Goal: Task Accomplishment & Management: Complete application form

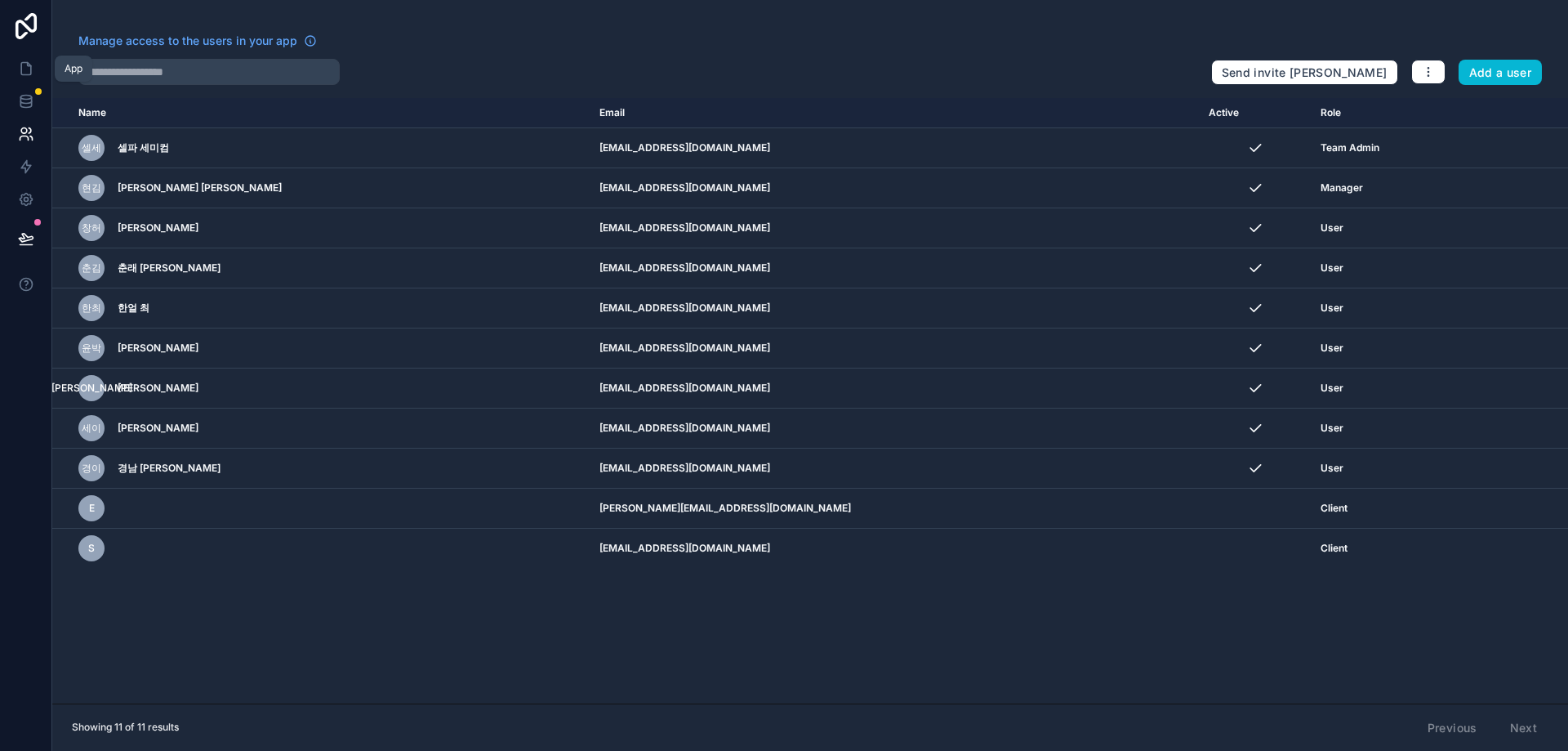
click at [30, 66] on icon at bounding box center [29, 65] width 4 height 4
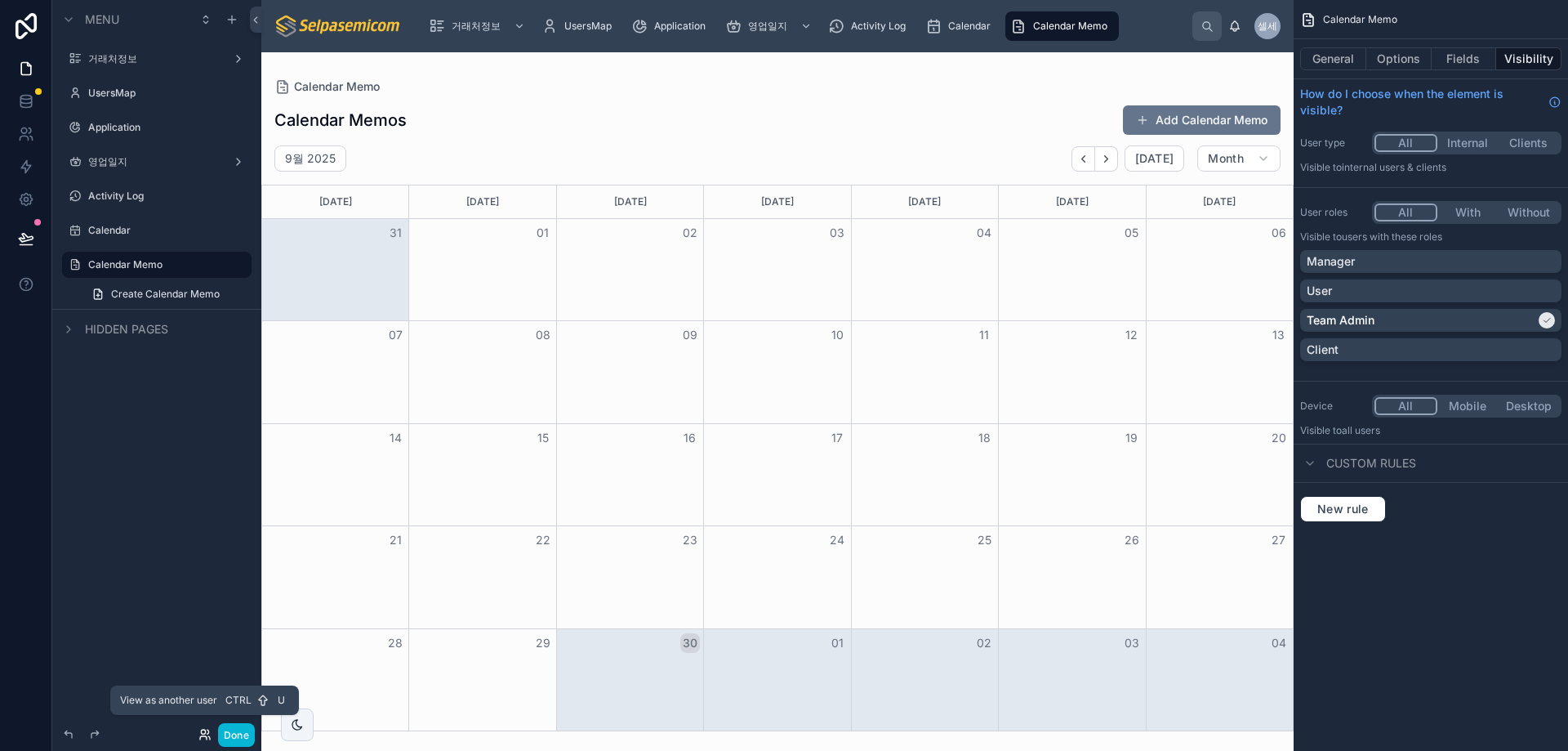
click at [202, 737] on icon at bounding box center [205, 735] width 14 height 14
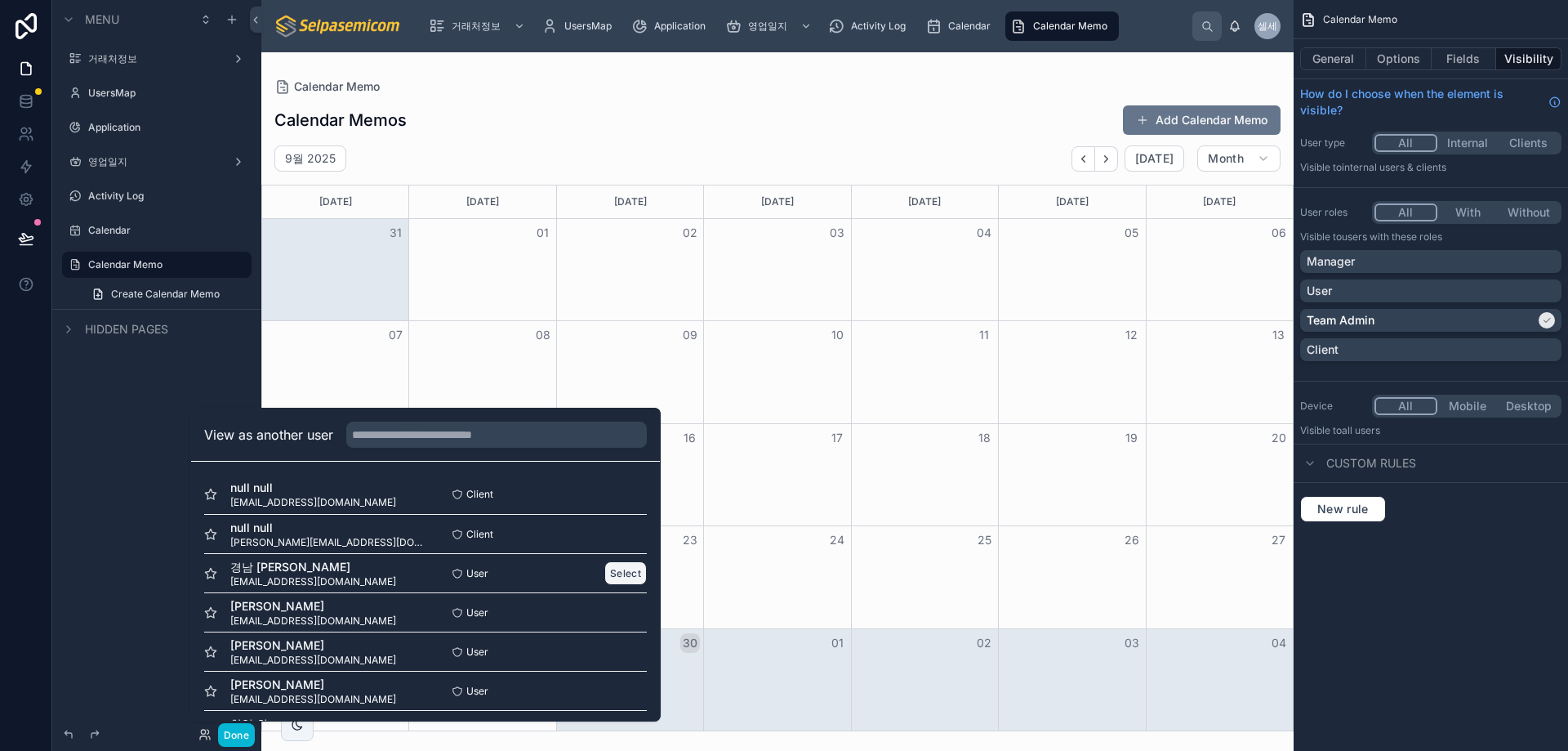
click at [605, 572] on button "Select" at bounding box center [625, 573] width 42 height 23
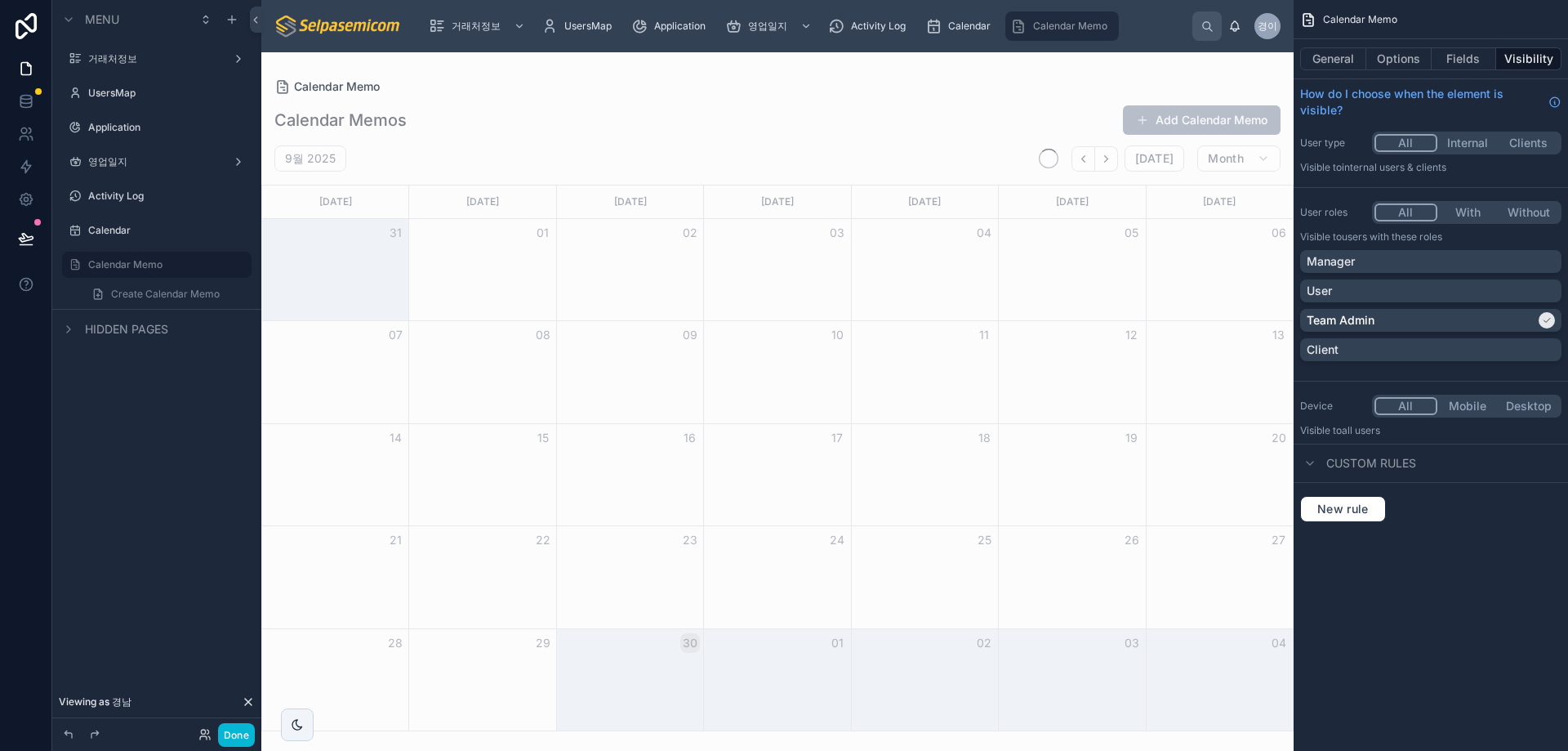
click at [1170, 129] on button "Add Calendar Memo" at bounding box center [1201, 120] width 158 height 30
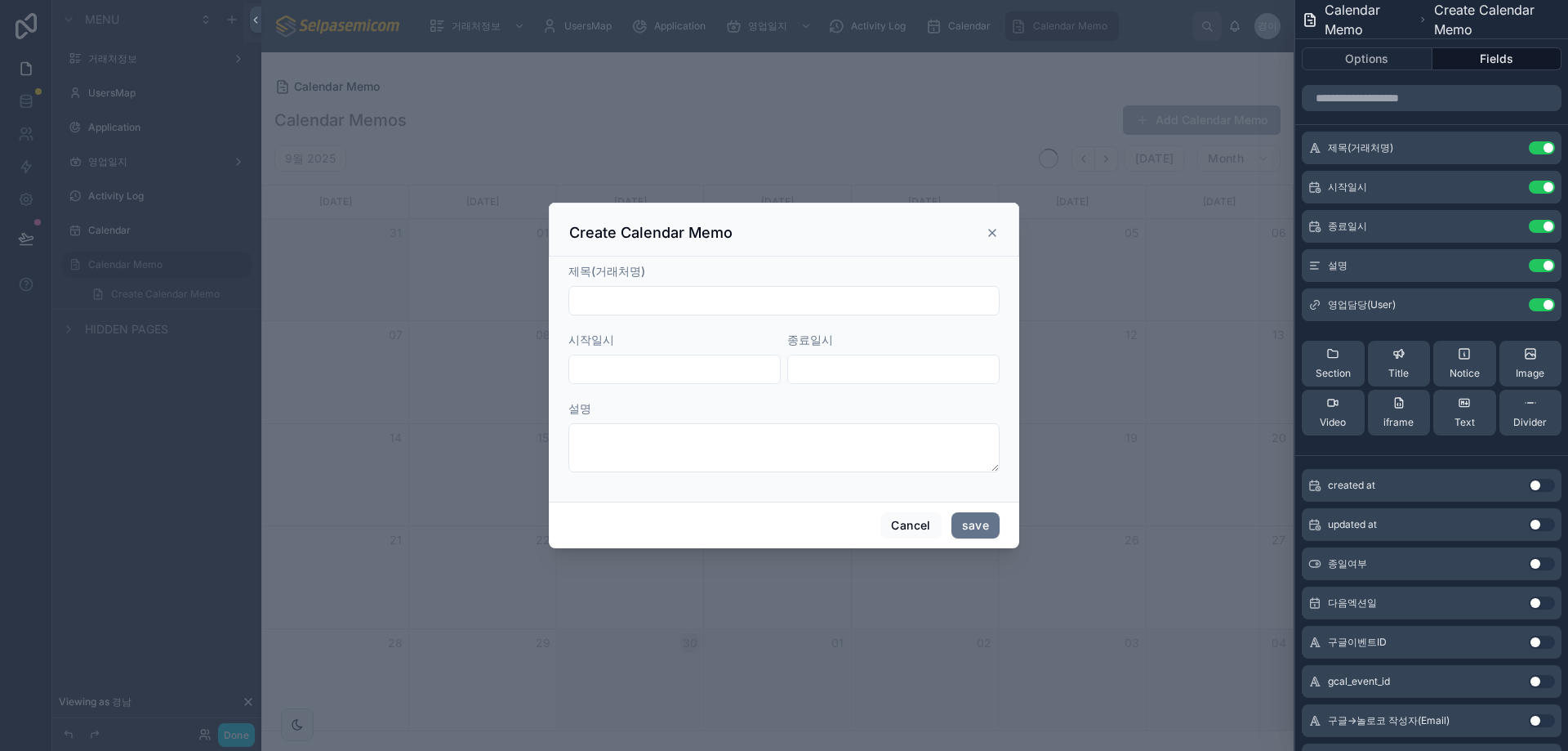
click at [677, 301] on input "text" at bounding box center [784, 300] width 430 height 23
type input "**********"
click at [599, 375] on input "text" at bounding box center [675, 369] width 211 height 23
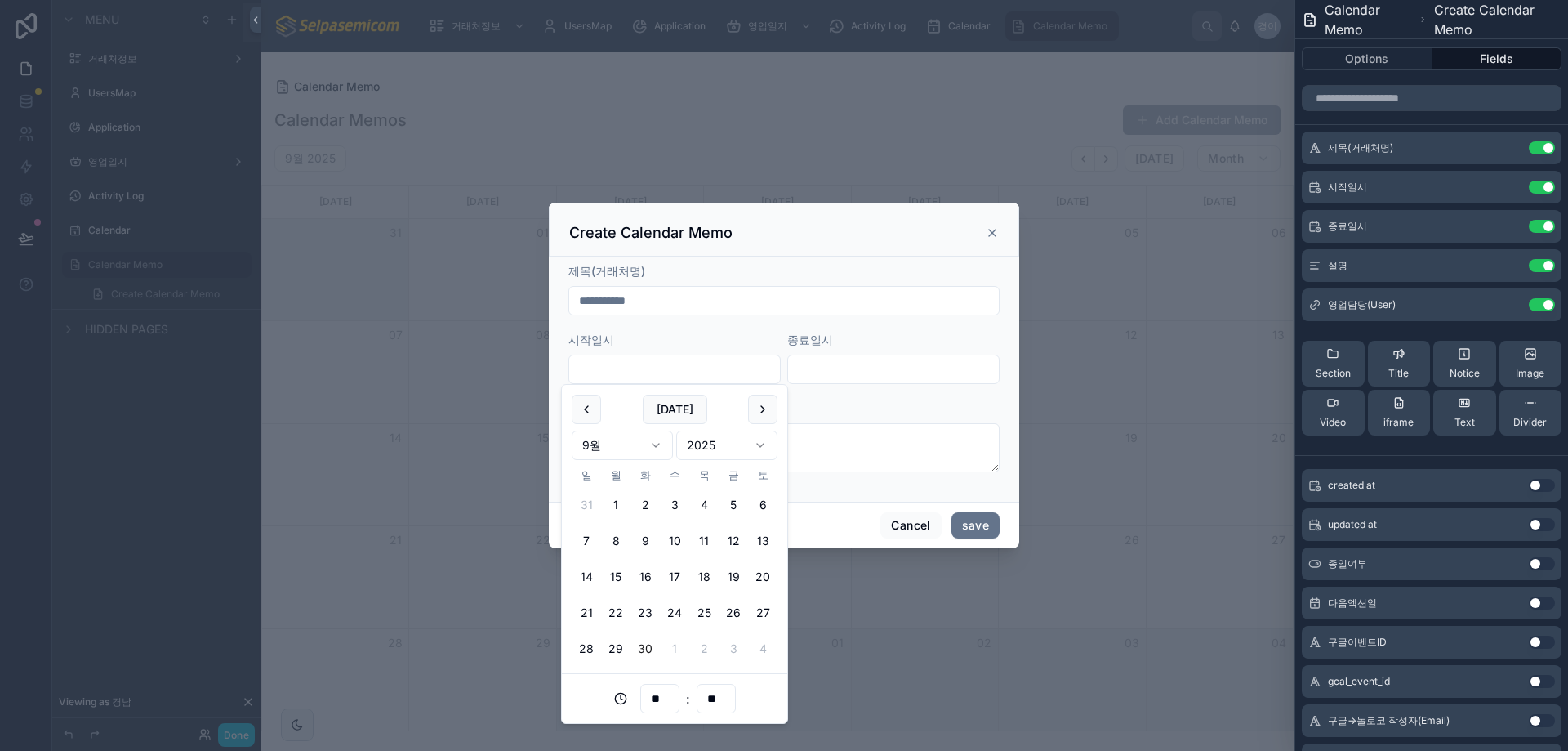
click at [647, 643] on button "30" at bounding box center [645, 648] width 30 height 30
type input "**********"
click at [878, 368] on input "text" at bounding box center [894, 369] width 211 height 23
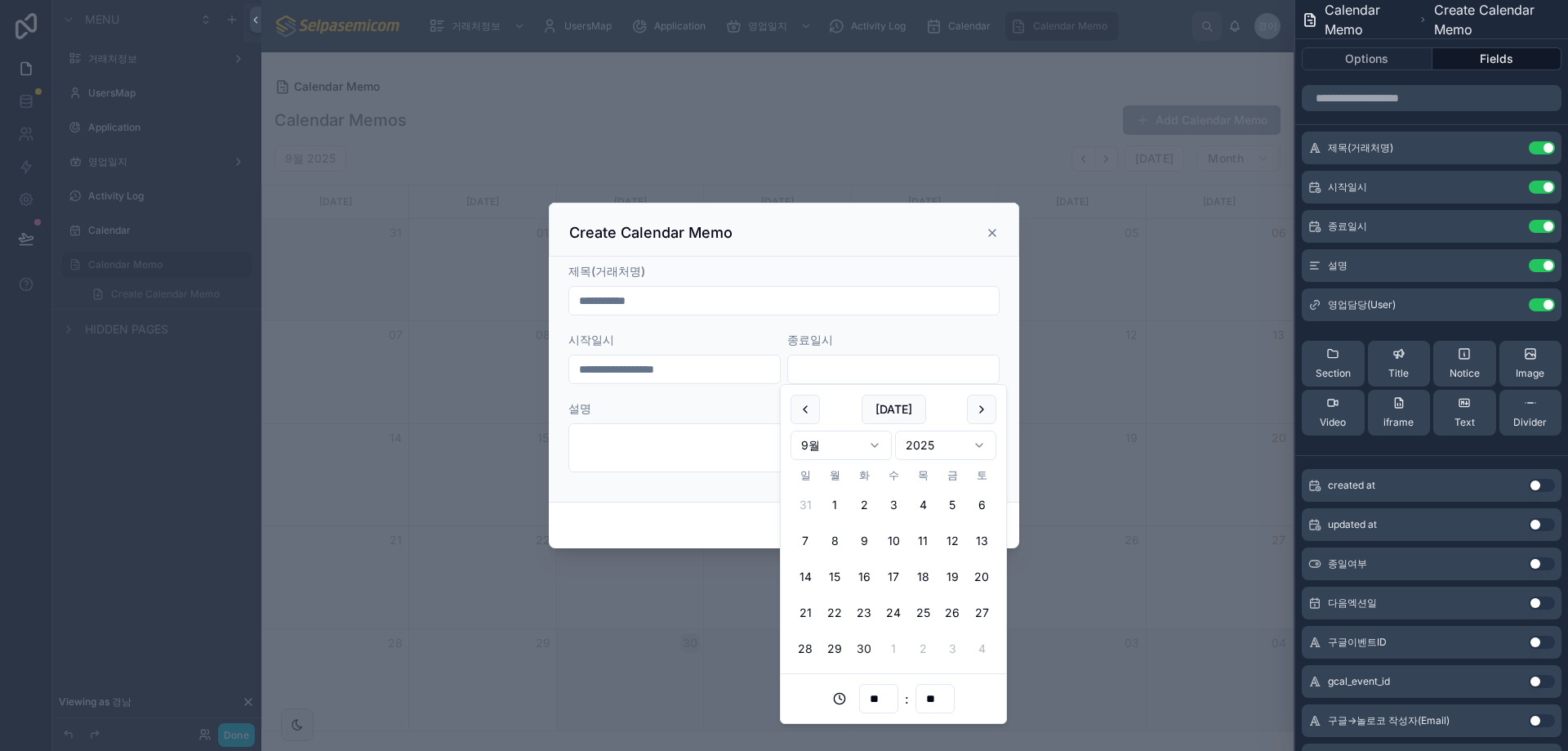
click at [869, 647] on button "30" at bounding box center [864, 648] width 30 height 30
type input "**********"
drag, startPoint x: 678, startPoint y: 517, endPoint x: 693, endPoint y: 439, distance: 79.4
click at [678, 515] on div "Cancel save" at bounding box center [784, 526] width 470 height 47
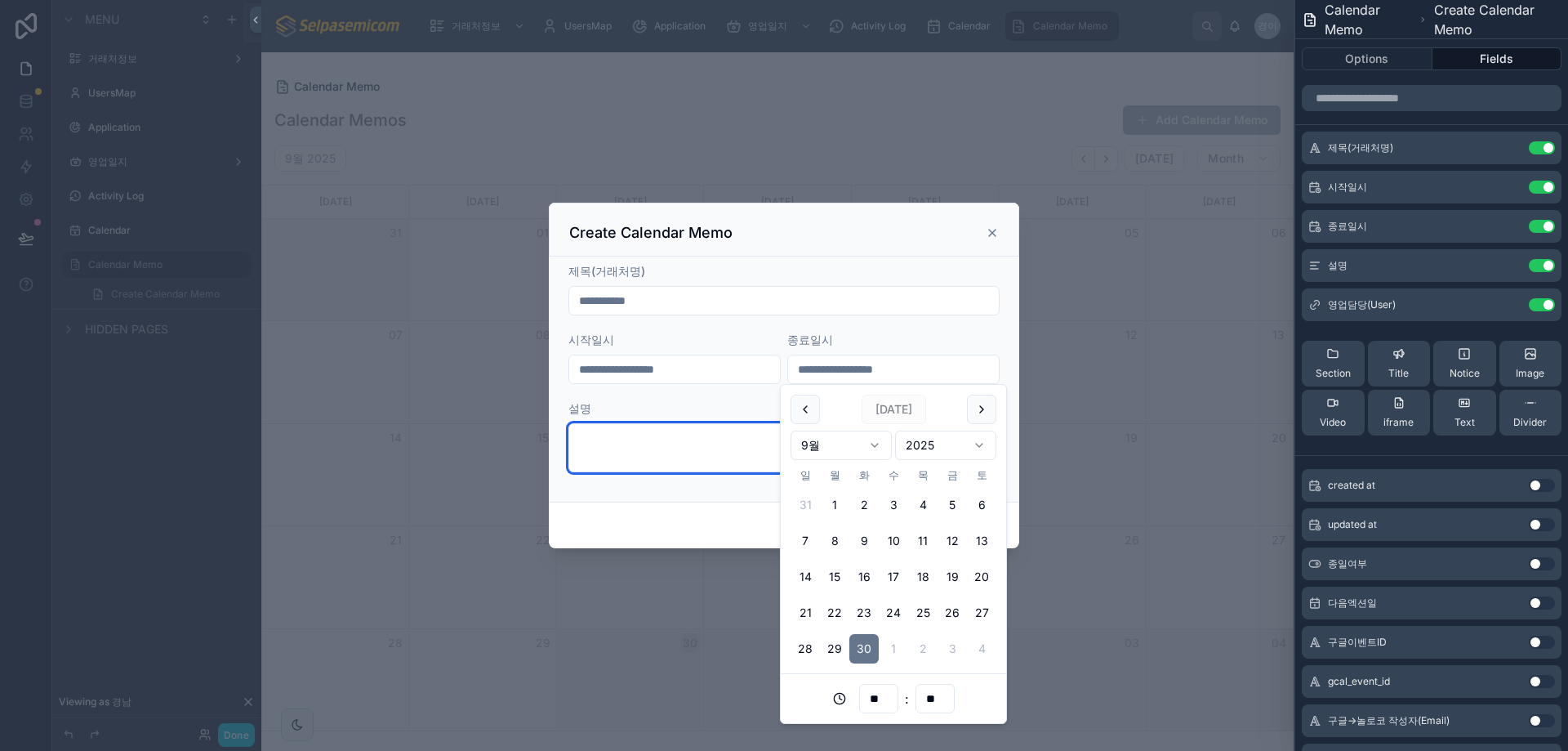
click at [694, 429] on textarea at bounding box center [784, 448] width 432 height 49
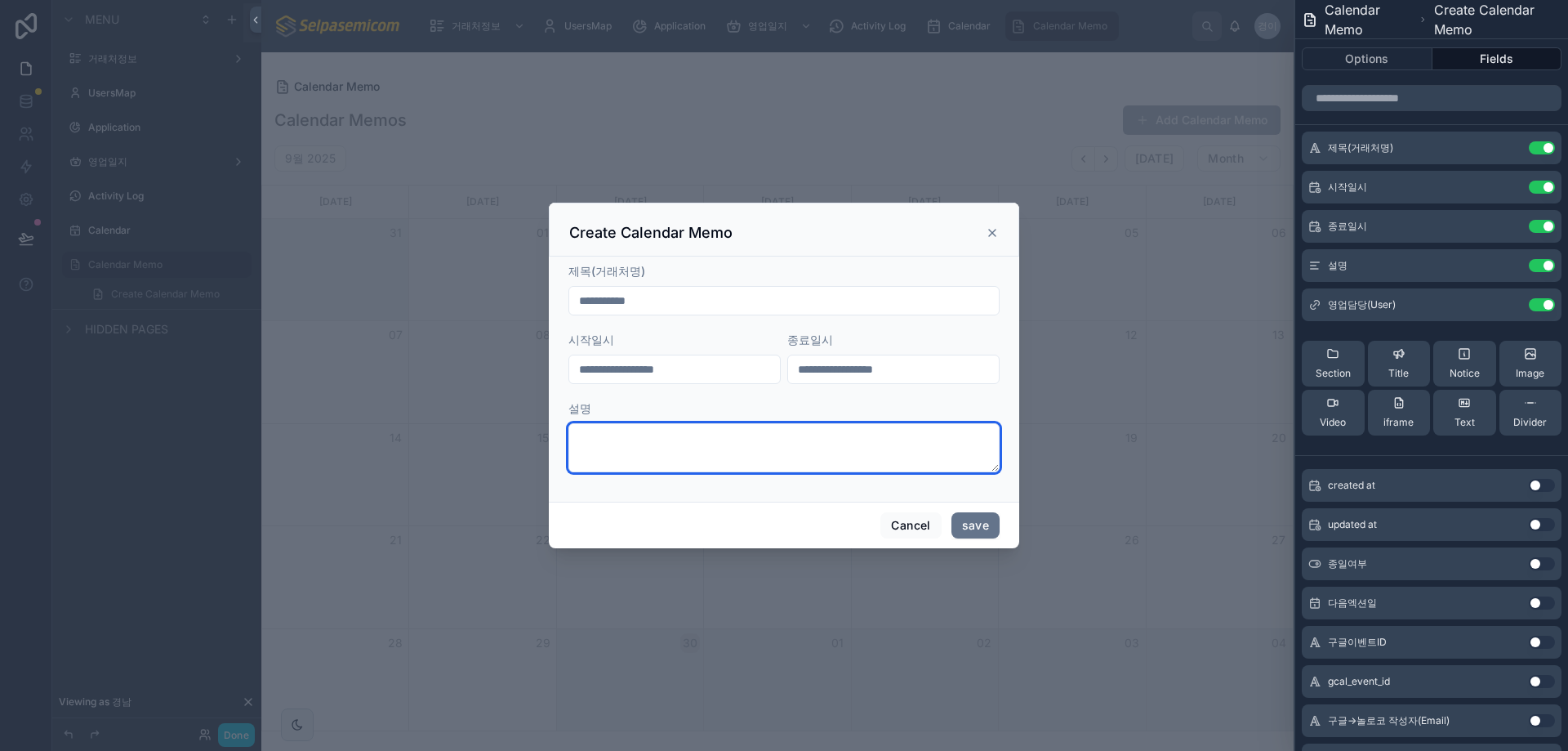
type textarea "*"
type textarea "**********"
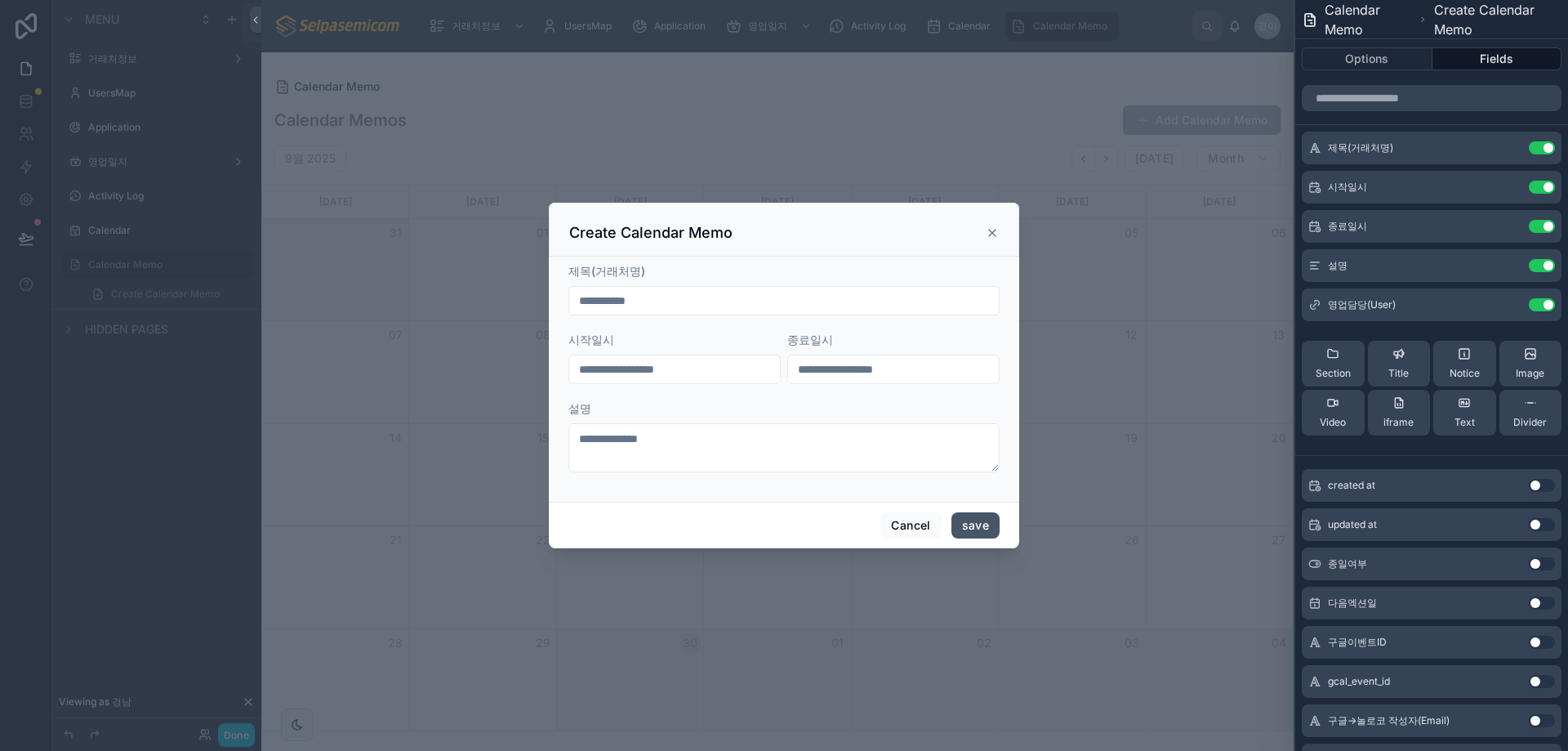
click at [965, 523] on button "save" at bounding box center [975, 525] width 48 height 26
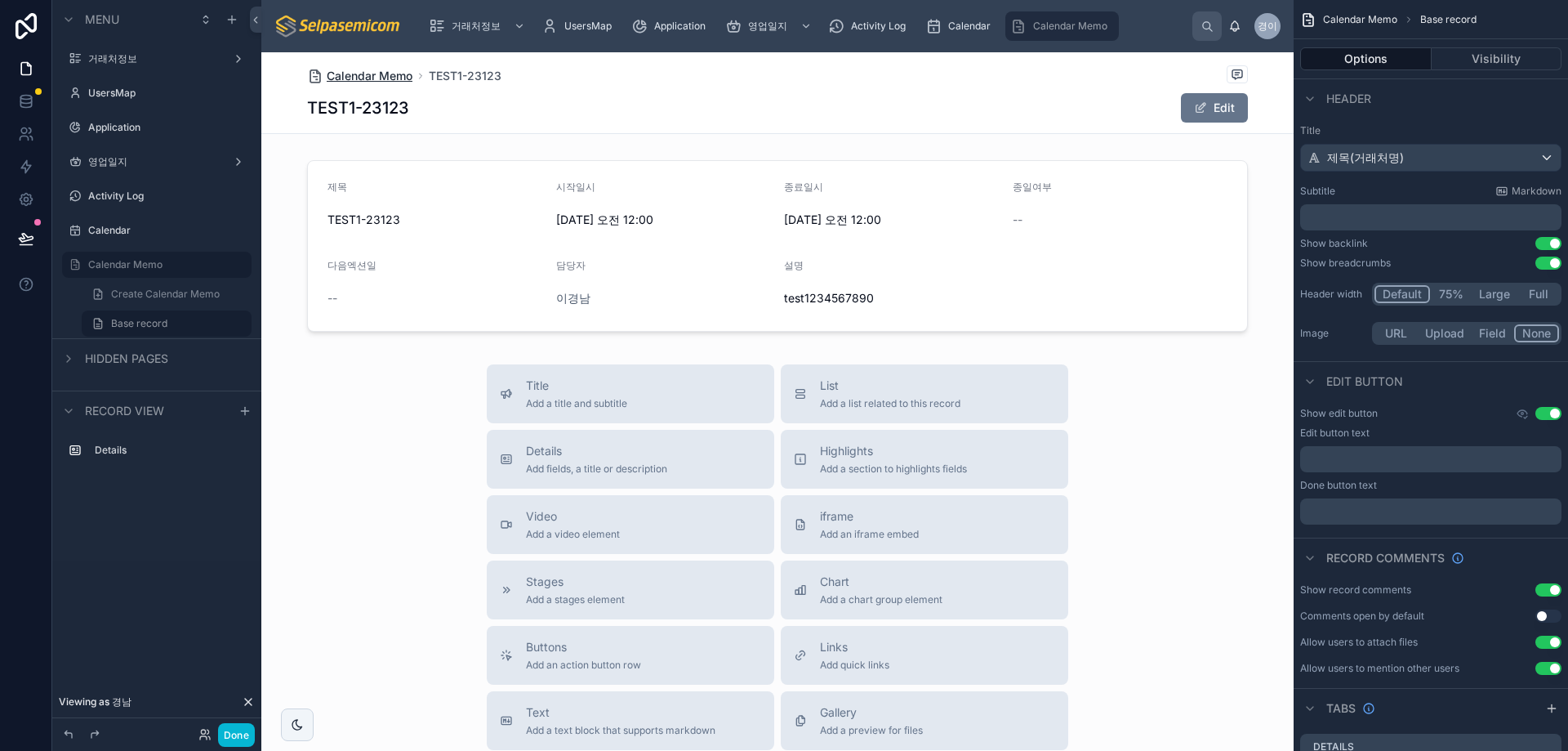
click at [351, 78] on span "Calendar Memo" at bounding box center [369, 76] width 86 height 16
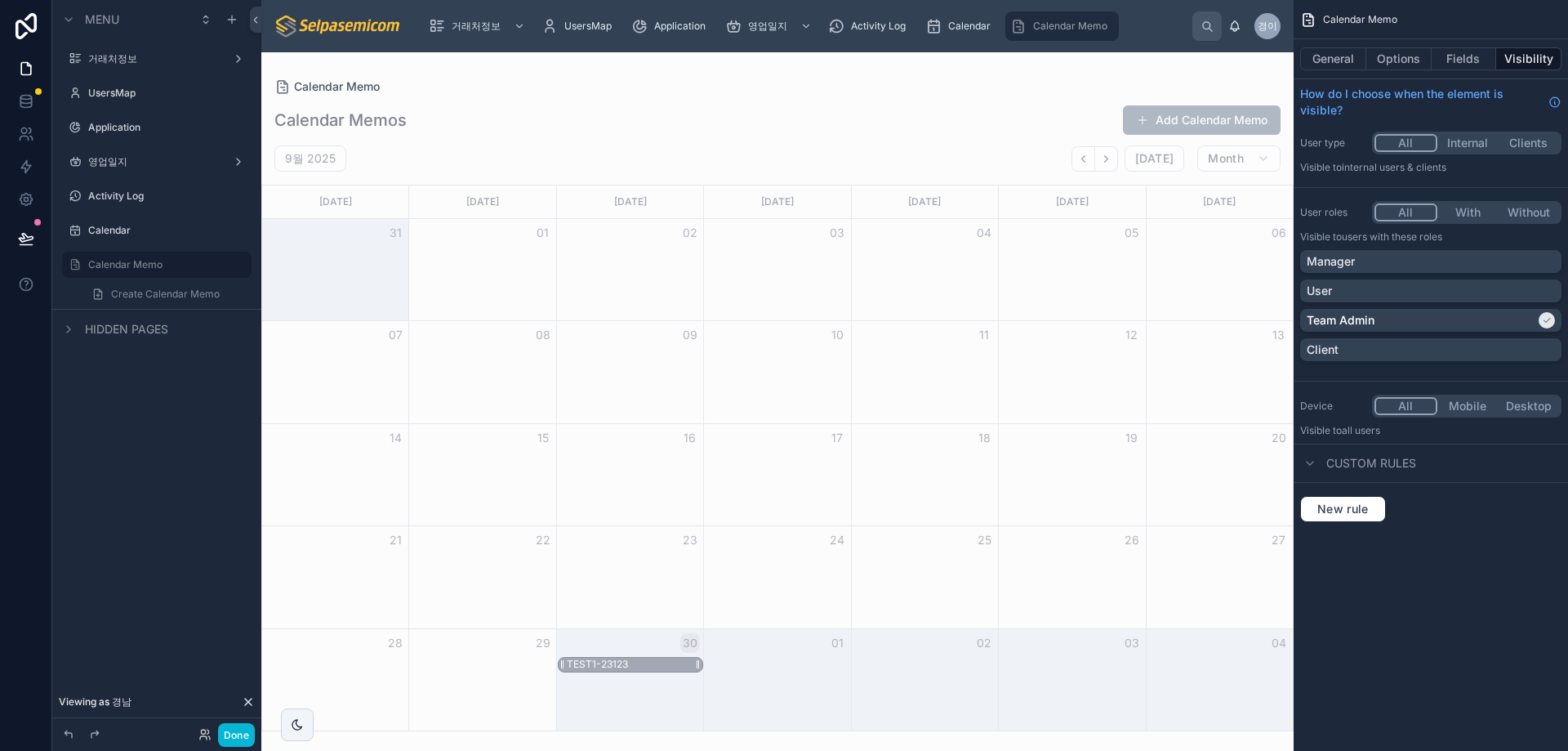
click at [620, 666] on div "TEST1-23123" at bounding box center [597, 664] width 61 height 14
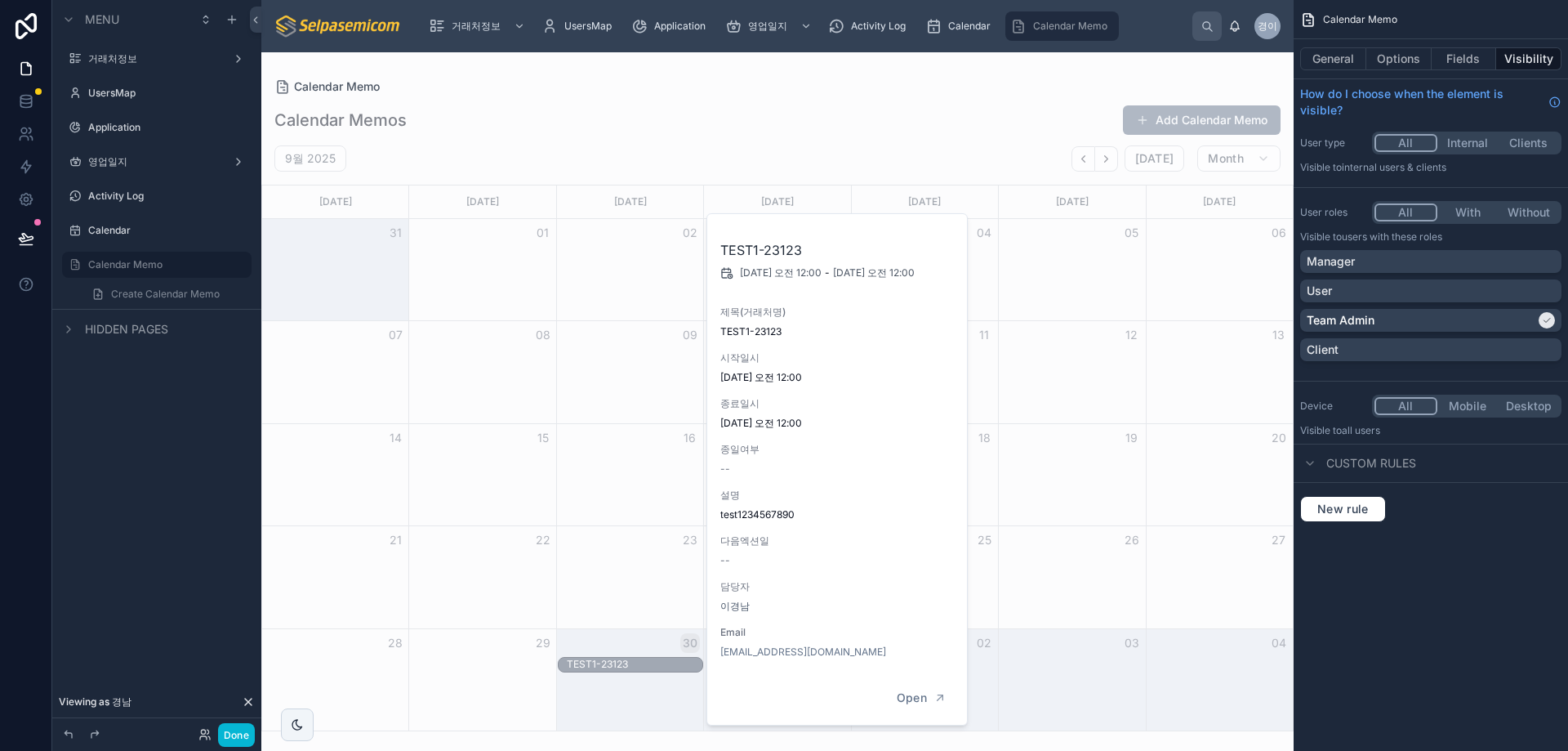
click at [681, 112] on div "Calendar Memos Add Calendar Memo" at bounding box center [778, 120] width 1007 height 31
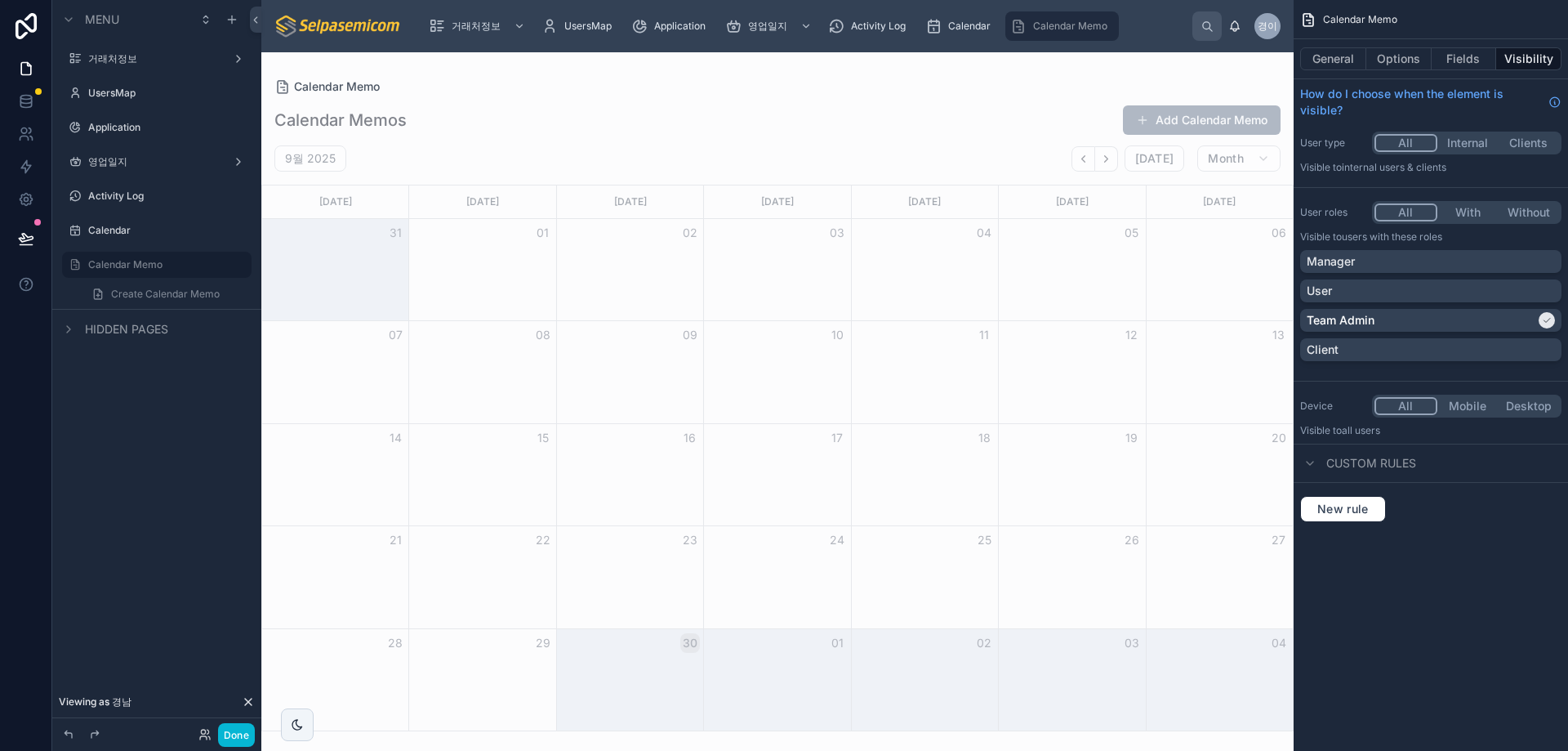
click at [1072, 32] on span "Calendar Memo" at bounding box center [1071, 26] width 74 height 14
click at [1110, 160] on icon "Next" at bounding box center [1107, 160] width 13 height 13
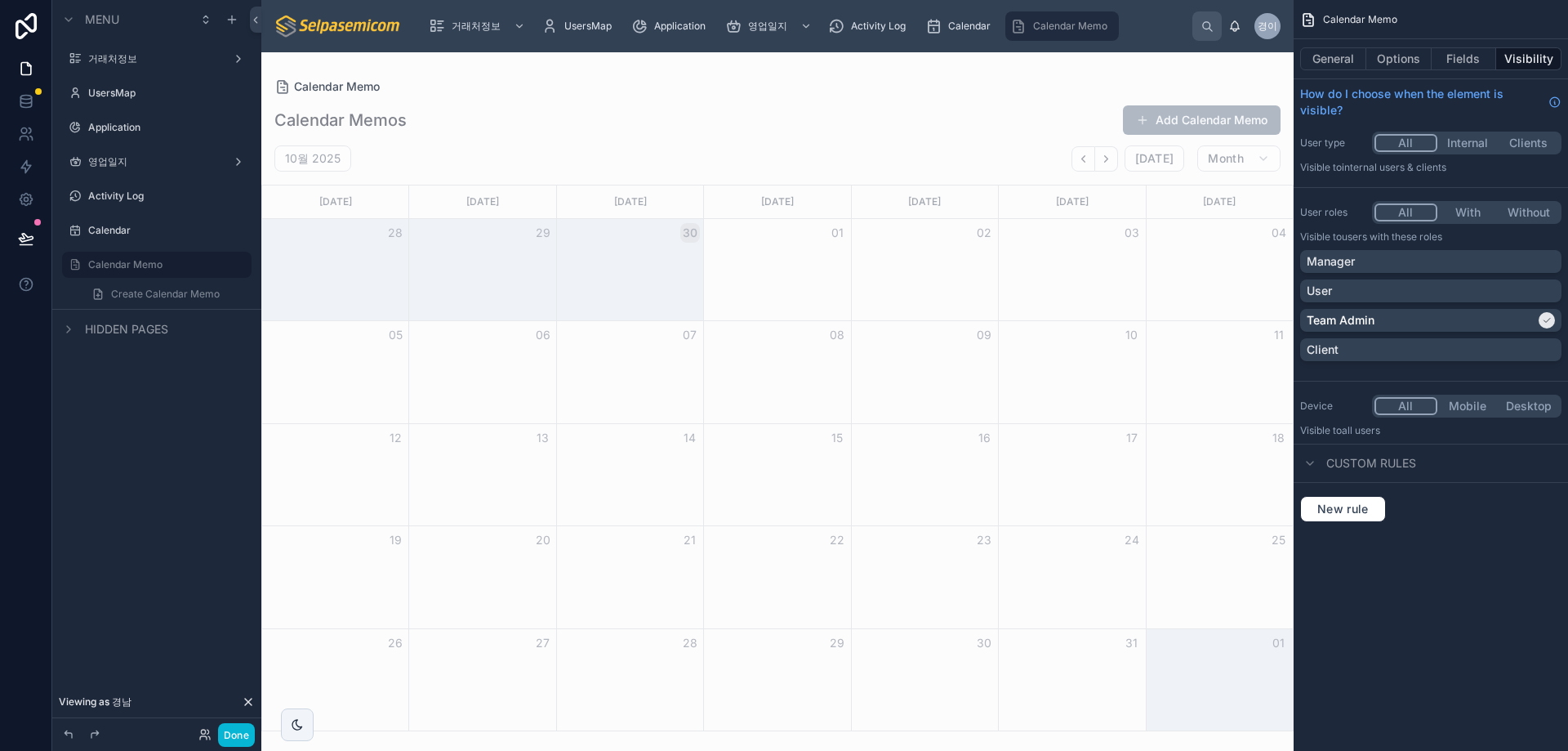
click at [1086, 160] on icon "Back" at bounding box center [1084, 158] width 4 height 6
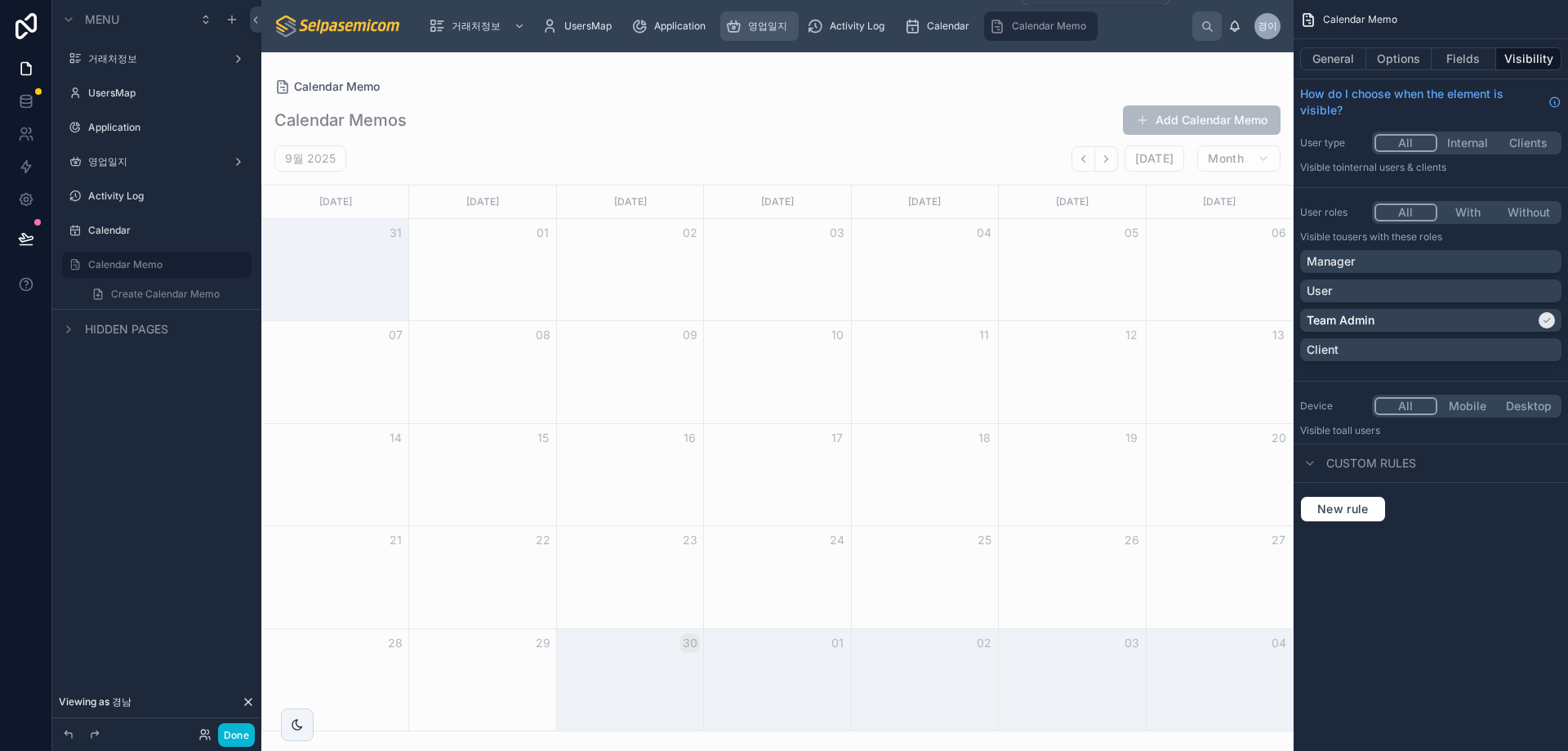
click at [775, 35] on div "영업일지" at bounding box center [760, 26] width 68 height 26
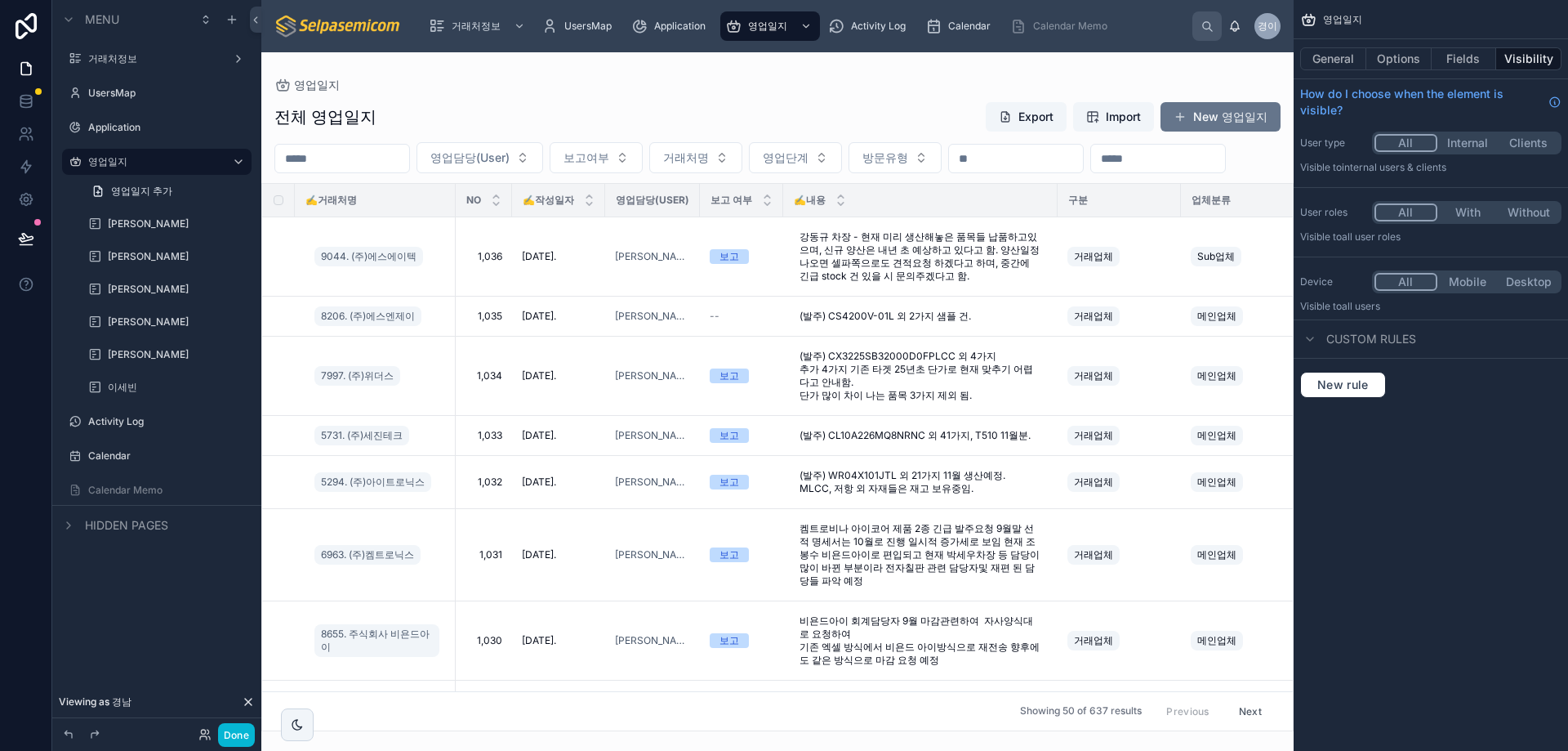
click at [512, 167] on div at bounding box center [778, 401] width 1033 height 699
type input "*"
type input "***"
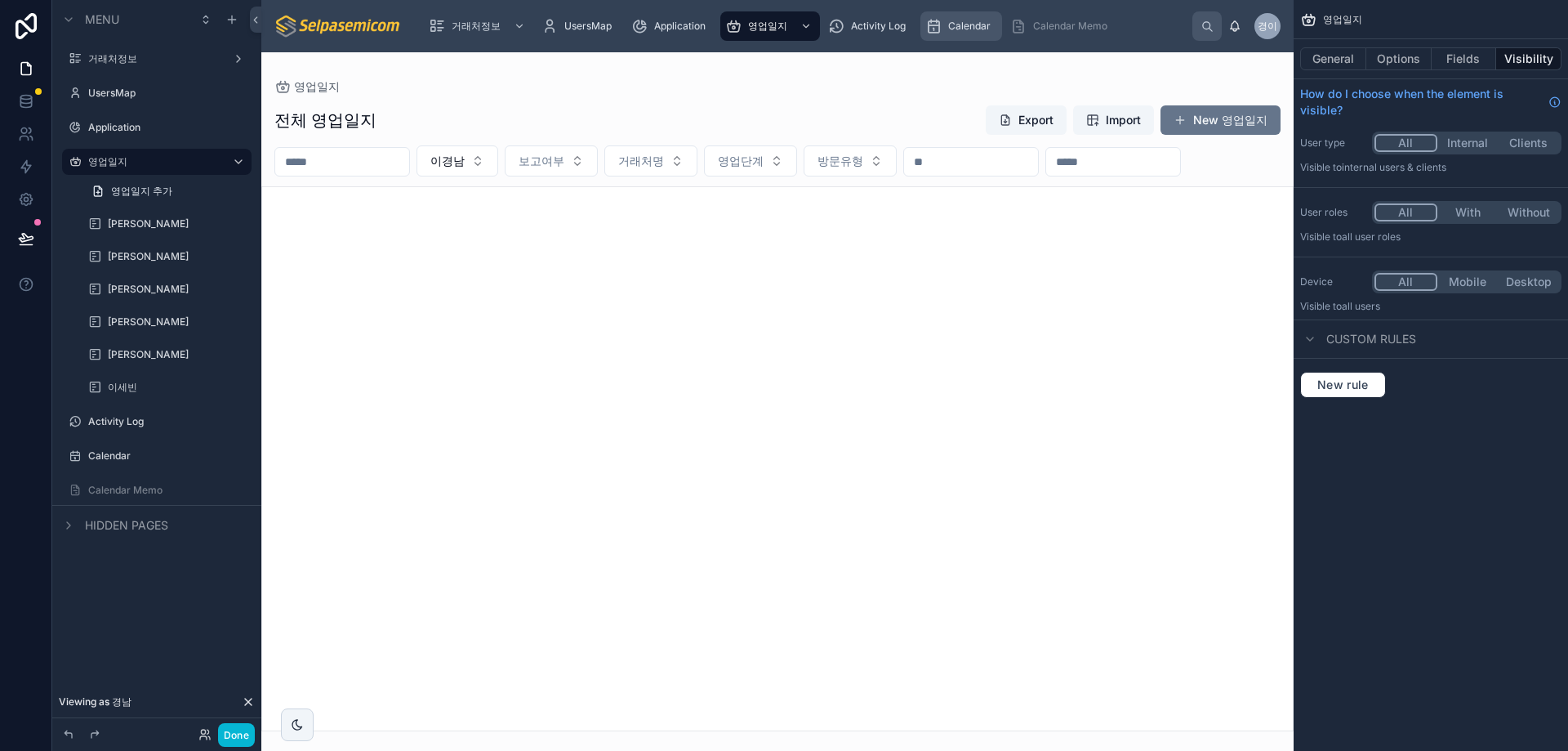
click at [992, 25] on div "Calendar" at bounding box center [962, 26] width 72 height 26
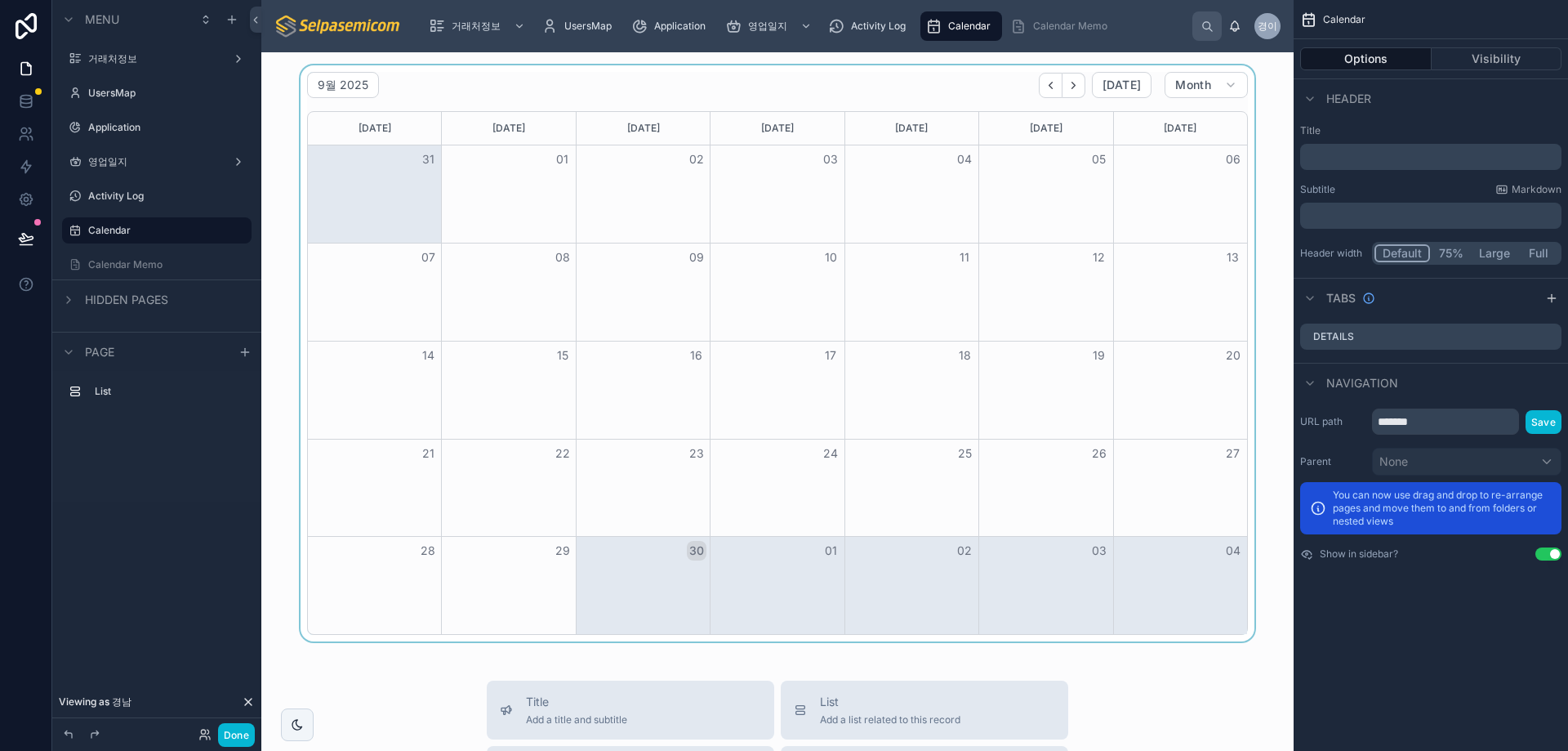
click at [694, 555] on button "30" at bounding box center [697, 551] width 20 height 20
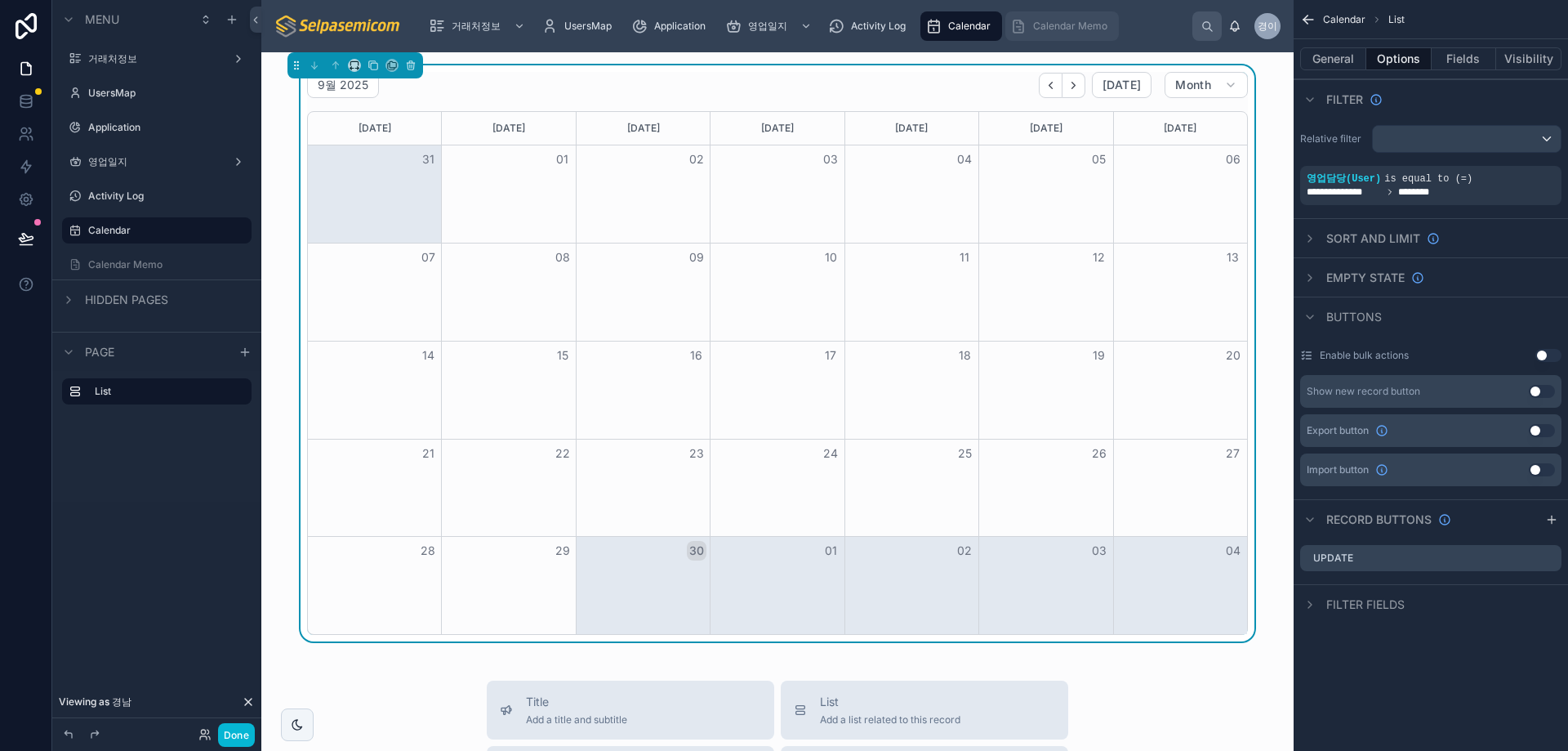
click at [1075, 27] on span "Calendar Memo" at bounding box center [1071, 26] width 74 height 14
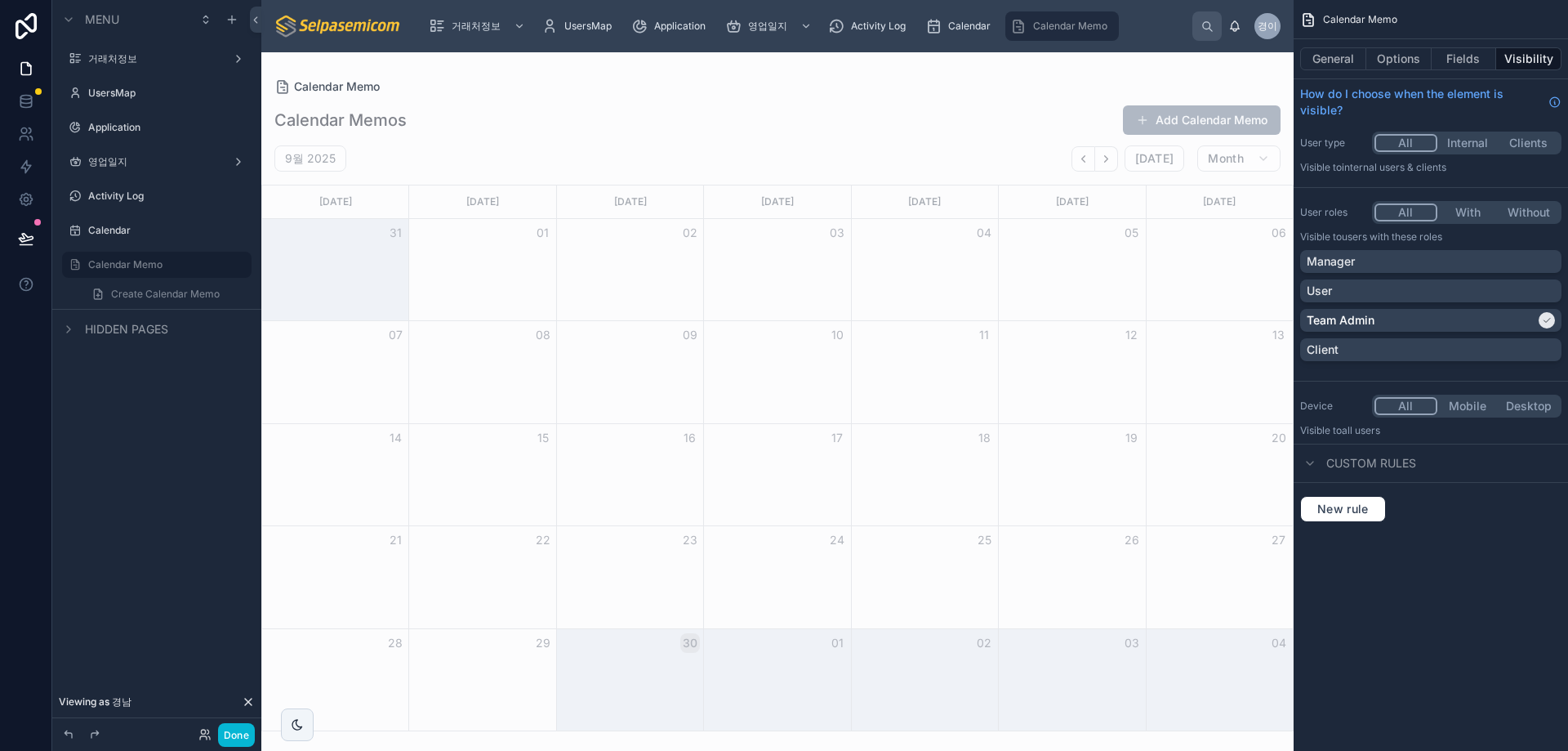
click at [1162, 116] on div at bounding box center [778, 401] width 1033 height 699
click at [1230, 109] on button "Add Calendar Memo" at bounding box center [1201, 120] width 158 height 30
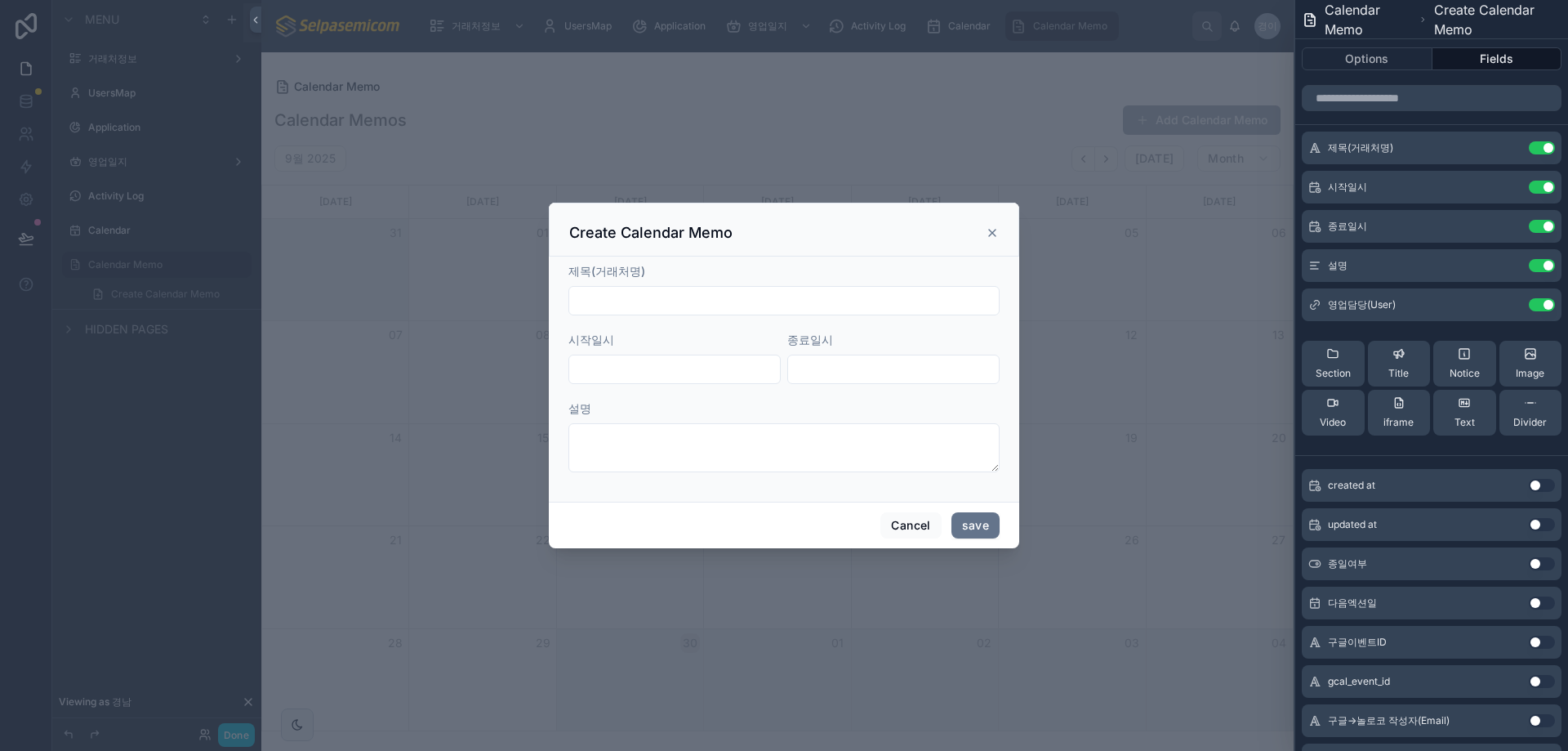
click at [782, 291] on input "text" at bounding box center [784, 300] width 430 height 23
type input "*****"
click at [644, 368] on input "text" at bounding box center [675, 369] width 211 height 23
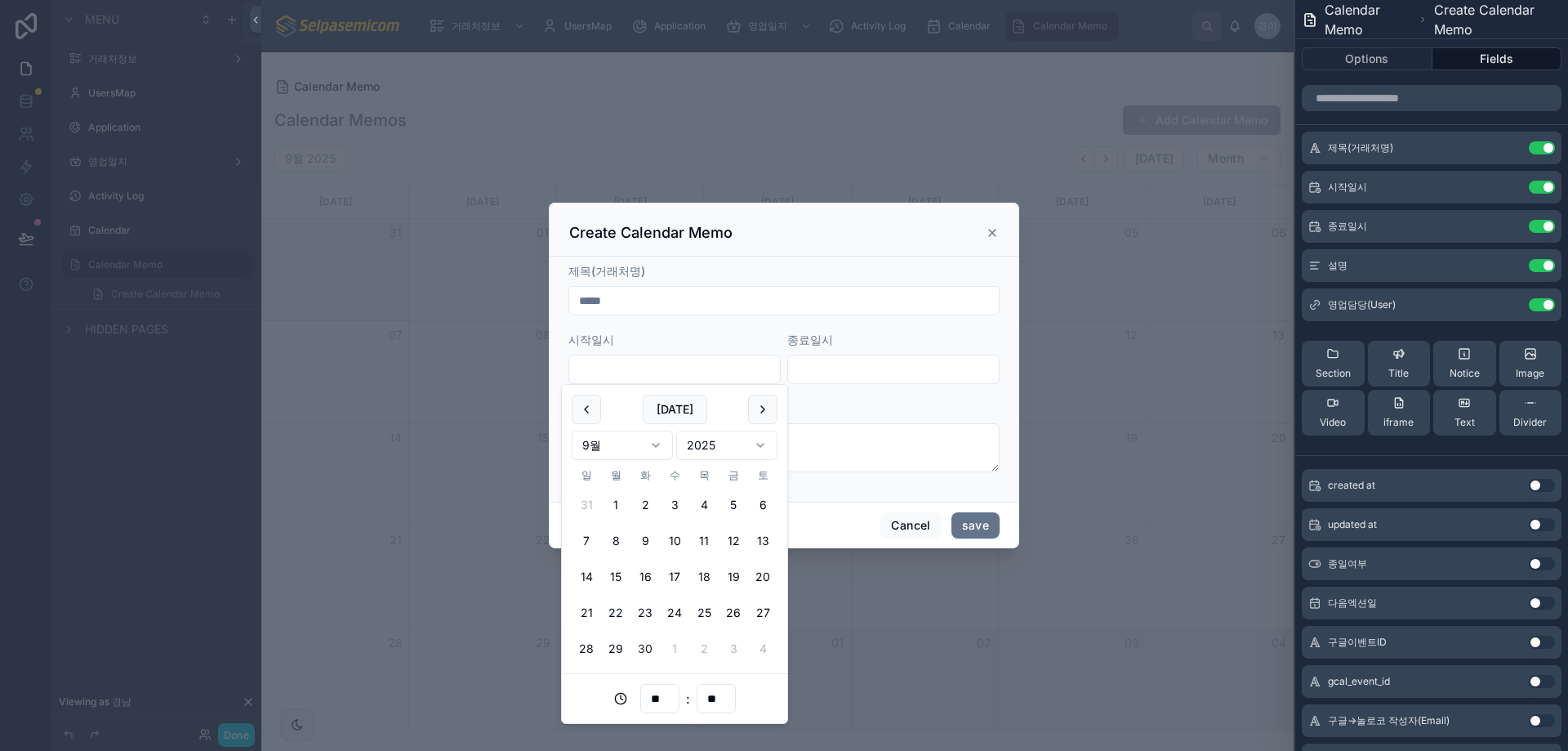
click at [639, 642] on button "30" at bounding box center [645, 648] width 30 height 30
type input "**********"
click at [852, 371] on input "text" at bounding box center [894, 369] width 211 height 23
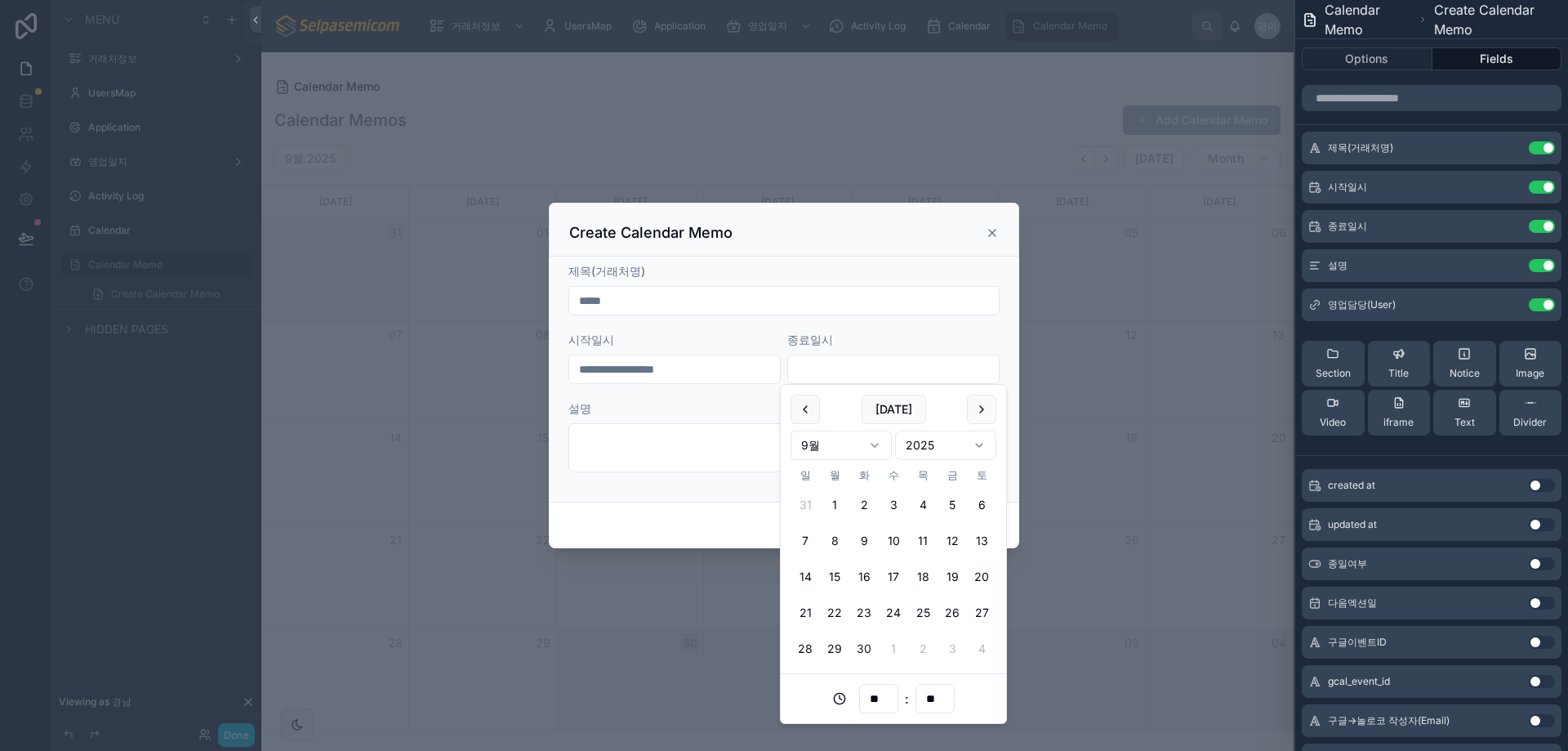
click at [861, 643] on button "30" at bounding box center [864, 648] width 30 height 30
type input "**********"
click at [720, 415] on div "설명" at bounding box center [784, 408] width 432 height 16
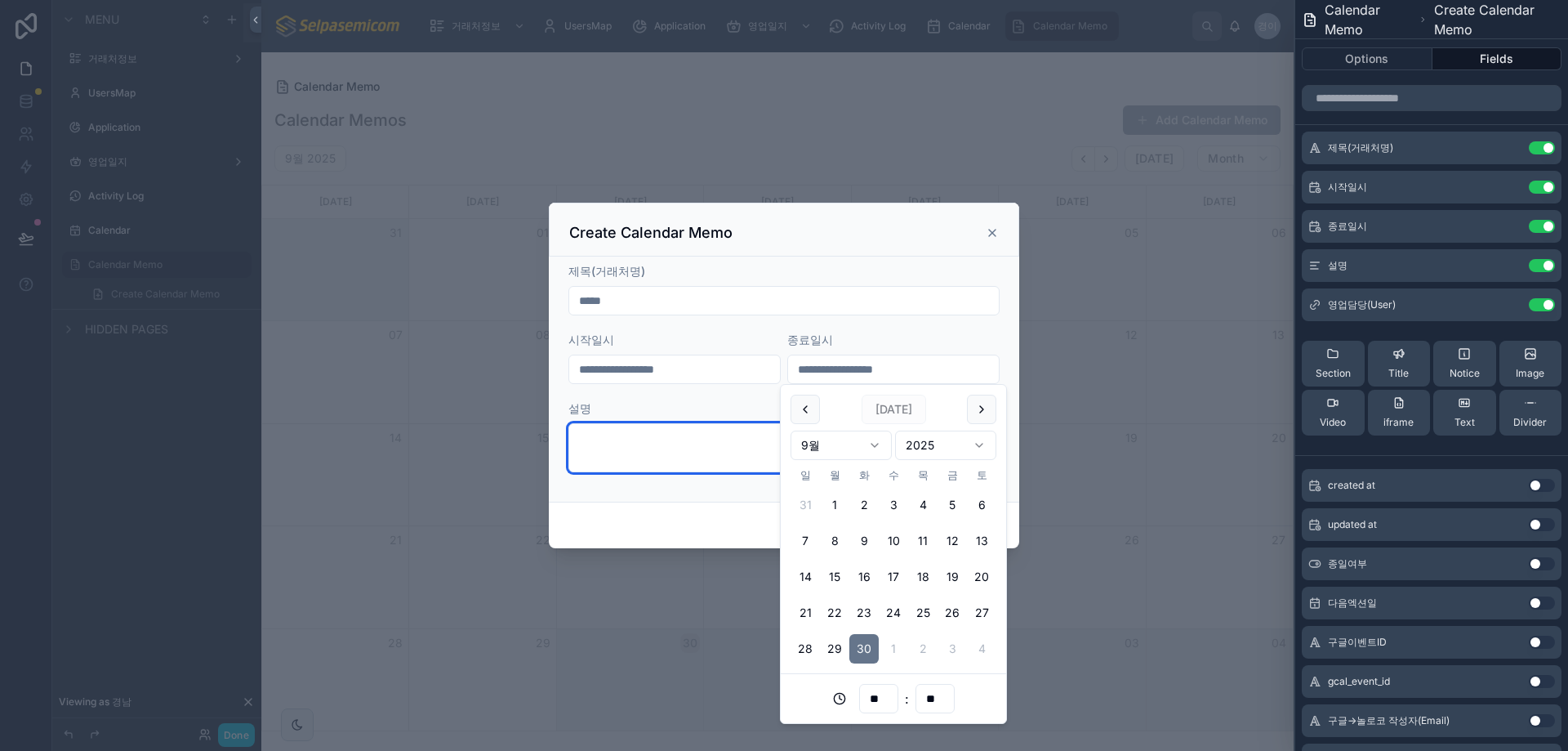
click at [713, 442] on textarea at bounding box center [784, 448] width 432 height 49
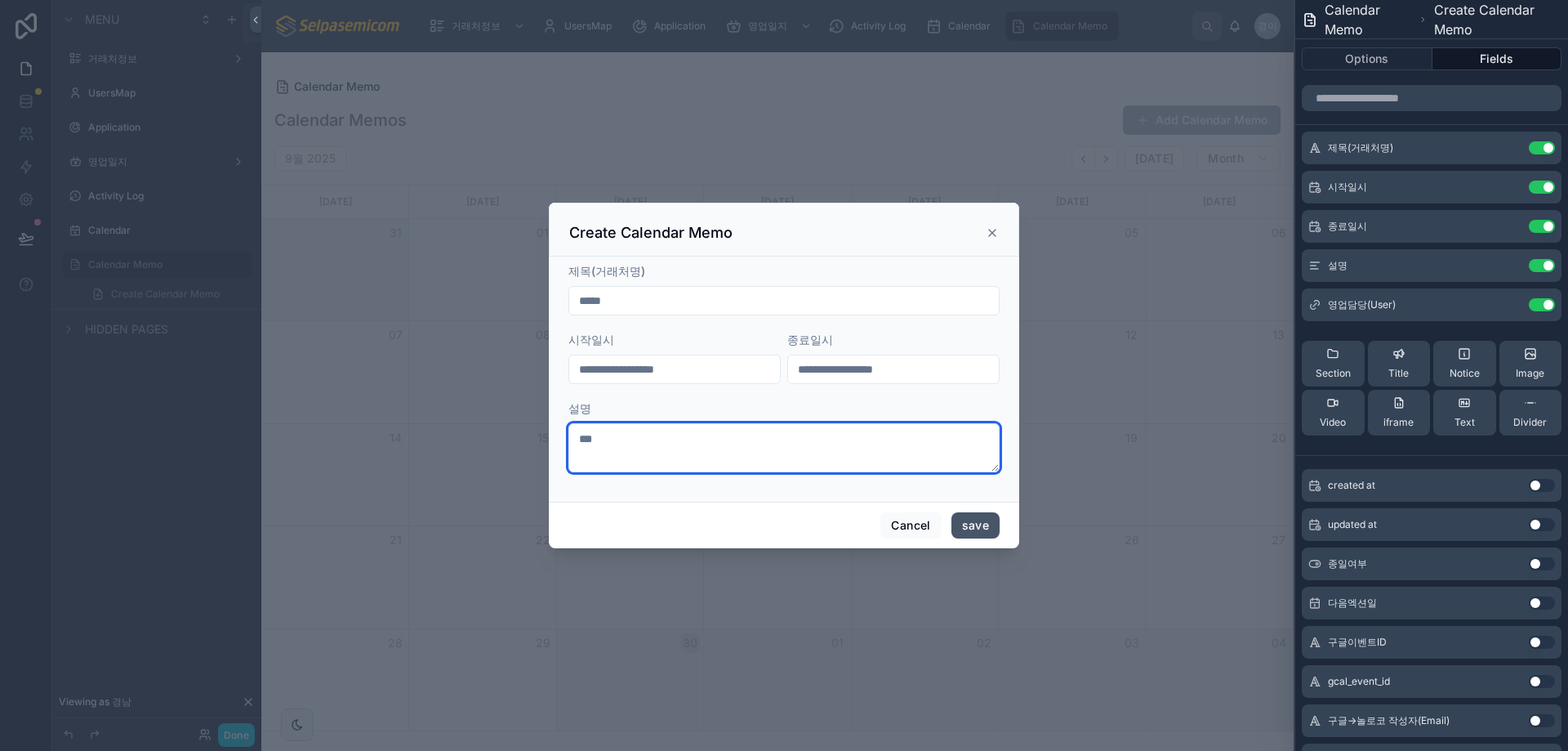
type textarea "***"
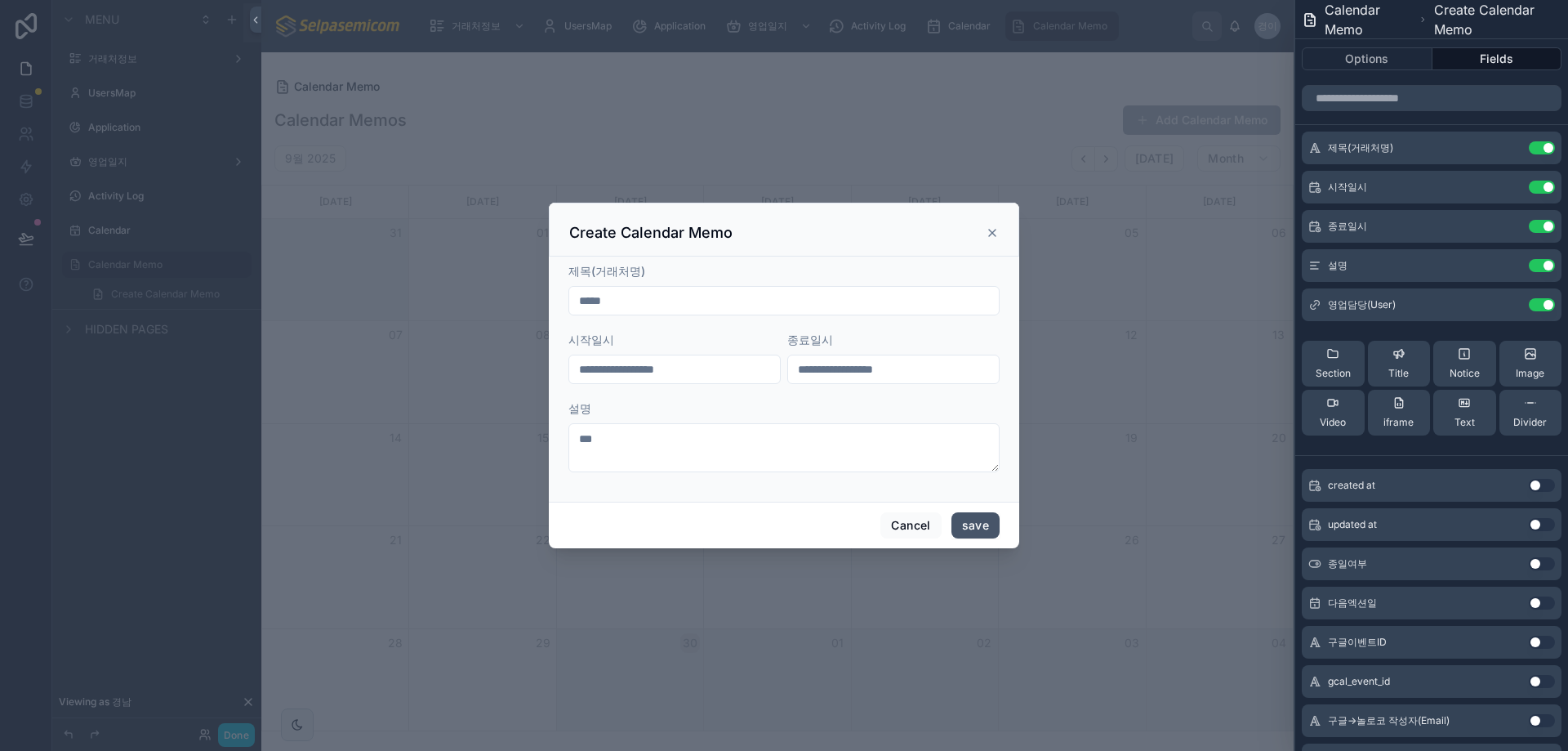
click at [985, 523] on button "save" at bounding box center [975, 525] width 48 height 26
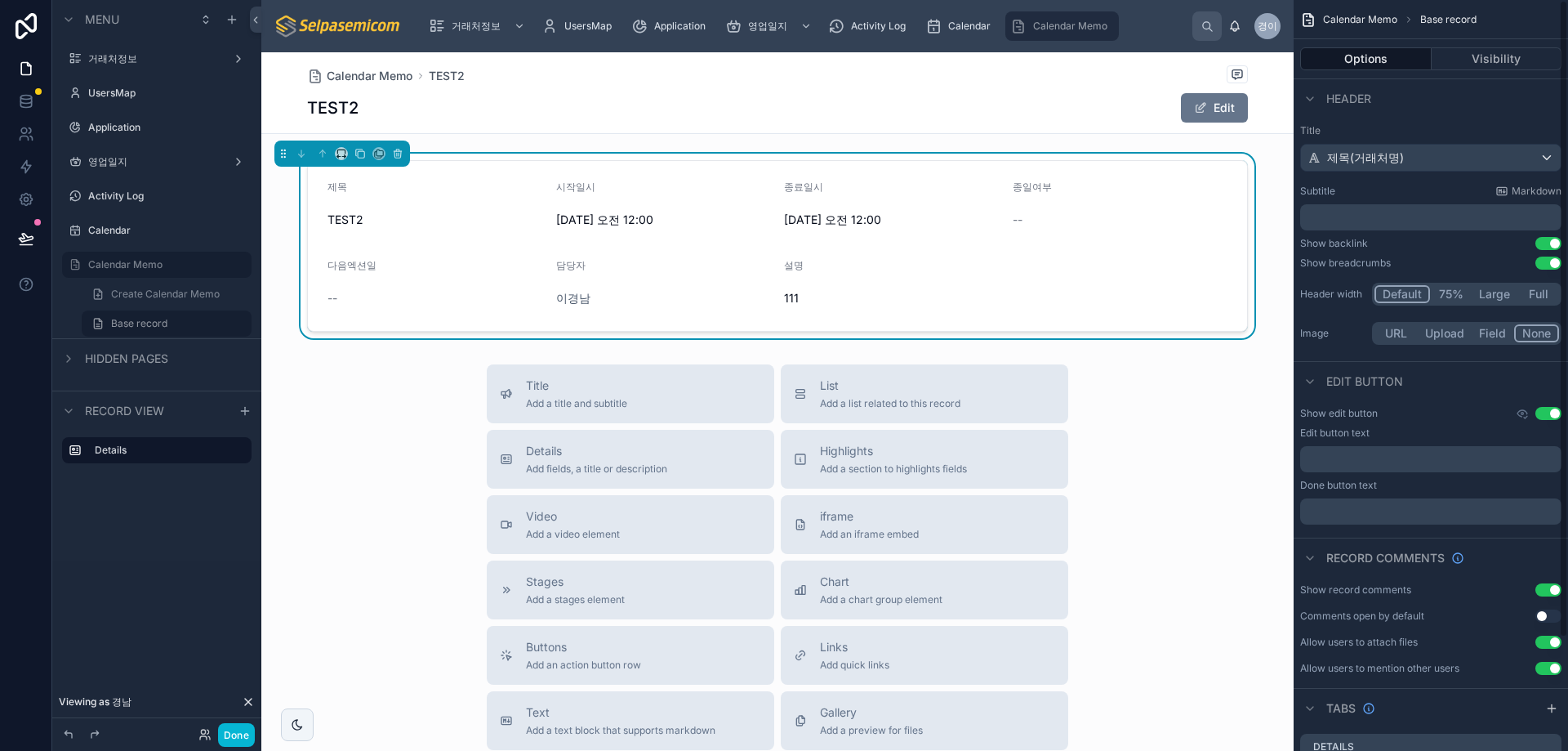
click at [385, 86] on div "Calendar Memo TEST2 TEST2 Edit" at bounding box center [778, 93] width 941 height 81
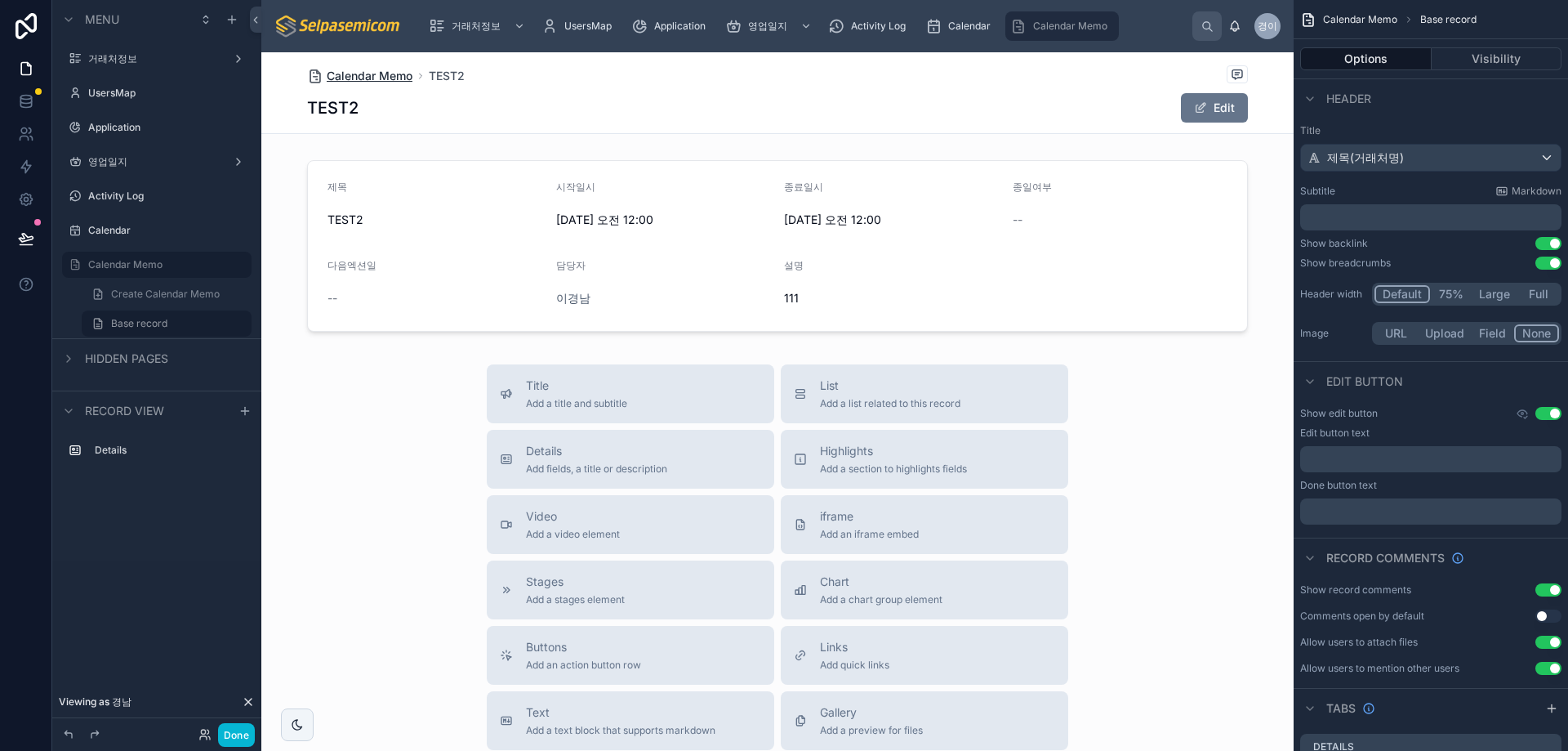
click at [384, 78] on span "Calendar Memo" at bounding box center [369, 76] width 86 height 16
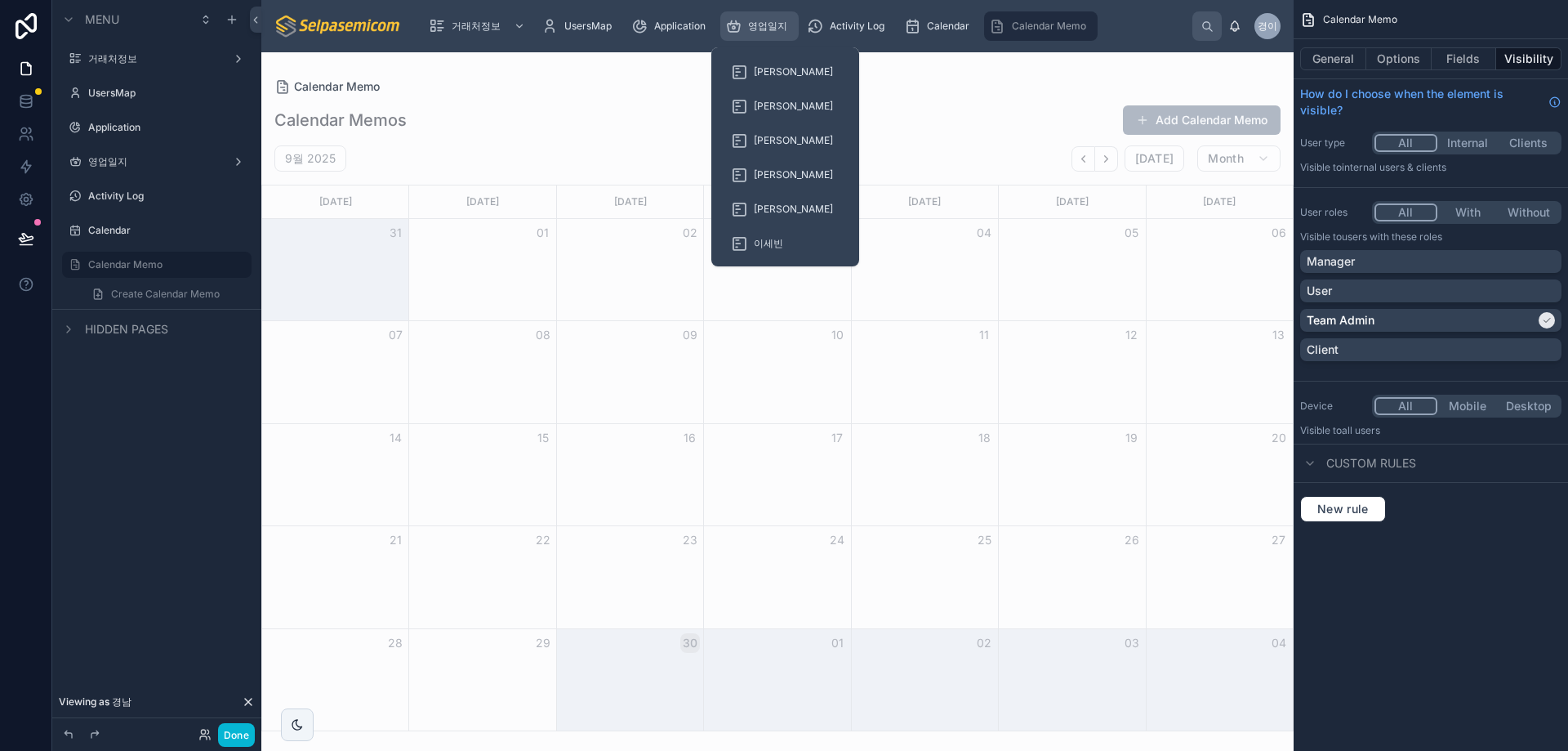
click at [773, 28] on span "영업일지" at bounding box center [768, 26] width 40 height 14
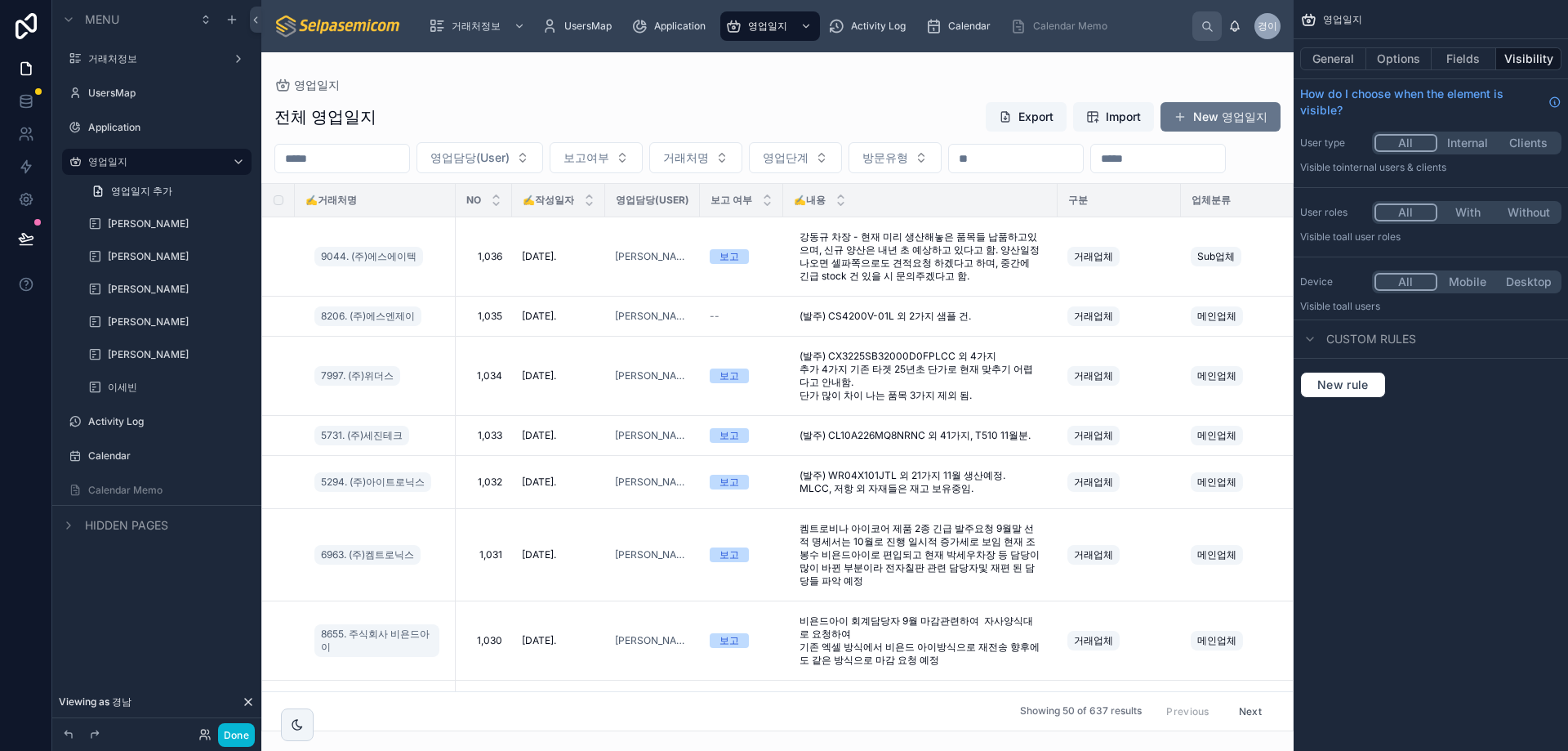
click at [917, 67] on div at bounding box center [778, 401] width 1033 height 699
click at [1196, 124] on button "New 영업일지" at bounding box center [1220, 116] width 120 height 30
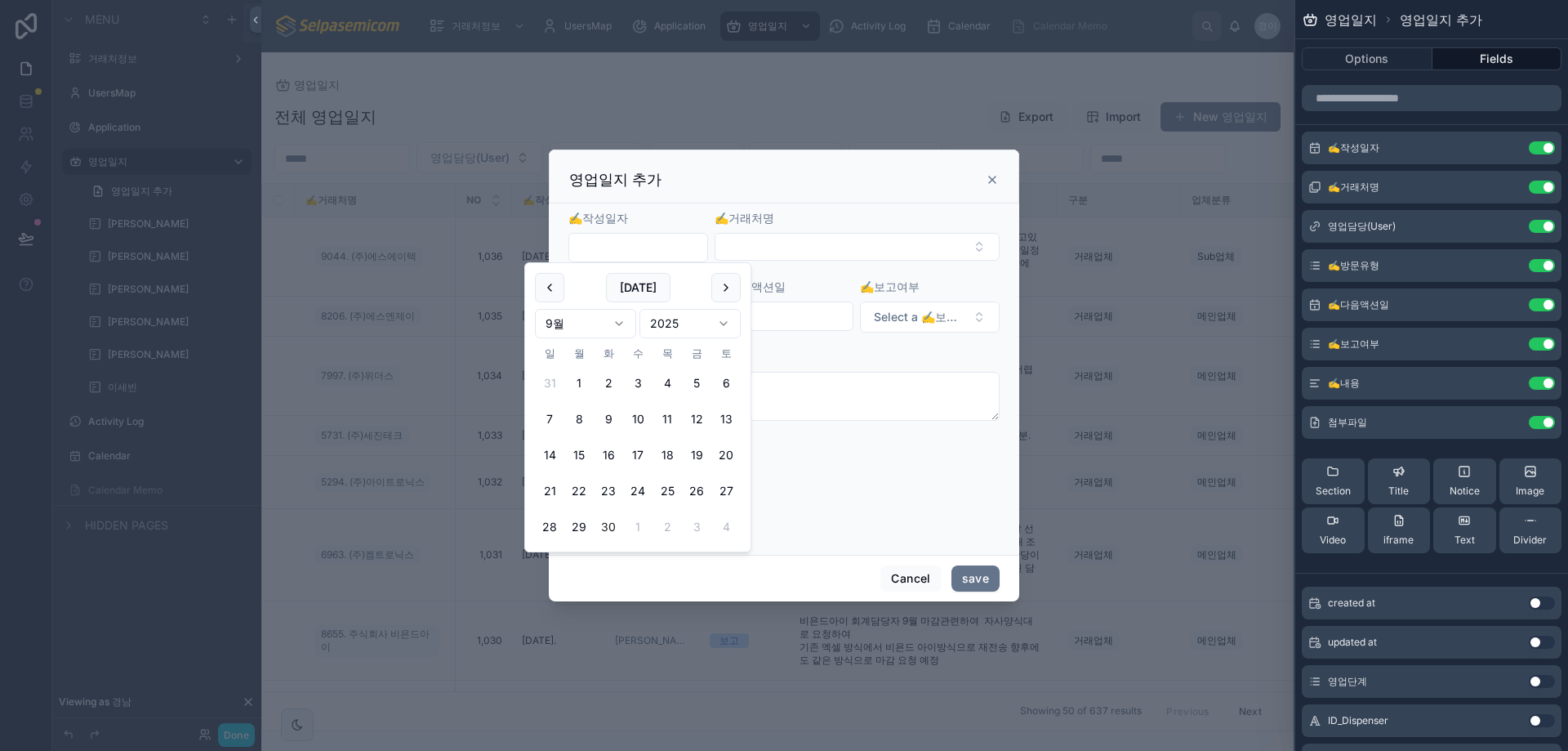
click at [624, 248] on input "text" at bounding box center [638, 247] width 138 height 23
drag, startPoint x: 609, startPoint y: 525, endPoint x: 852, endPoint y: 253, distance: 364.7
click at [609, 526] on button "30" at bounding box center [608, 527] width 30 height 30
type input "**********"
click at [849, 247] on button "Select Button" at bounding box center [857, 246] width 285 height 28
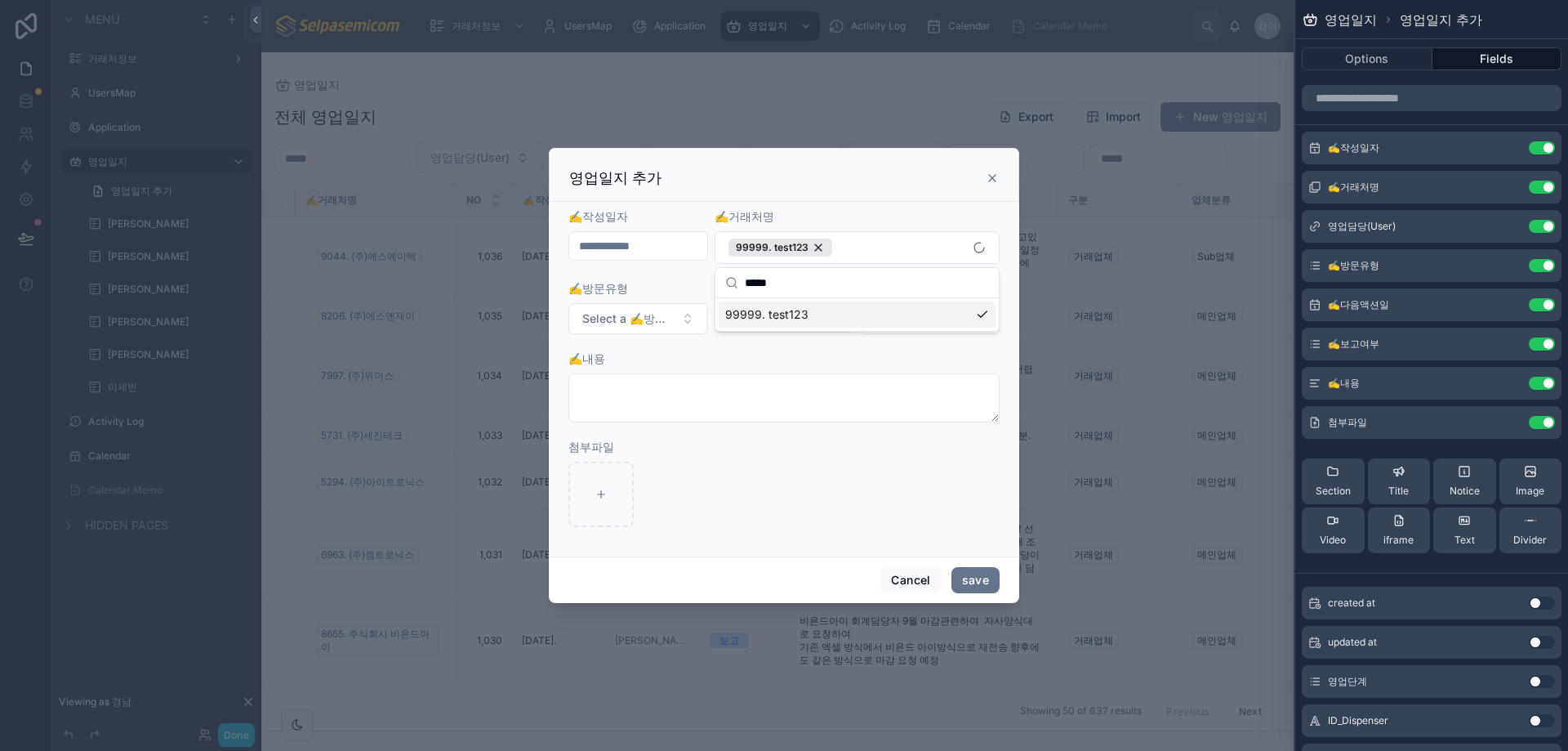
type input "*****"
click at [720, 336] on form "**********" at bounding box center [784, 376] width 432 height 335
drag, startPoint x: 670, startPoint y: 319, endPoint x: 674, endPoint y: 332, distance: 13.6
click at [670, 319] on span "Select a ✍️방문유형" at bounding box center [628, 318] width 92 height 16
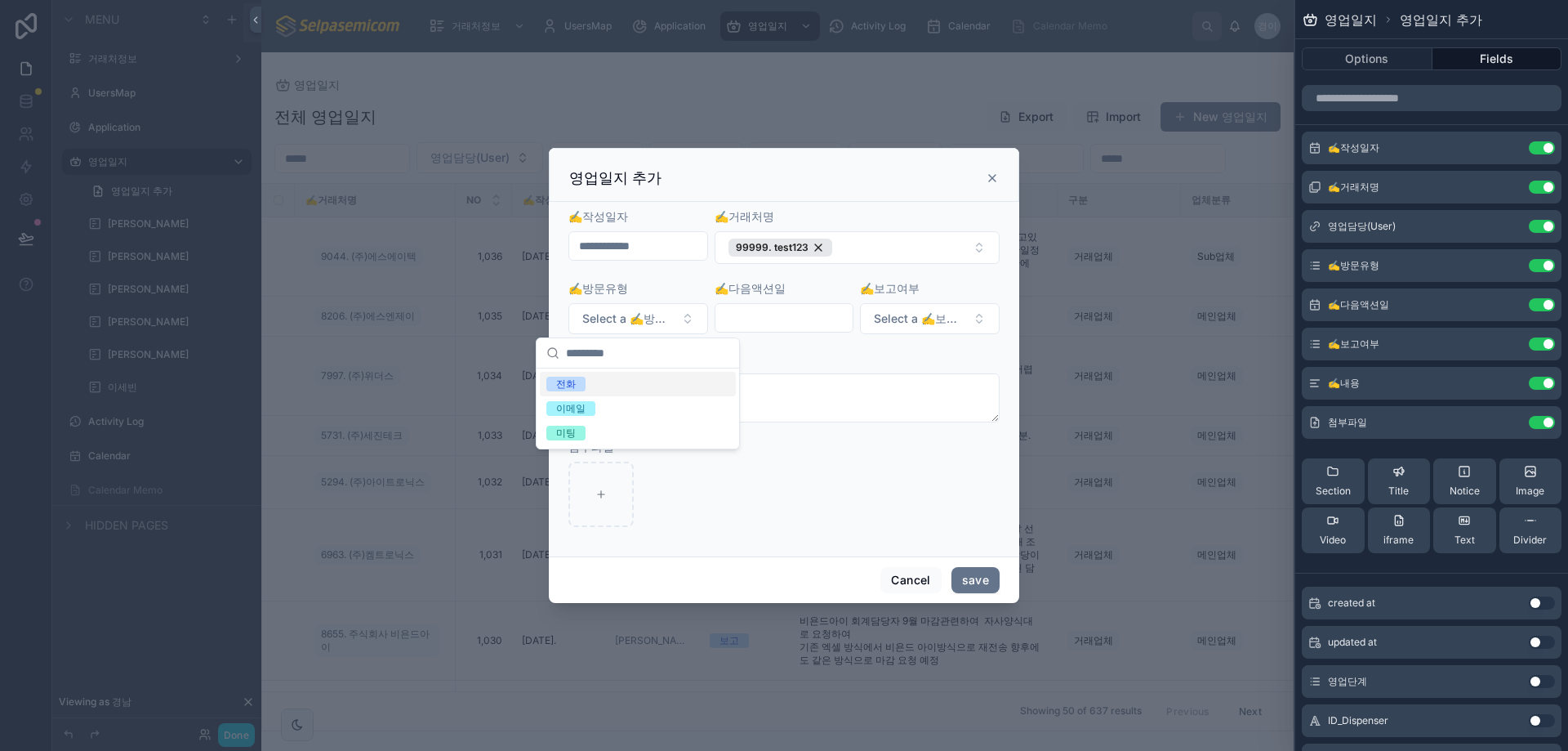
drag, startPoint x: 606, startPoint y: 389, endPoint x: 713, endPoint y: 343, distance: 116.5
click at [606, 389] on div "전화" at bounding box center [638, 383] width 196 height 24
click at [781, 316] on input "text" at bounding box center [784, 317] width 138 height 23
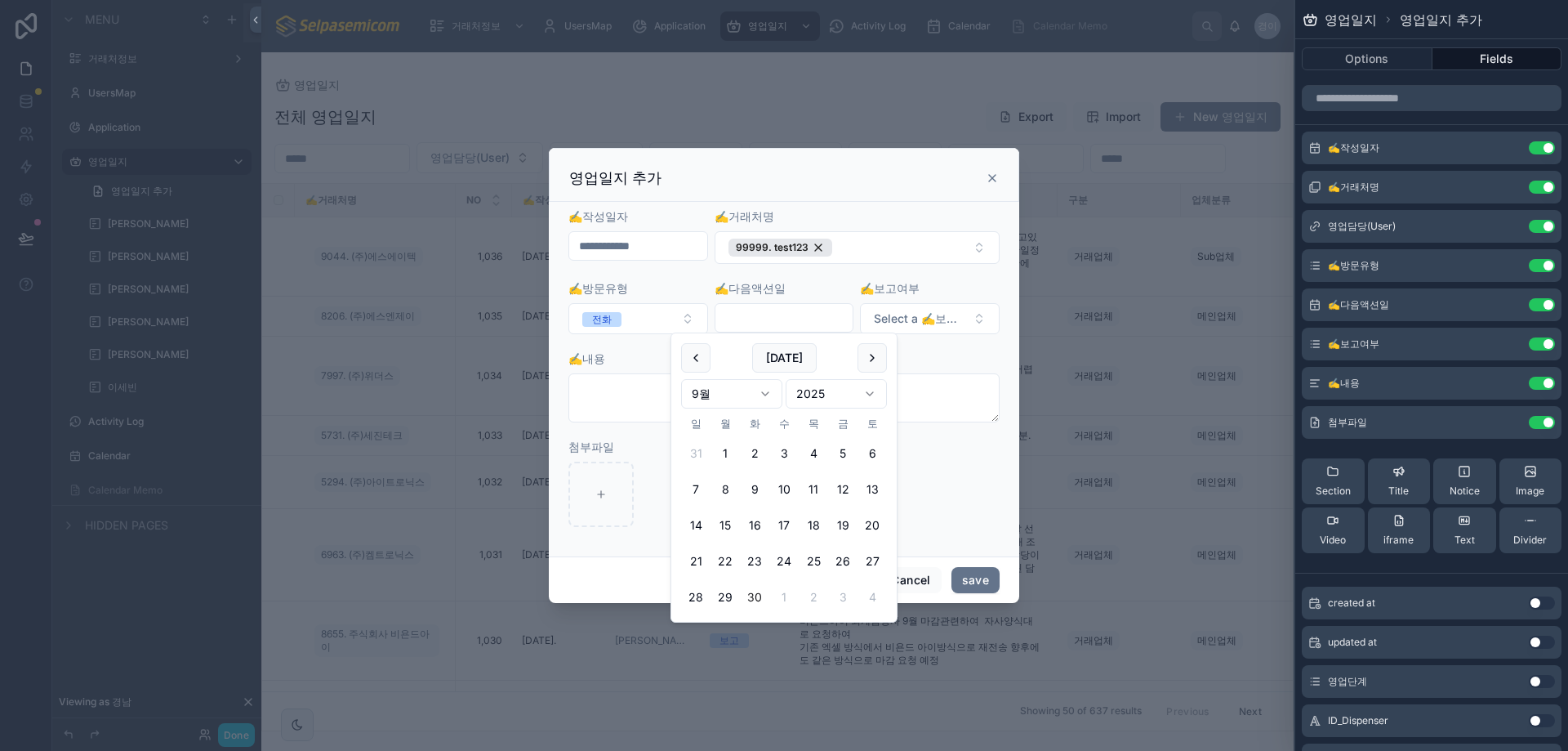
click at [752, 603] on button "30" at bounding box center [754, 597] width 30 height 30
type input "**********"
click at [934, 326] on span "Select a ✍️보고여부" at bounding box center [920, 318] width 92 height 16
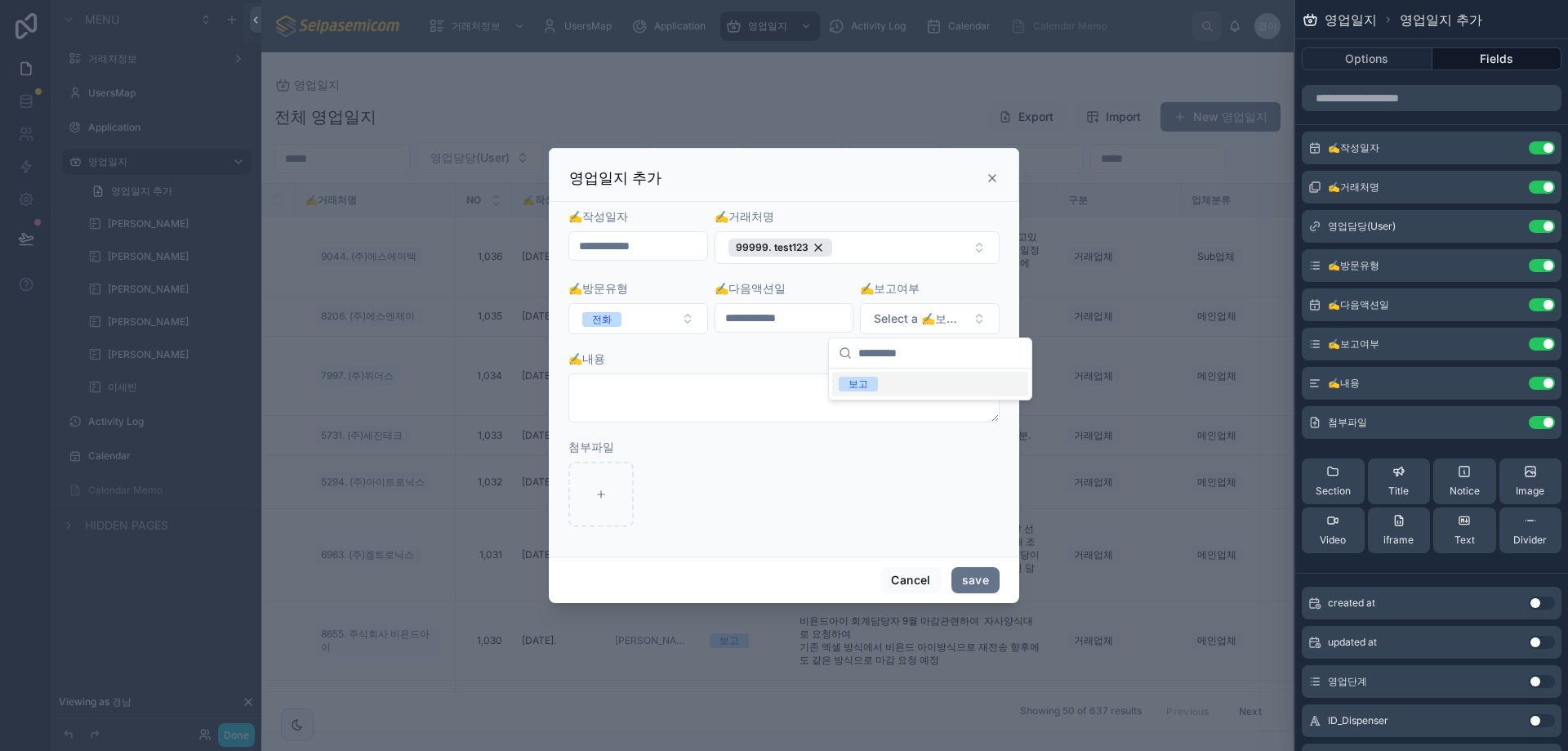
click at [849, 374] on div "보고" at bounding box center [931, 383] width 196 height 24
click at [856, 386] on textarea at bounding box center [784, 398] width 432 height 49
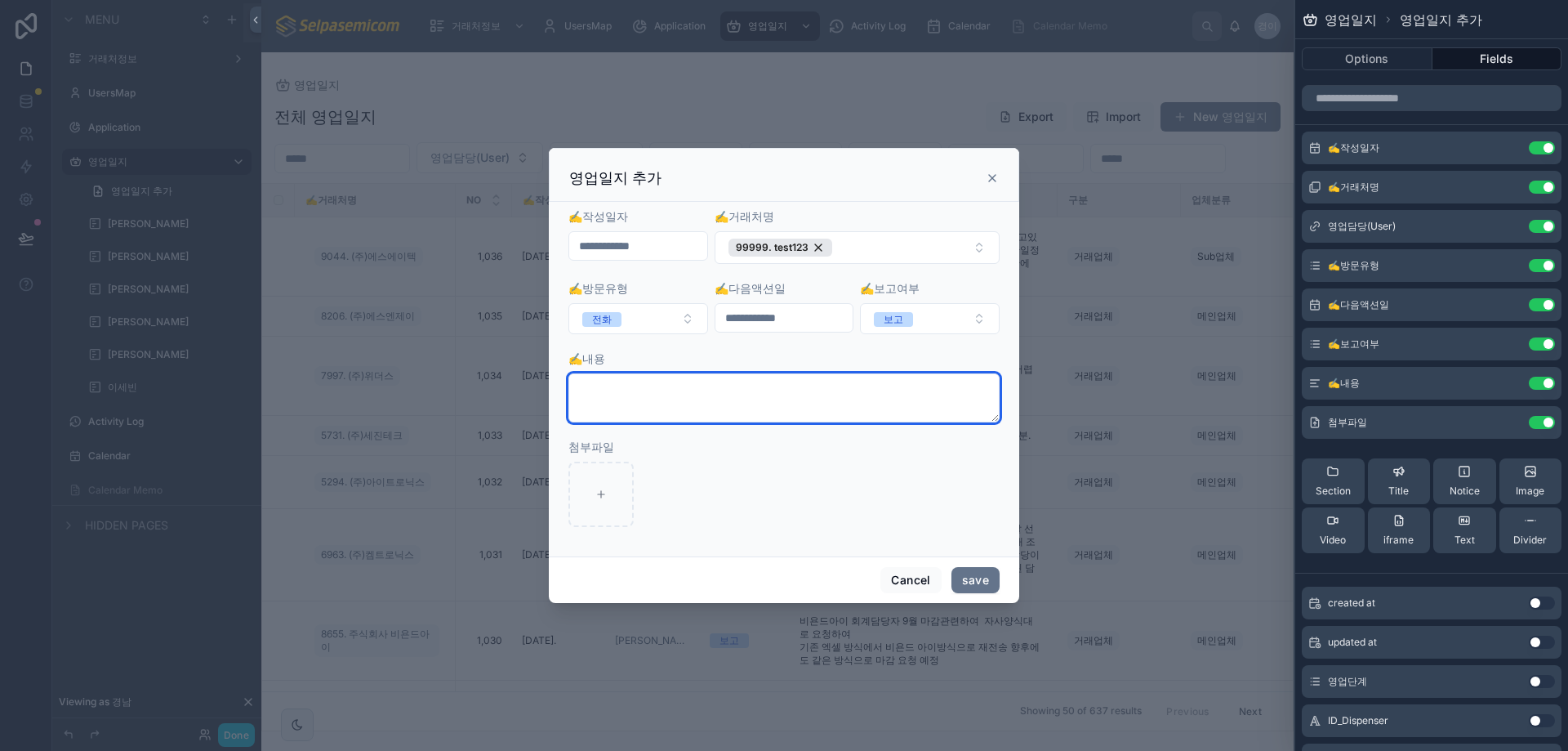
drag, startPoint x: 850, startPoint y: 390, endPoint x: 1082, endPoint y: 356, distance: 234.5
click at [851, 389] on textarea at bounding box center [784, 398] width 432 height 49
type textarea "*********"
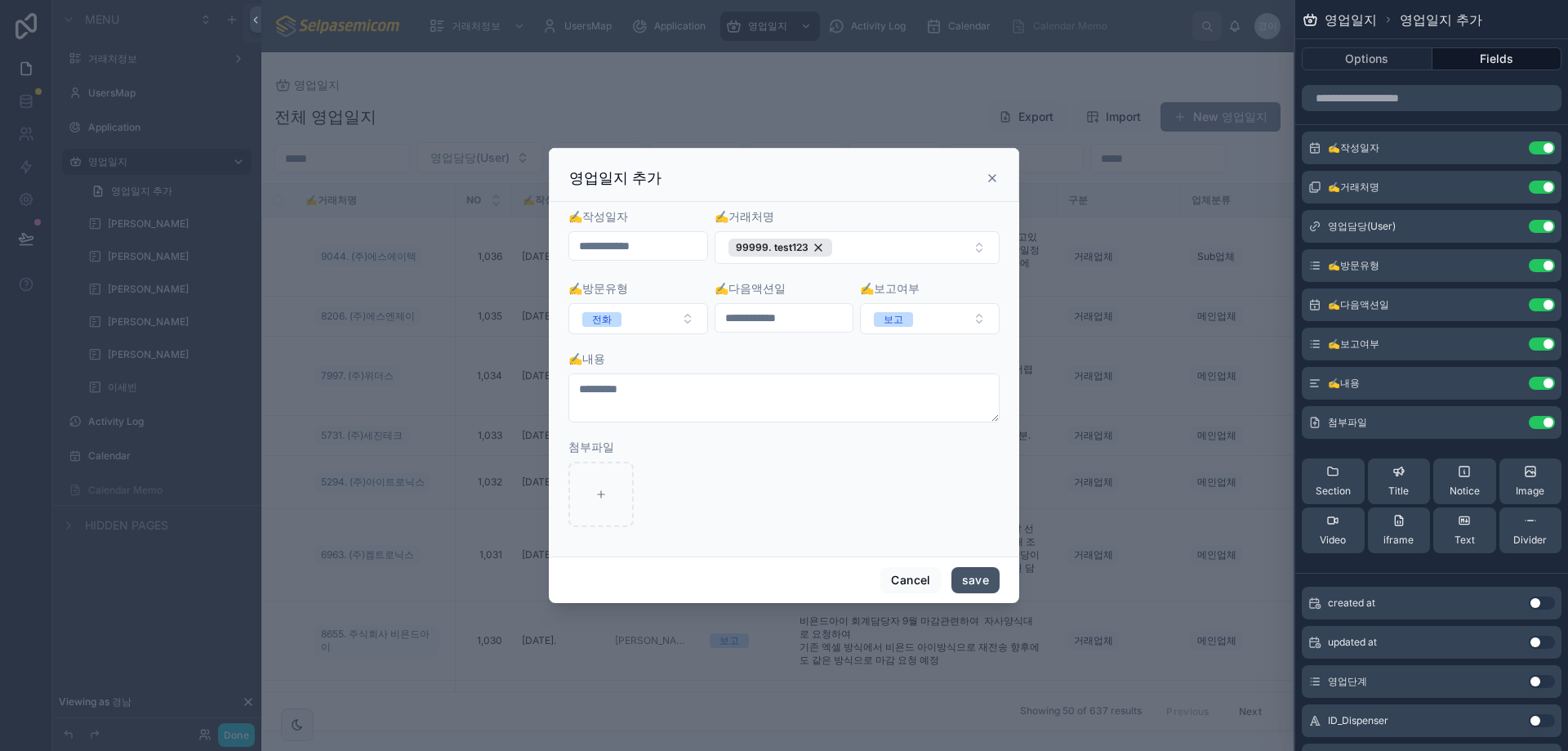
click at [988, 580] on button "save" at bounding box center [975, 580] width 48 height 26
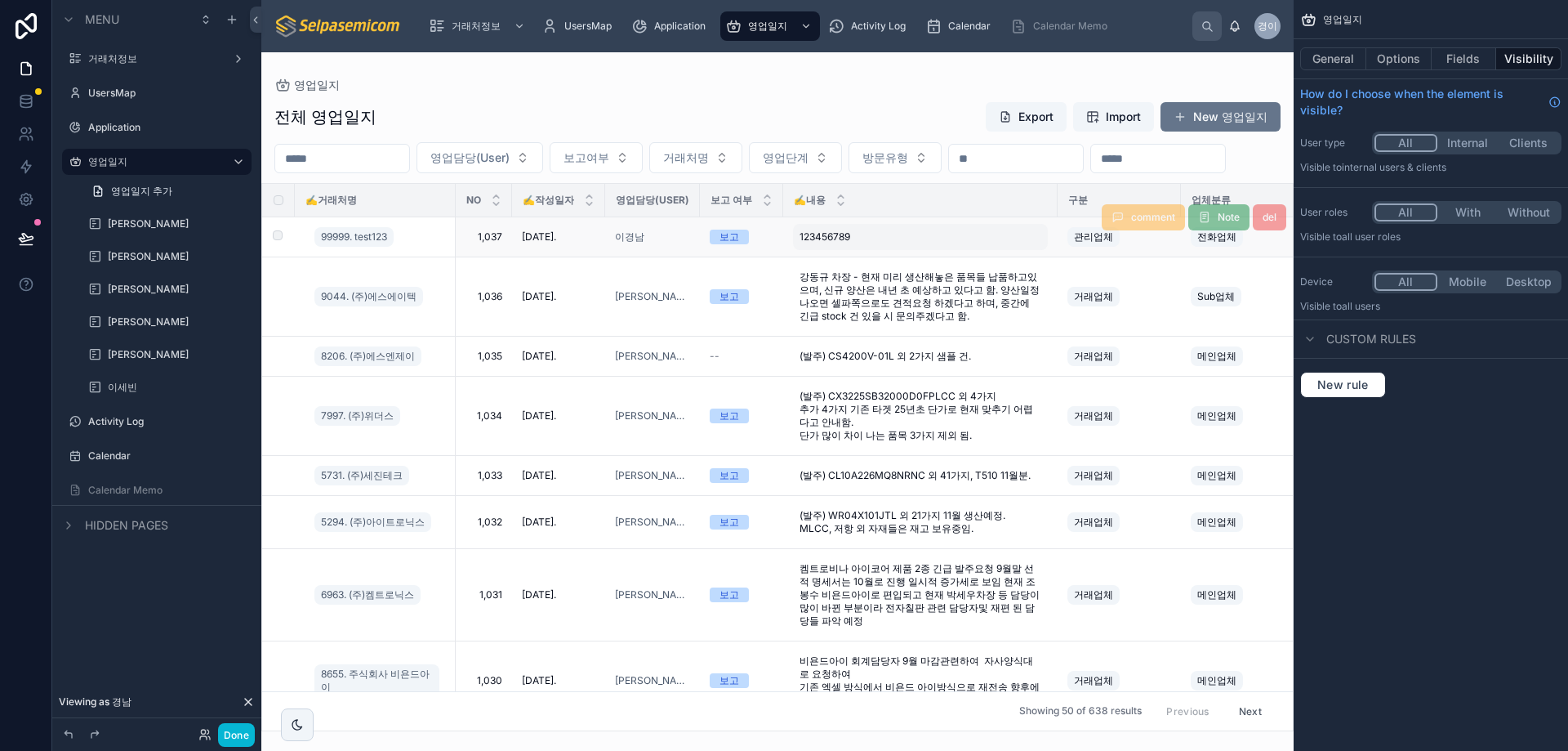
click at [963, 250] on div "123456789 123456789" at bounding box center [920, 236] width 255 height 26
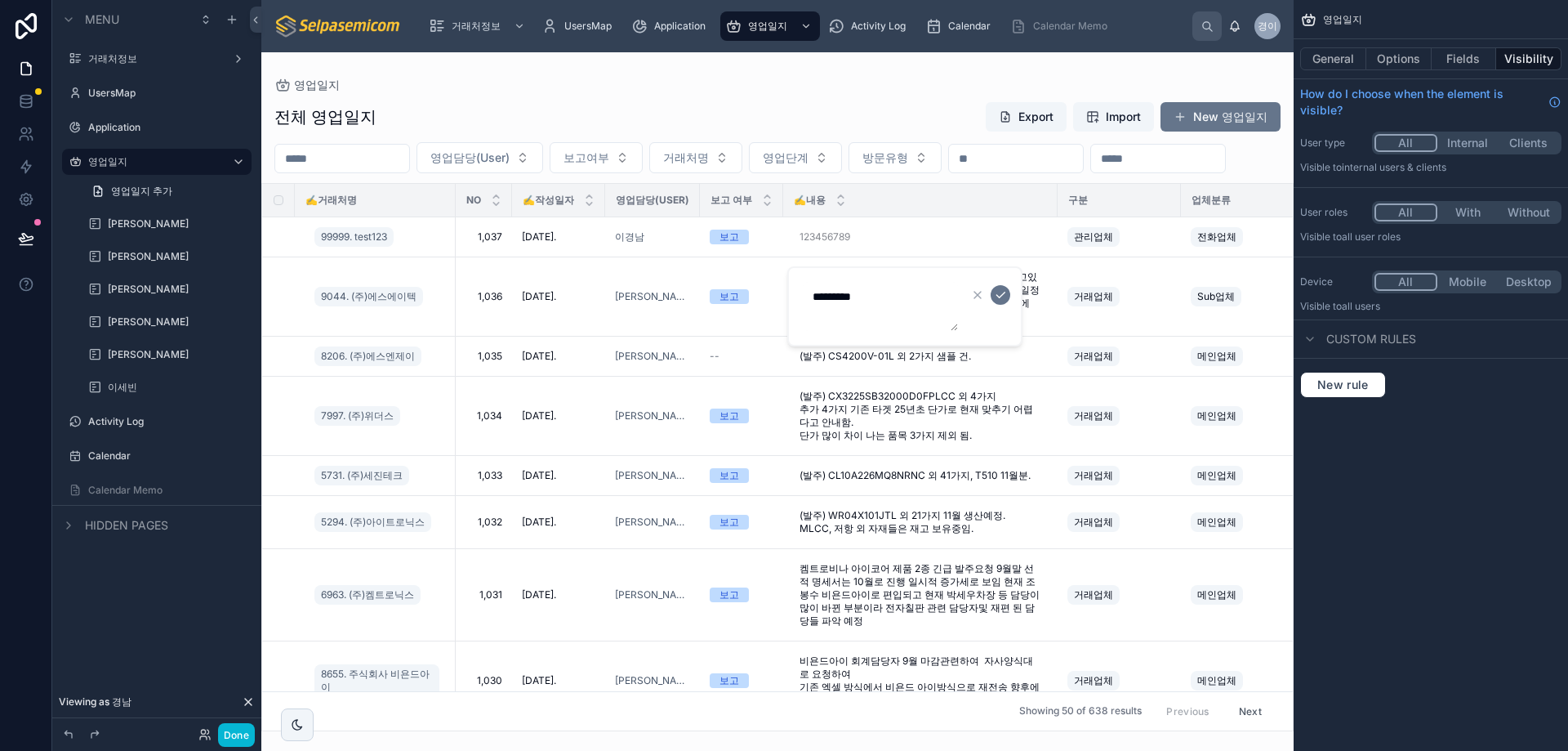
click at [913, 297] on textarea "*********" at bounding box center [880, 307] width 155 height 49
type textarea "**********"
click at [1061, 173] on div "영업담당(User) 보고여부 거래처명 영업단계 방문유형" at bounding box center [778, 158] width 1033 height 31
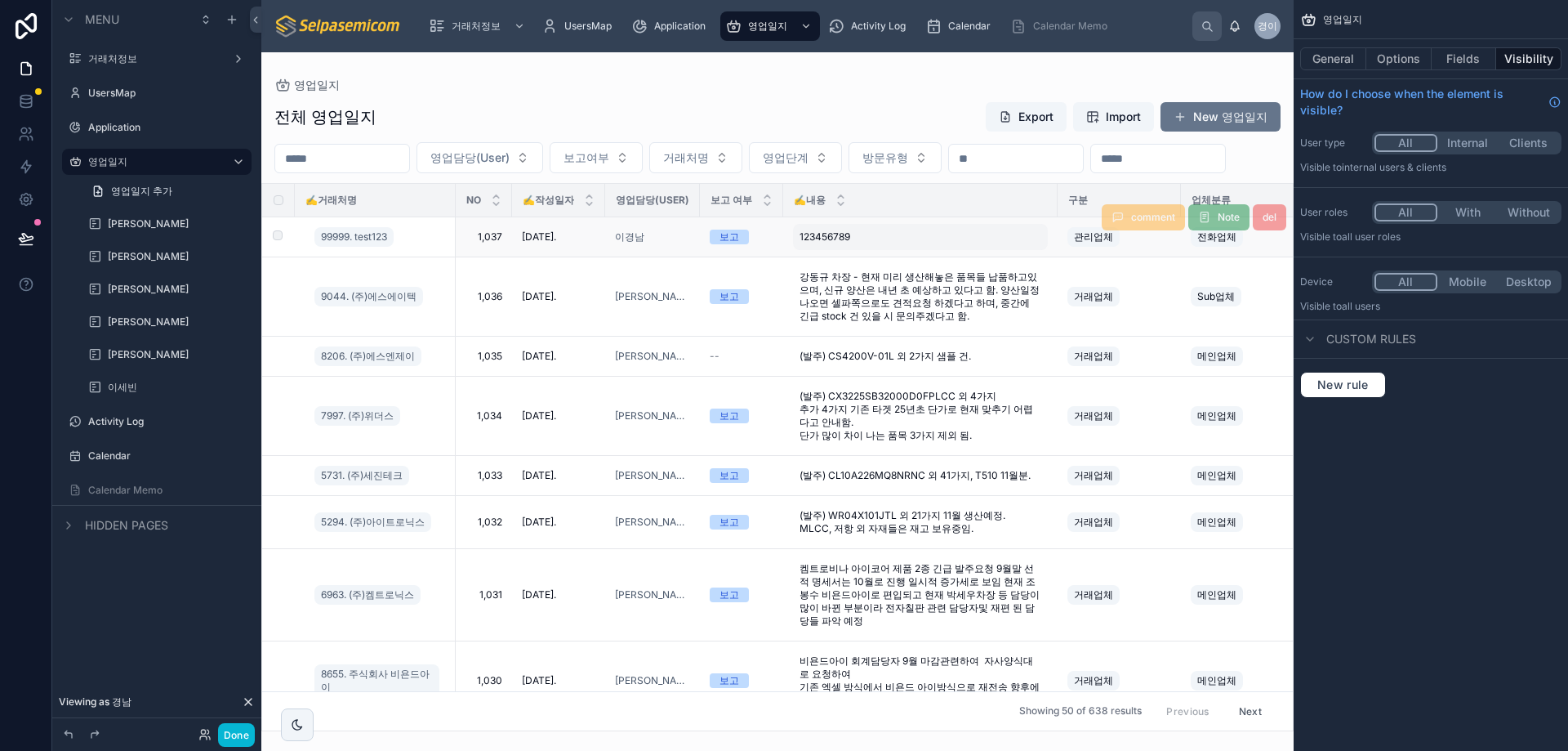
click at [869, 250] on div "123456789 123456789" at bounding box center [920, 236] width 255 height 26
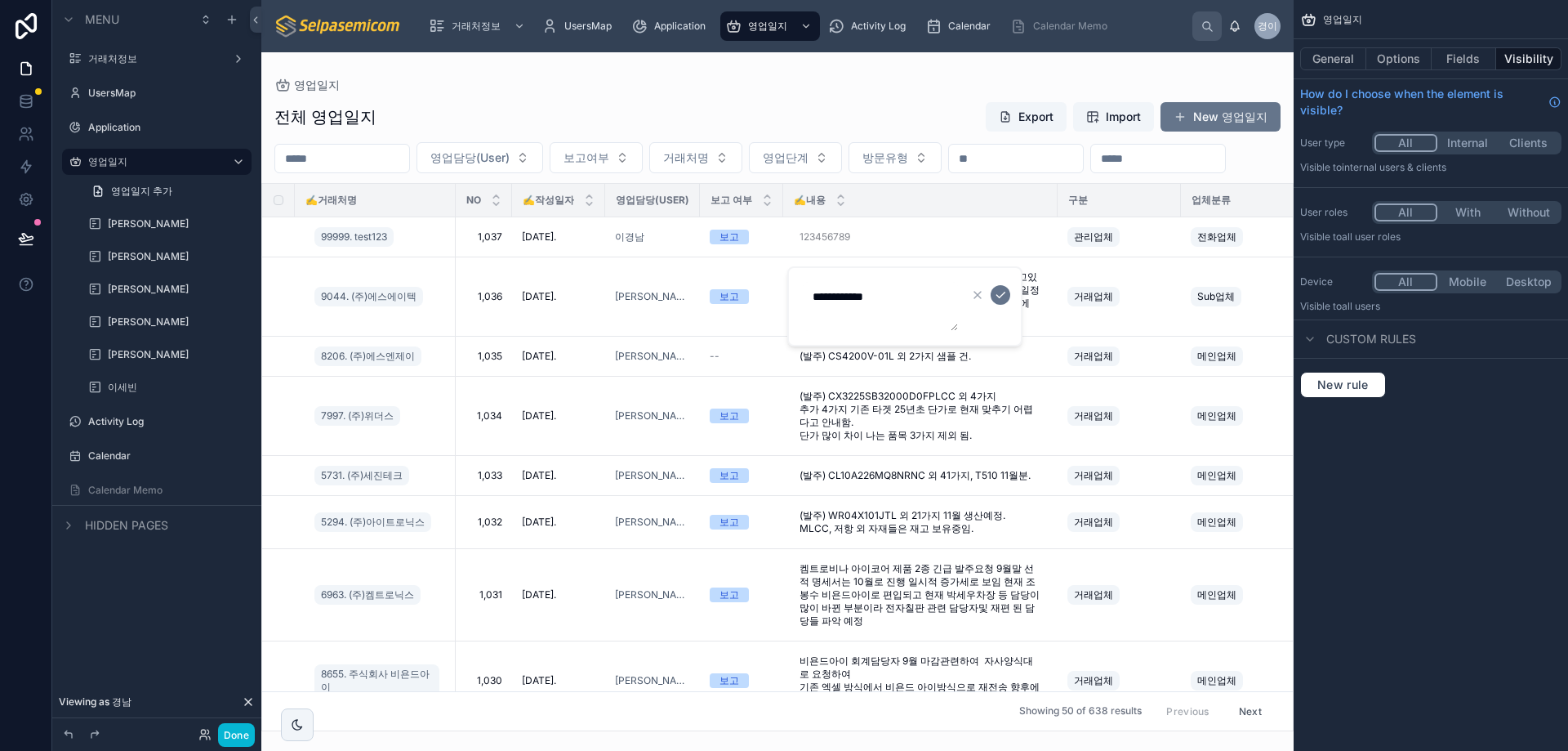
click at [936, 299] on textarea "**********" at bounding box center [880, 307] width 155 height 49
type textarea "**********"
click at [1004, 292] on icon "submit" at bounding box center [1000, 295] width 14 height 14
drag, startPoint x: 221, startPoint y: 743, endPoint x: 242, endPoint y: 737, distance: 21.8
click at [225, 744] on button "Done" at bounding box center [236, 735] width 37 height 23
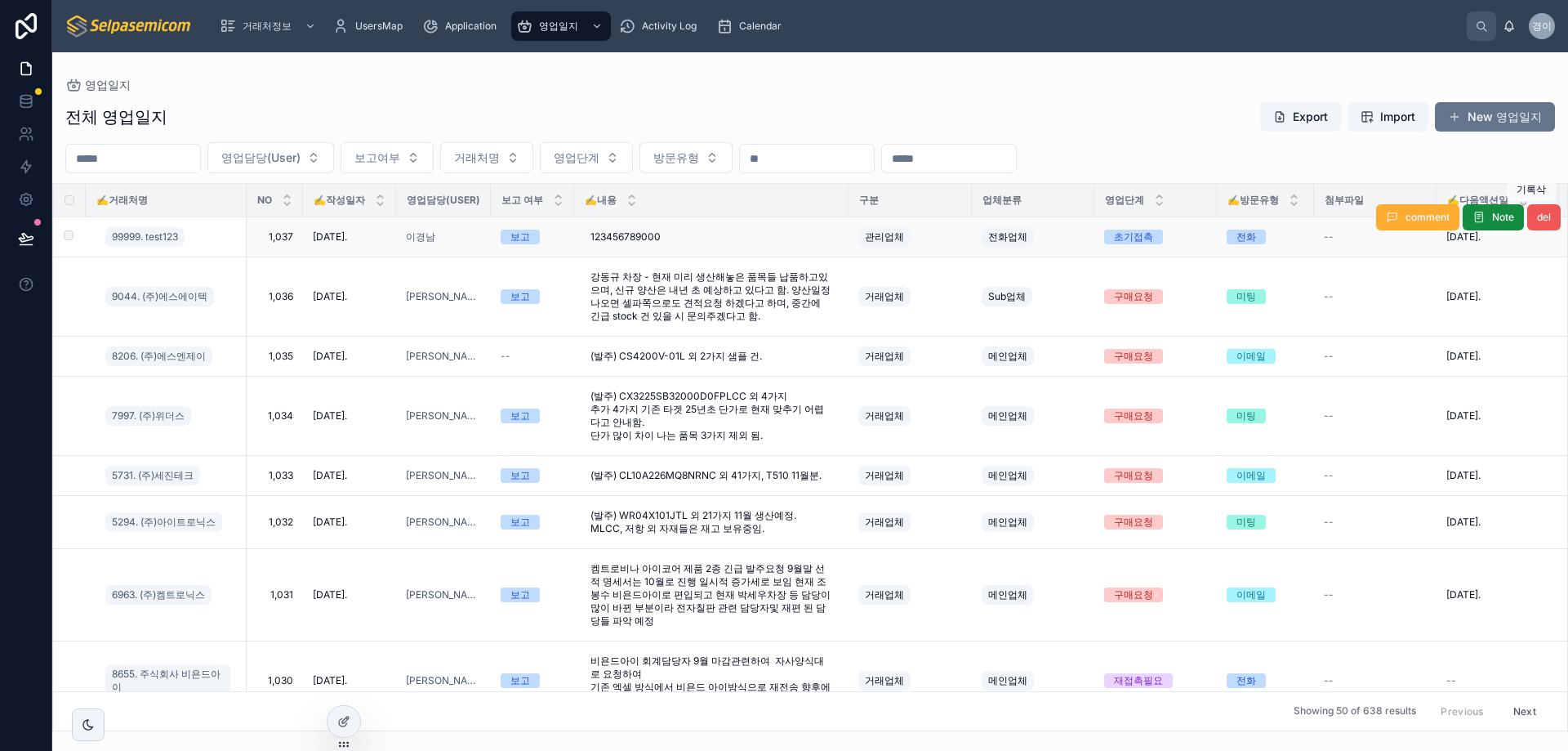
click at [1537, 222] on span "del" at bounding box center [1544, 217] width 14 height 14
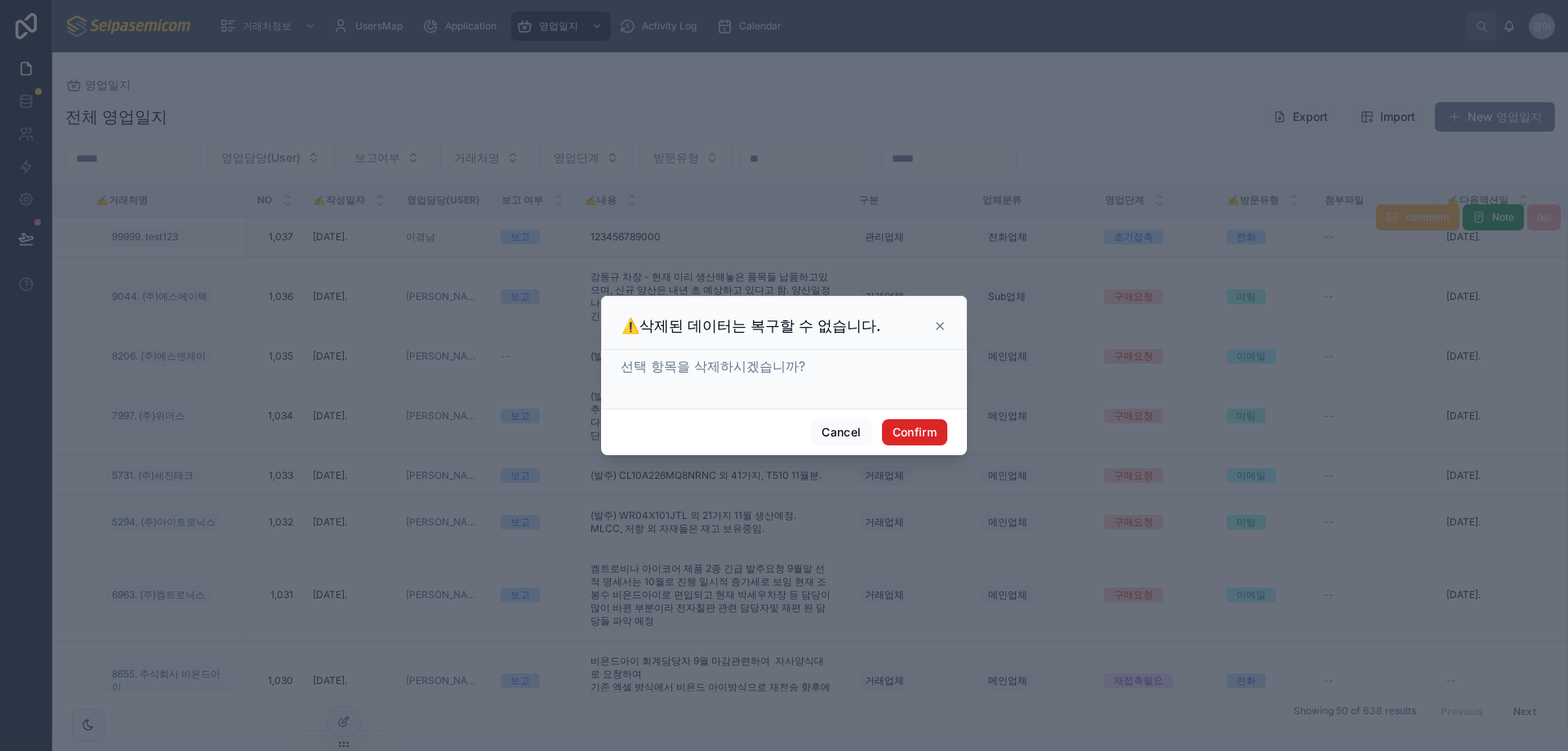
click at [904, 435] on button "Confirm" at bounding box center [915, 432] width 66 height 26
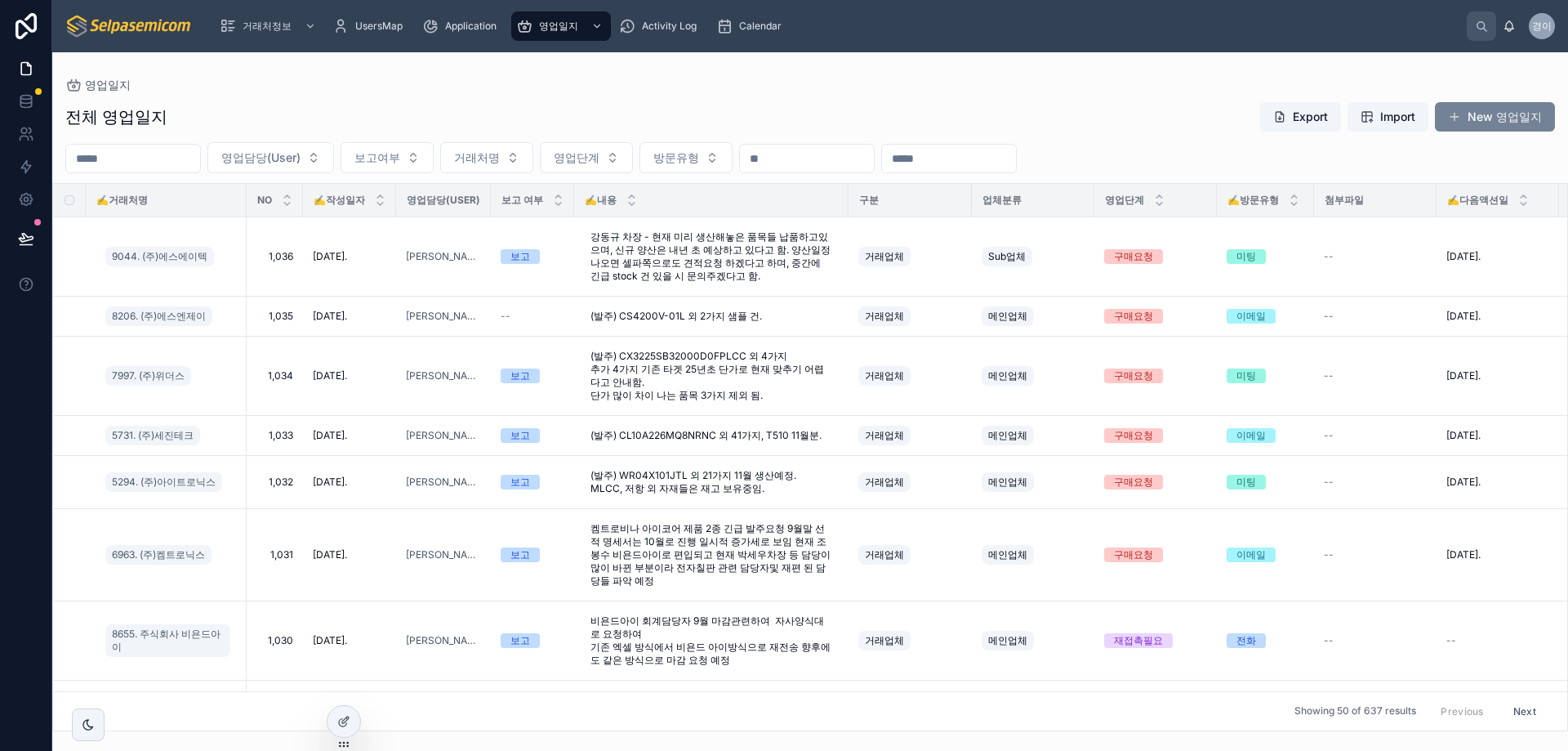
click at [1491, 114] on button "New 영업일지" at bounding box center [1495, 116] width 120 height 30
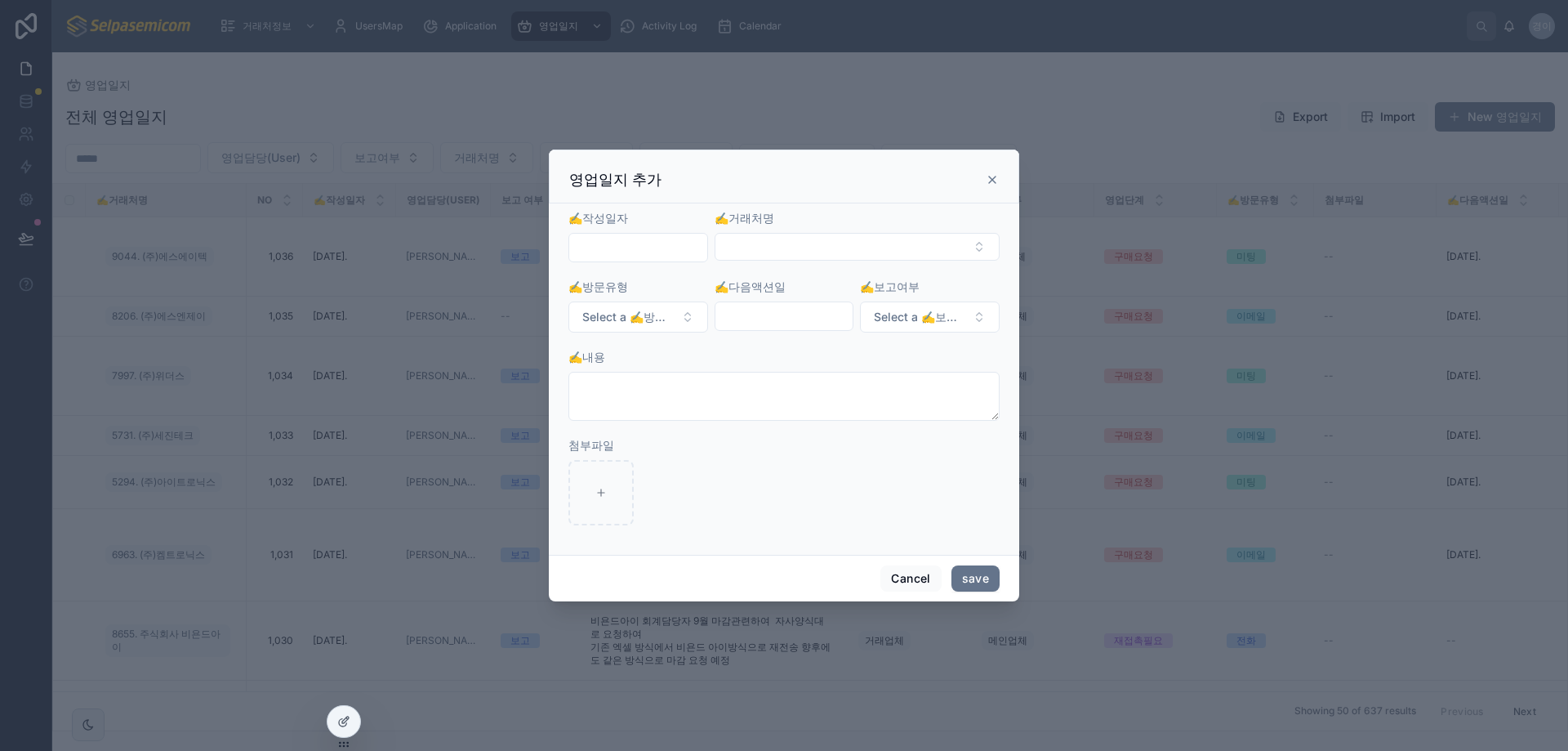
click at [614, 257] on input "text" at bounding box center [638, 247] width 138 height 23
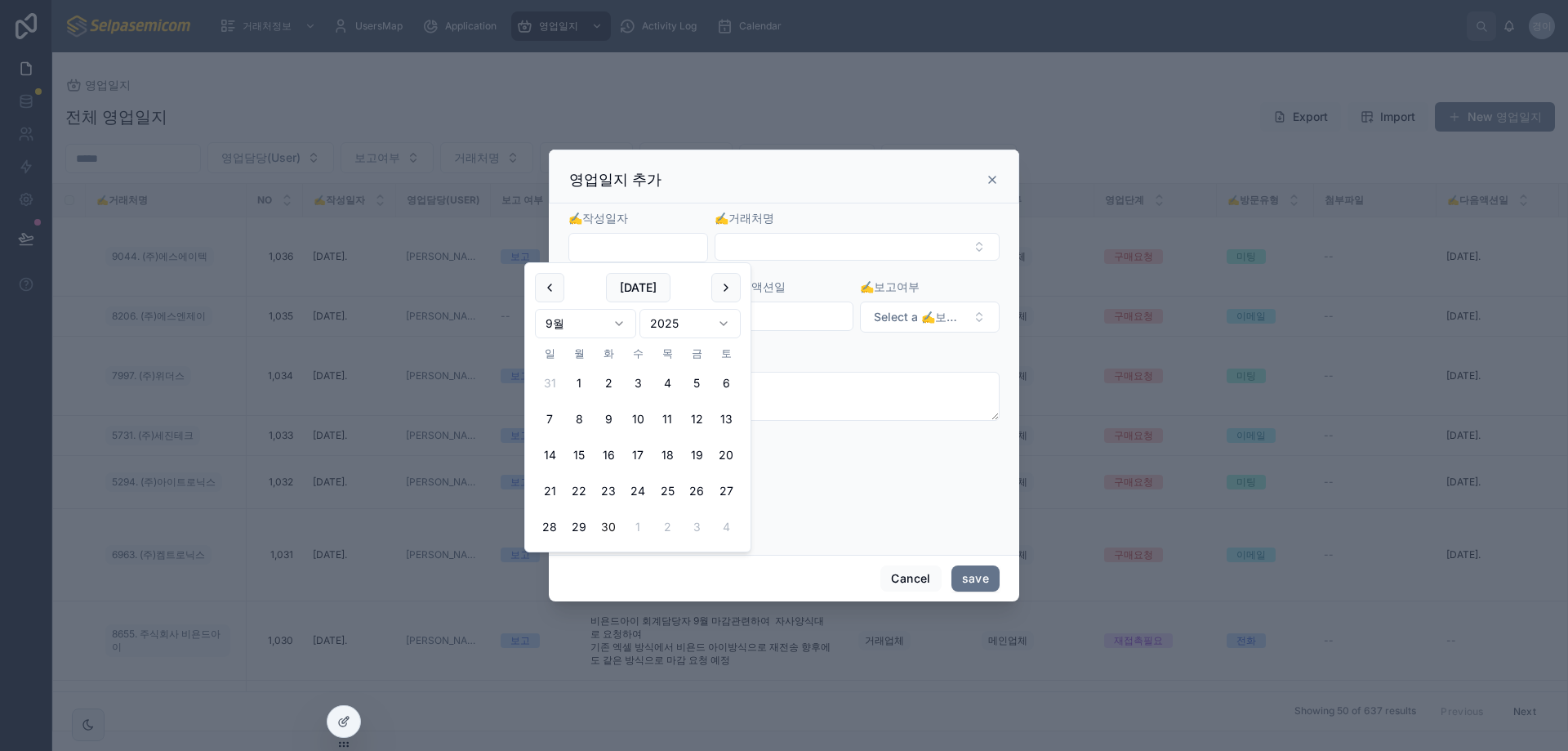
click at [607, 531] on button "30" at bounding box center [608, 527] width 30 height 30
type input "**********"
click at [839, 239] on button "Select Button" at bounding box center [857, 246] width 285 height 28
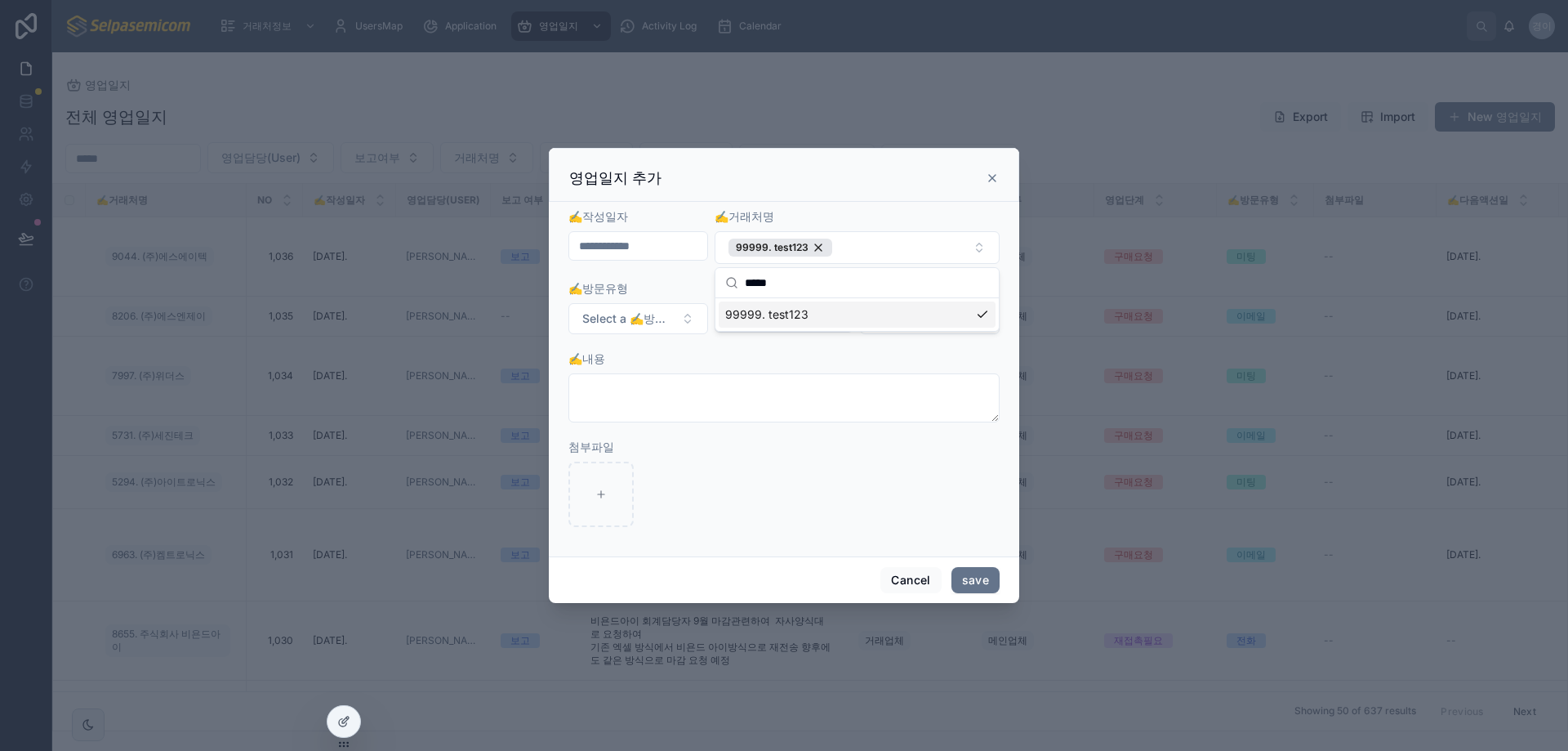
type input "*****"
click at [705, 356] on div "✍️내용" at bounding box center [784, 359] width 432 height 16
click at [765, 324] on input "text" at bounding box center [784, 317] width 138 height 23
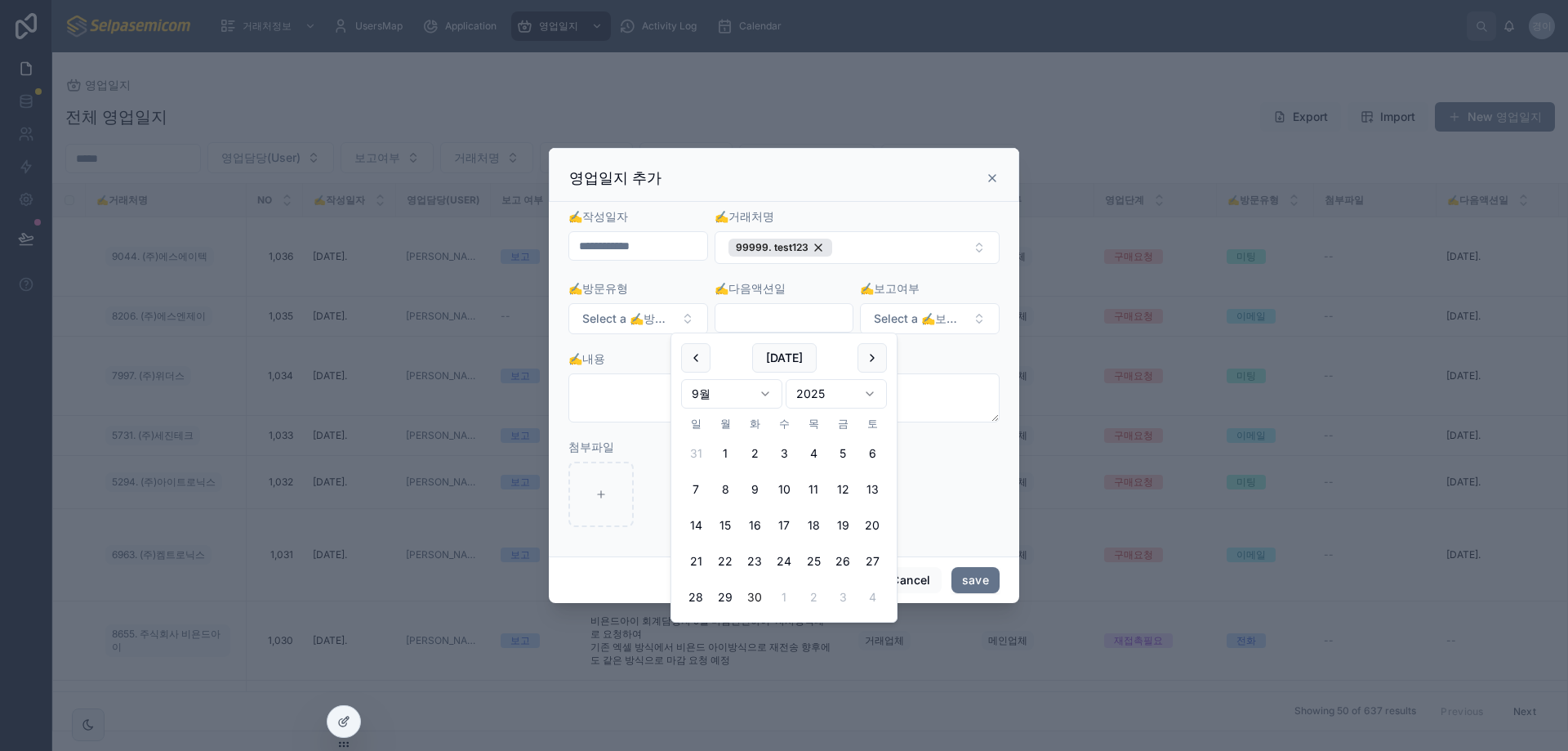
click at [759, 598] on button "30" at bounding box center [754, 597] width 30 height 30
type input "**********"
click at [964, 301] on div "✍️보고여부 Select a ✍️보고여부" at bounding box center [929, 307] width 140 height 54
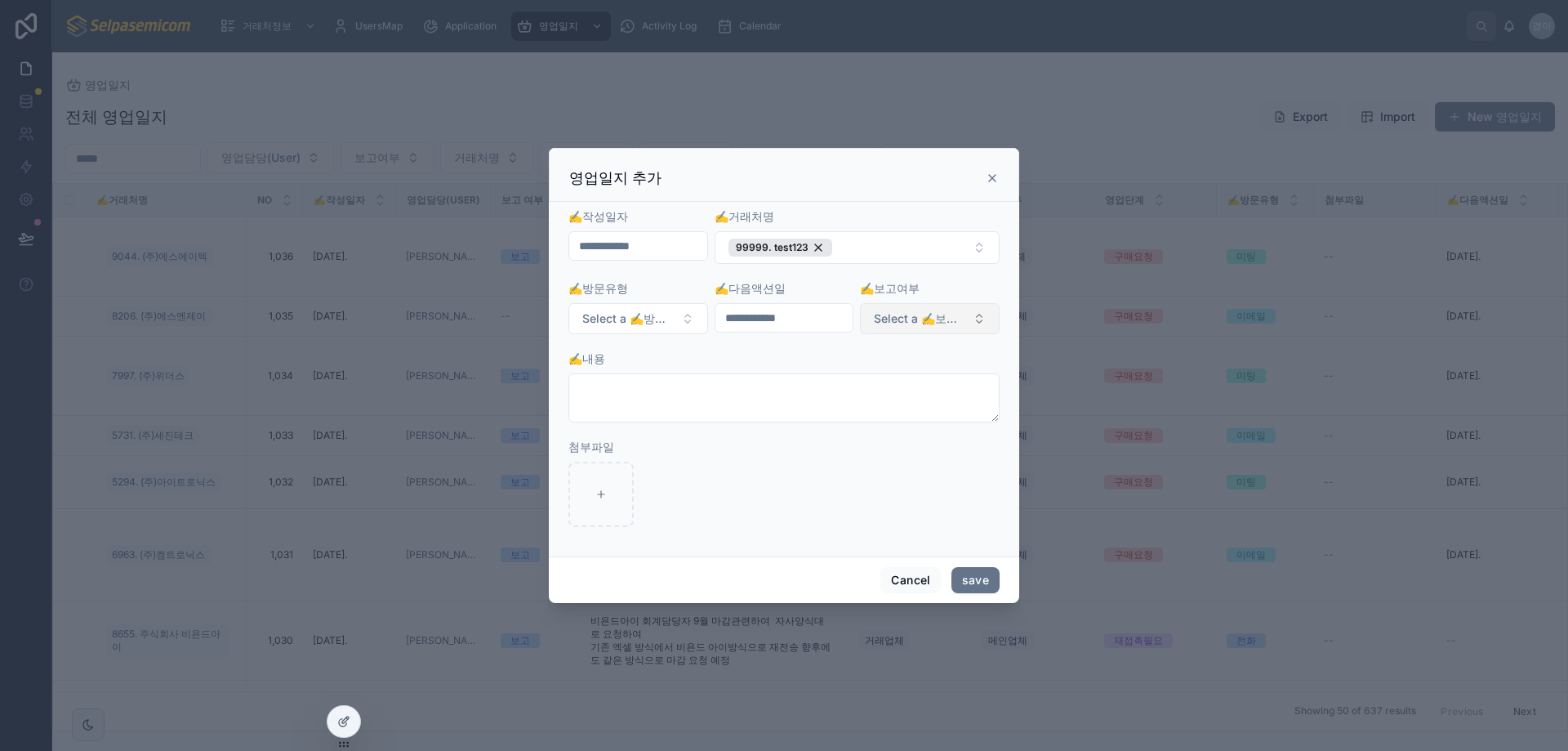
click at [956, 312] on span "Select a ✍️보고여부" at bounding box center [920, 318] width 92 height 16
click at [861, 391] on div "보고" at bounding box center [931, 383] width 196 height 24
click at [749, 398] on textarea at bounding box center [784, 398] width 432 height 49
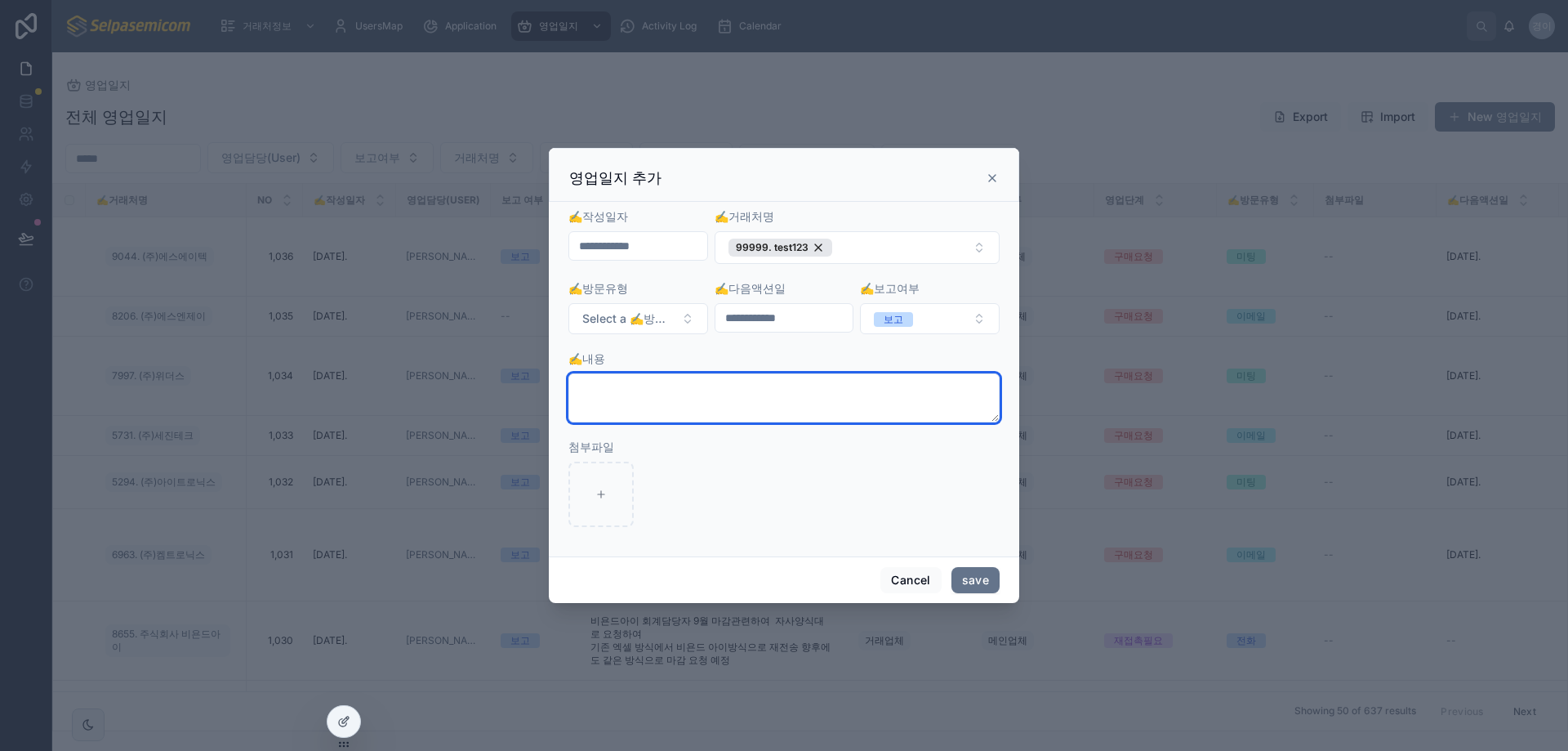
drag, startPoint x: 646, startPoint y: 422, endPoint x: 660, endPoint y: 428, distance: 15.2
click at [649, 425] on form "**********" at bounding box center [784, 376] width 432 height 335
type textarea "*******"
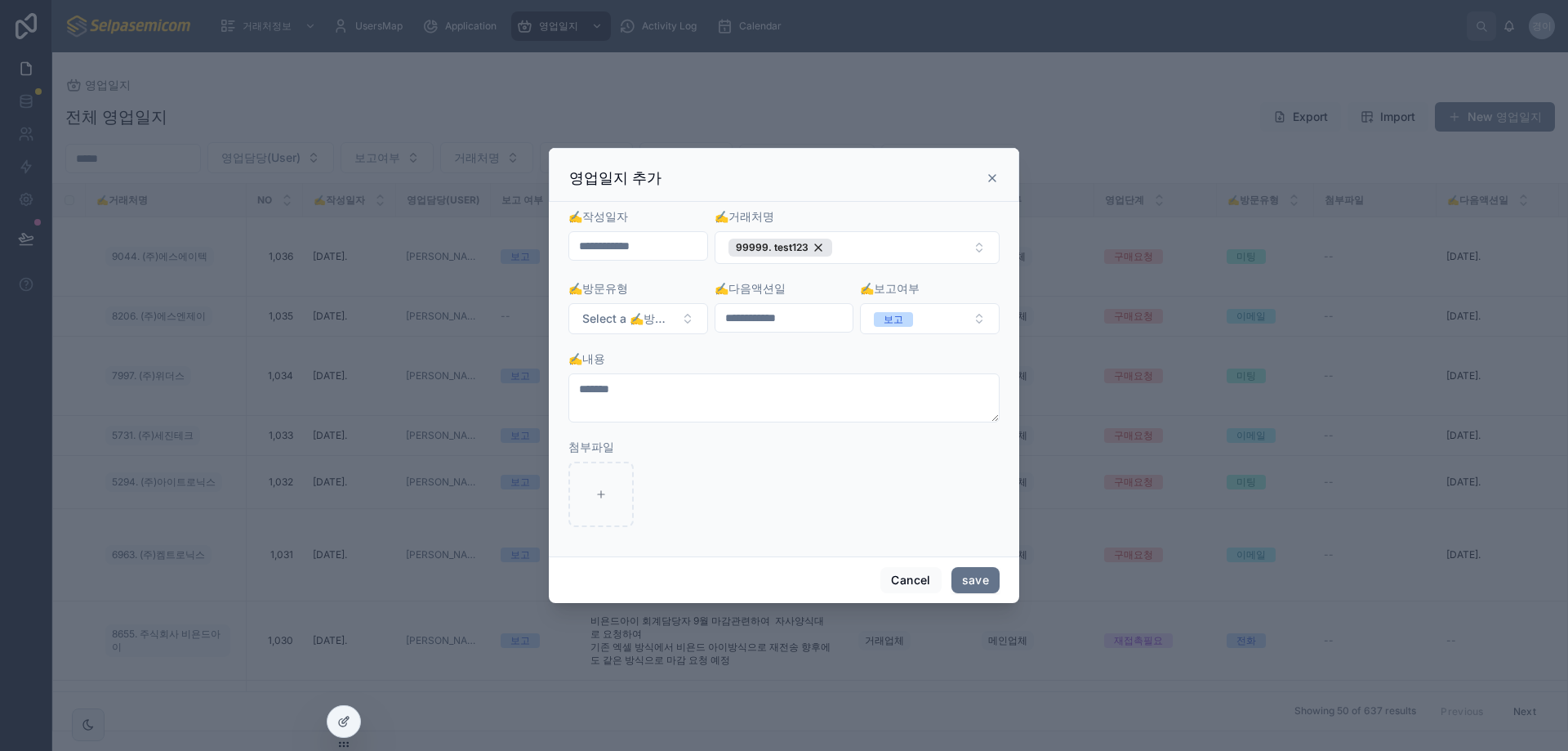
click at [863, 521] on div at bounding box center [784, 494] width 432 height 66
click at [991, 583] on button "save" at bounding box center [975, 580] width 48 height 26
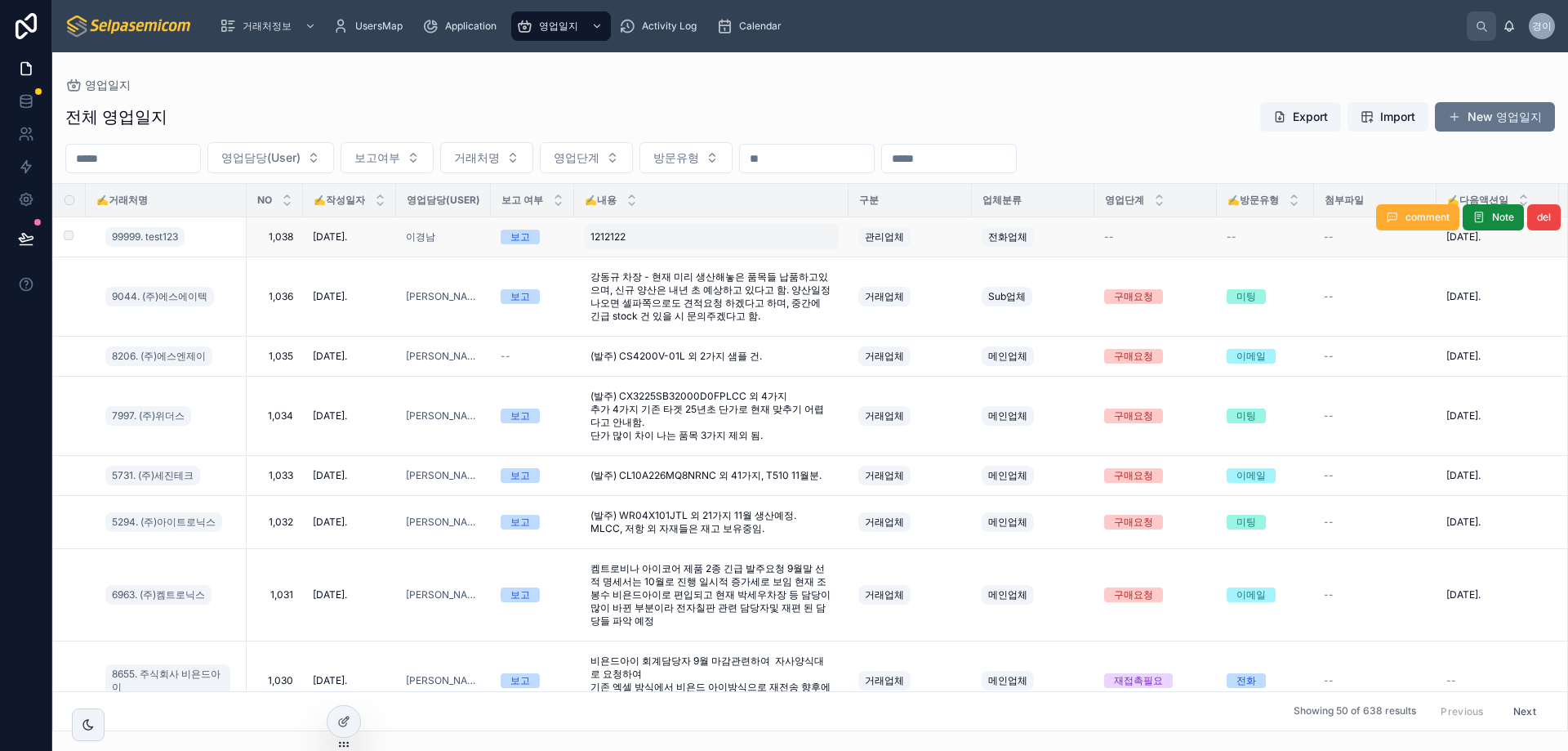
click at [770, 244] on div "1212122 1212122" at bounding box center [711, 236] width 255 height 26
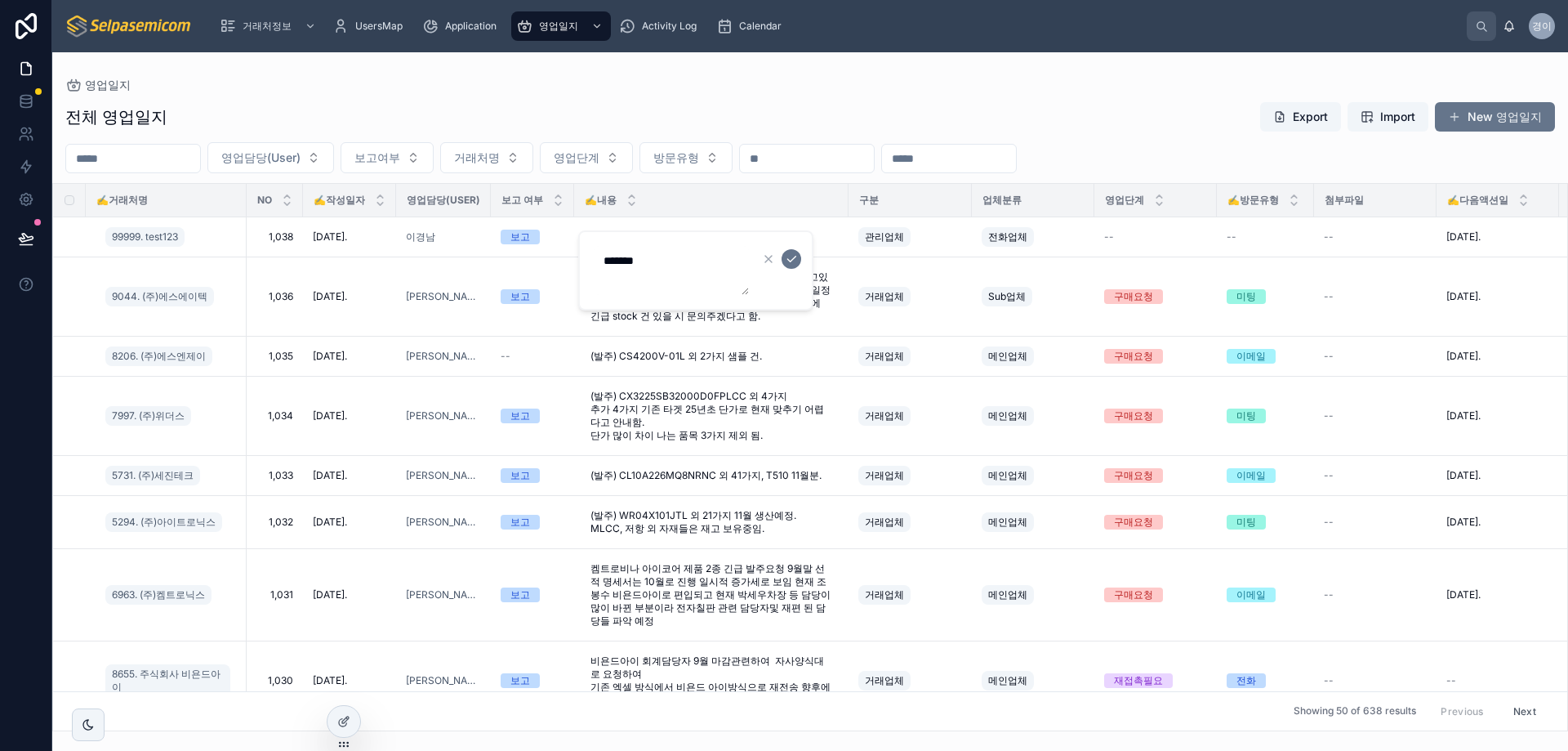
click at [720, 261] on textarea "*******" at bounding box center [671, 270] width 155 height 49
type textarea "**********"
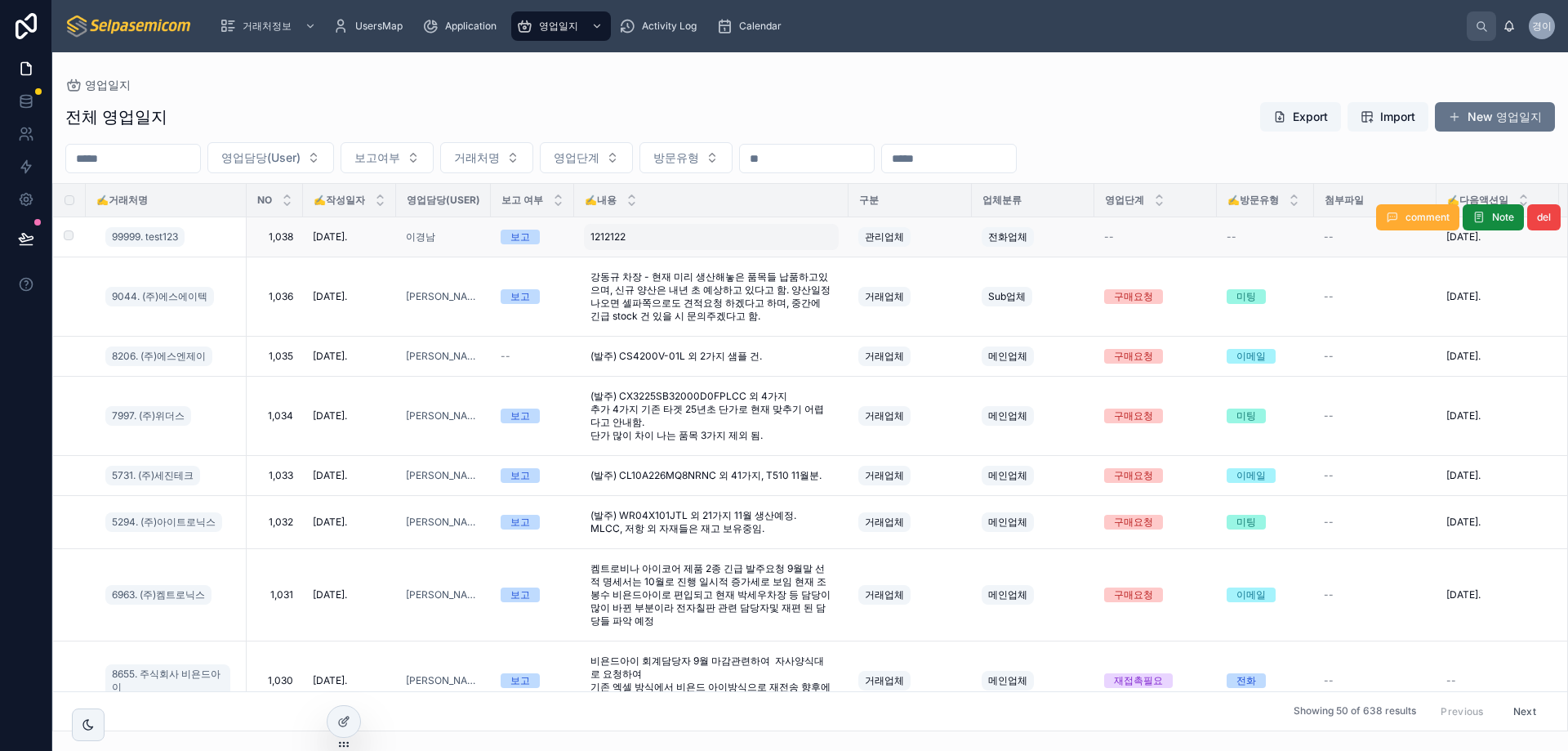
click at [691, 236] on div "1212122 1212122" at bounding box center [711, 236] width 255 height 26
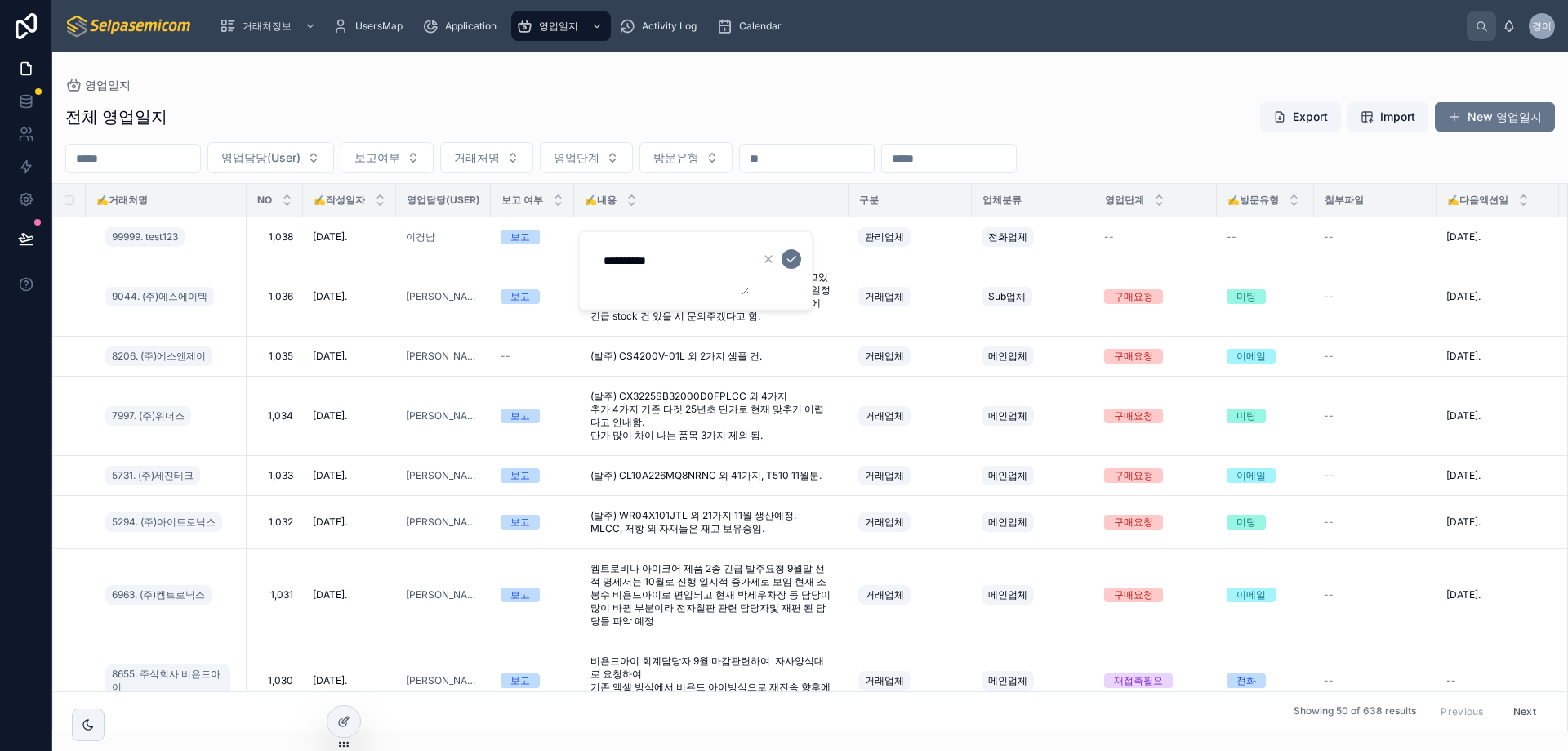
click at [699, 256] on textarea "**********" at bounding box center [671, 270] width 155 height 49
type textarea "**********"
click at [797, 254] on icon "submit" at bounding box center [791, 259] width 14 height 14
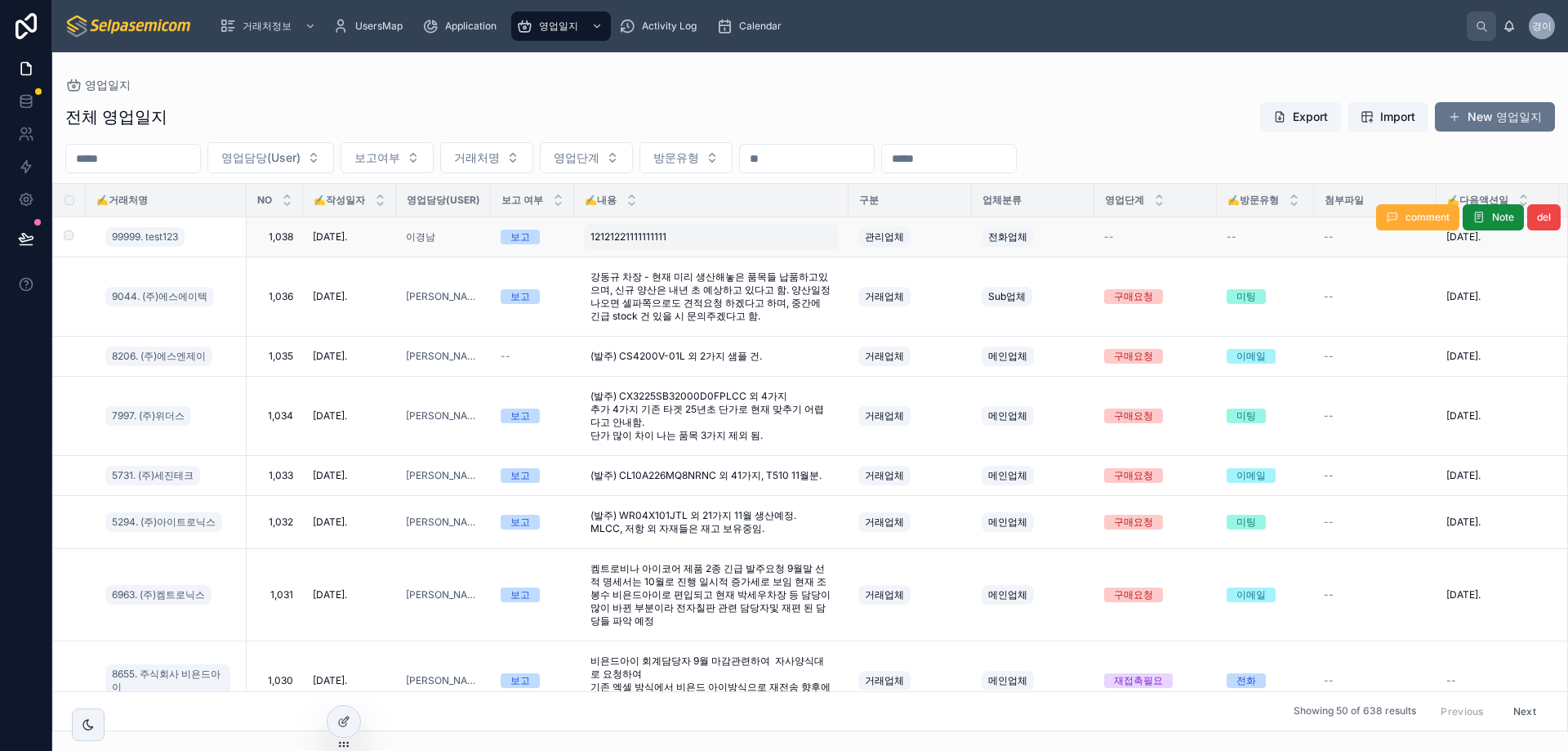
click at [698, 234] on div "12121221111111111 12121221111111111" at bounding box center [711, 236] width 255 height 26
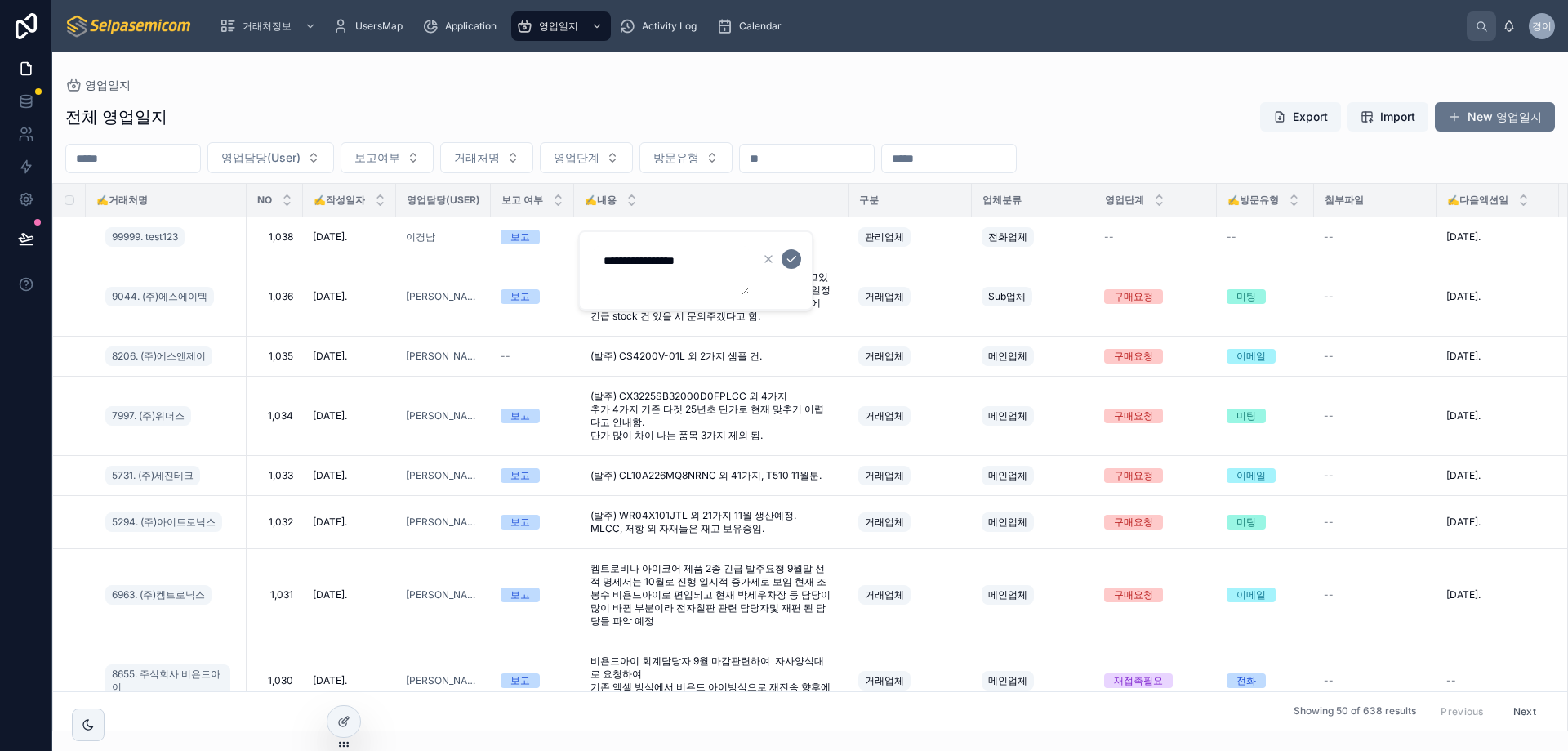
drag, startPoint x: 1179, startPoint y: 108, endPoint x: 1244, endPoint y: 147, distance: 75.8
click at [1179, 109] on div "전체 영업일지 Export Import New 영업일지" at bounding box center [810, 116] width 1490 height 31
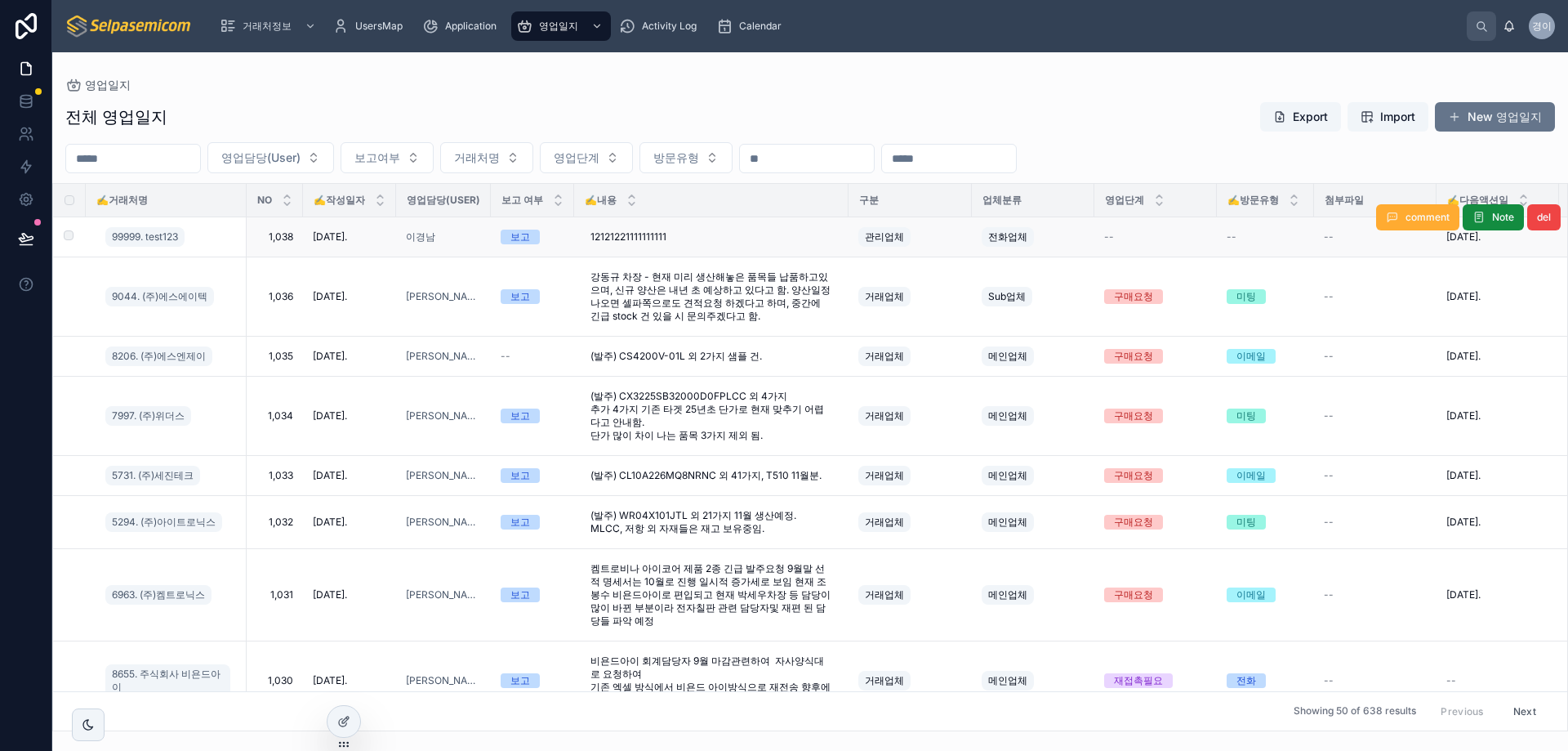
click at [1222, 240] on td "--" at bounding box center [1266, 237] width 97 height 40
click at [1177, 239] on div "--" at bounding box center [1156, 237] width 103 height 14
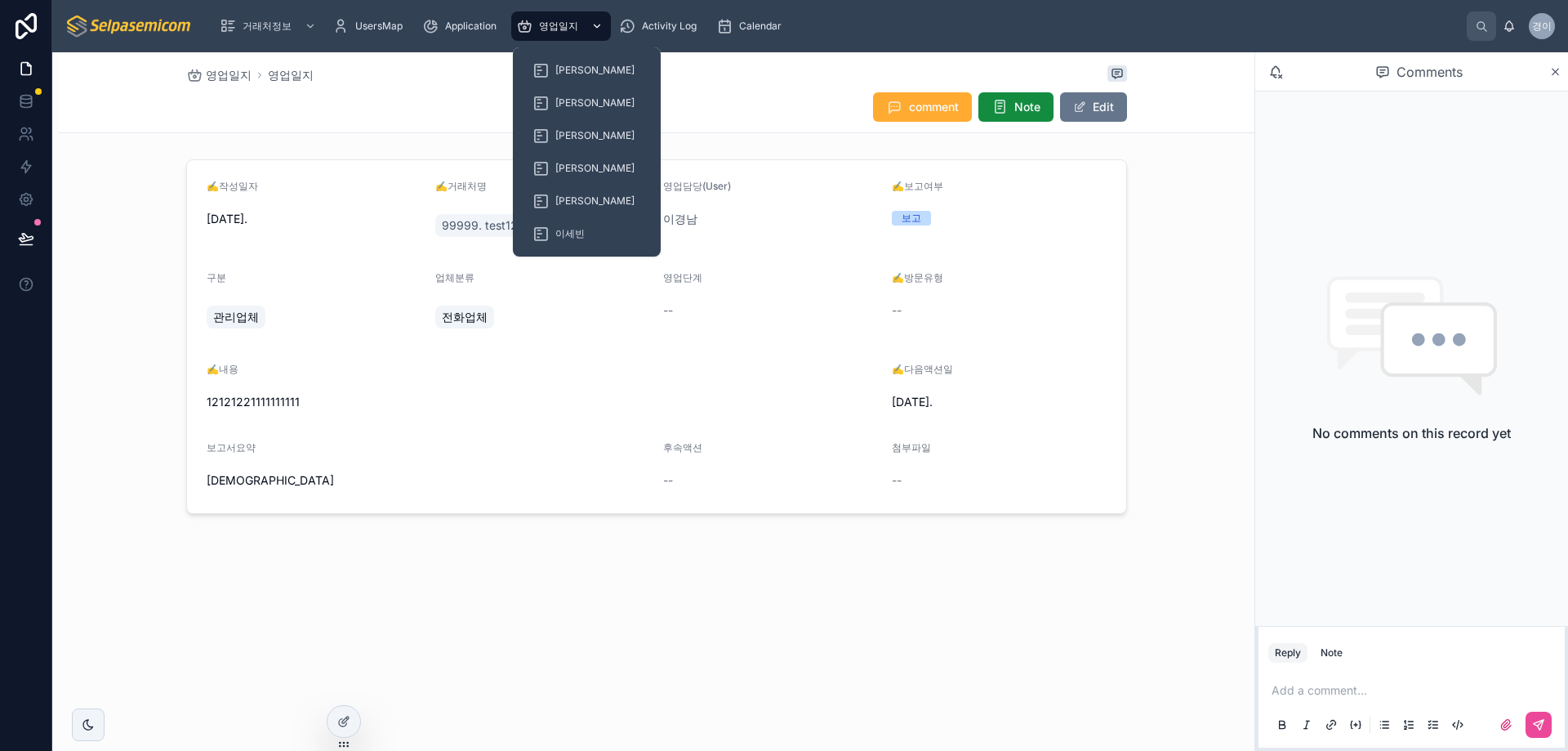
click at [540, 30] on span "영업일지" at bounding box center [559, 26] width 40 height 14
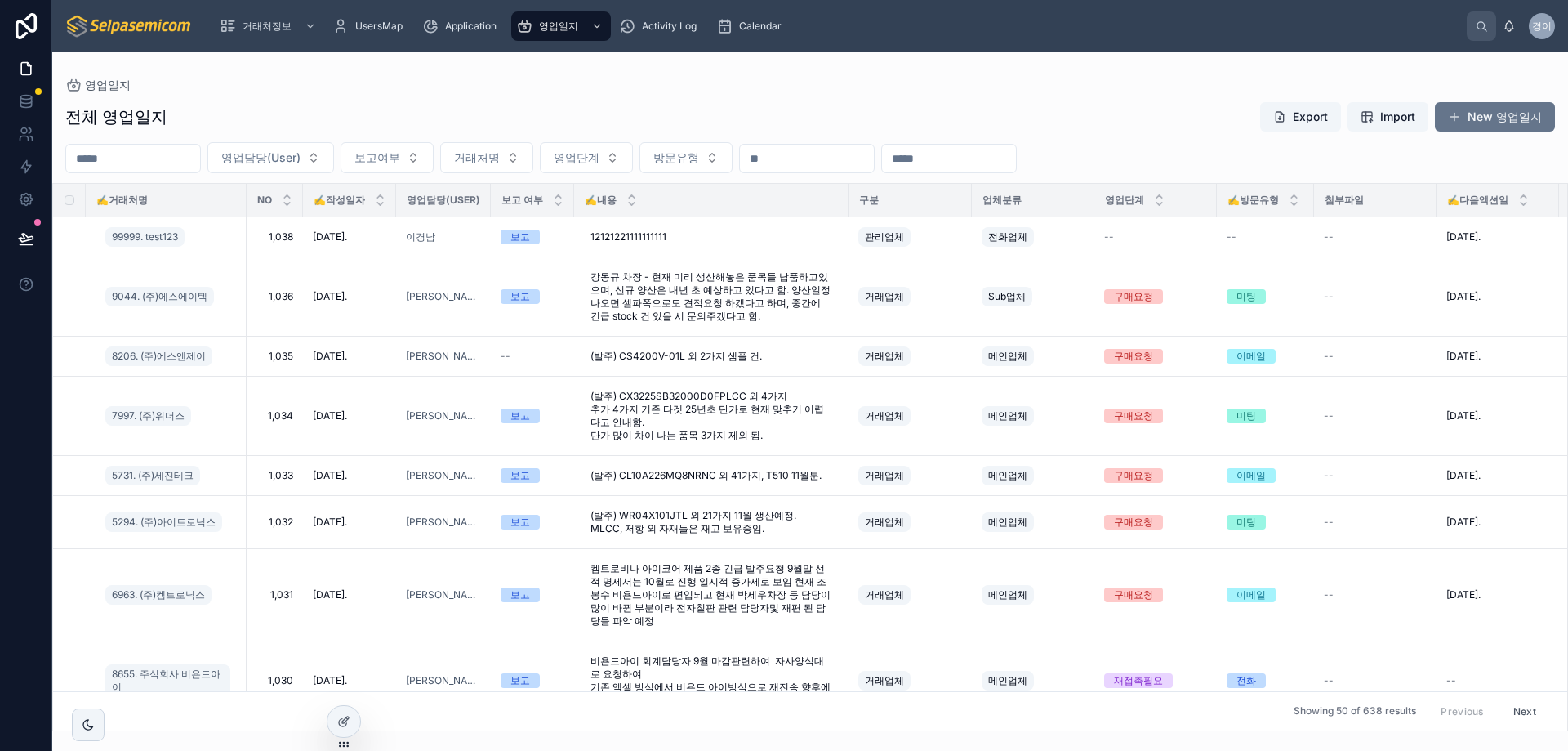
click at [732, 94] on div "전체 영업일지 Export Import New 영업일지 영업담당(User) 보고여부 거래처명 영업단계 방문유형 ✍️거래처명 NO ✍️작성일자 …" at bounding box center [810, 412] width 1516 height 640
click at [346, 722] on icon at bounding box center [343, 721] width 14 height 14
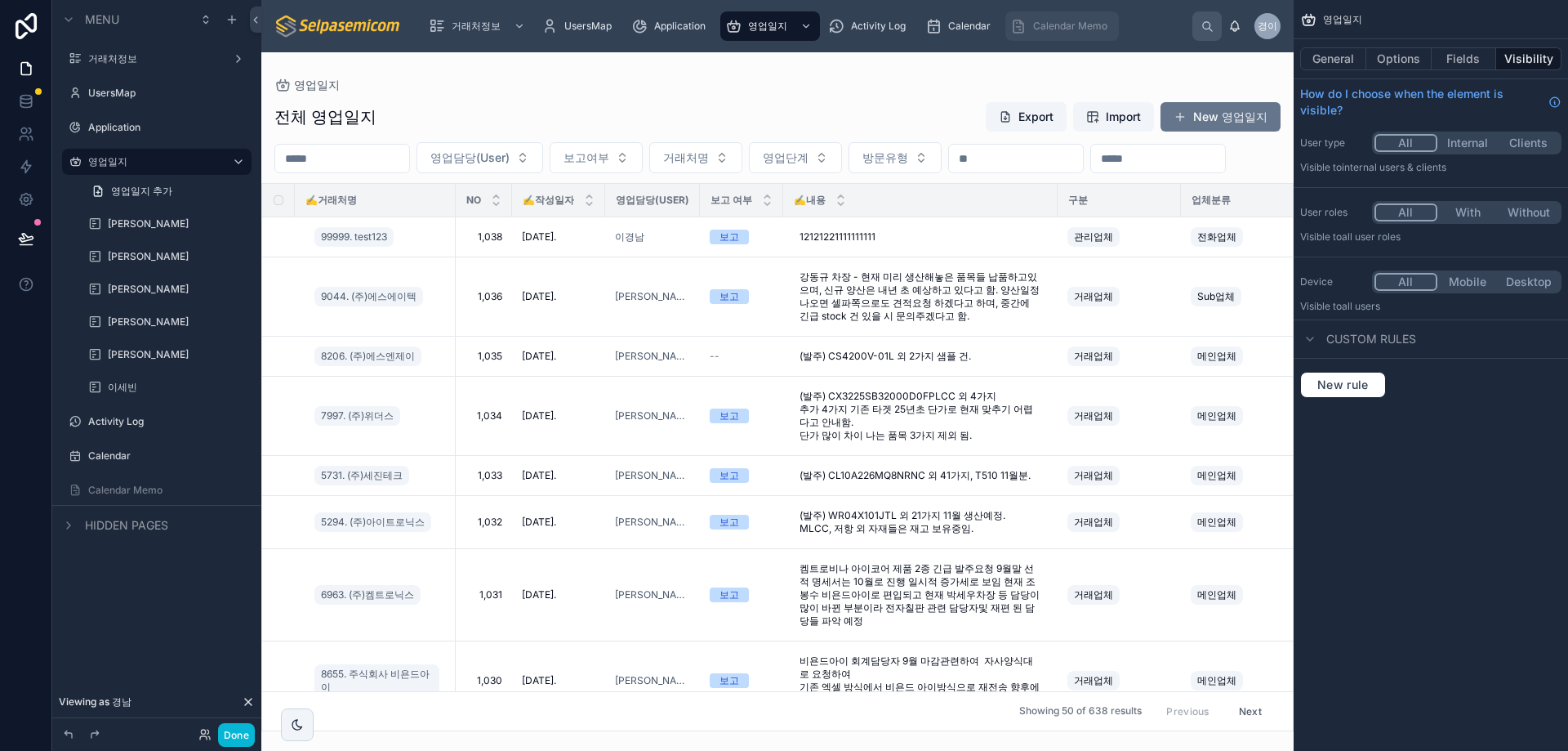
click at [1061, 22] on span "Calendar Memo" at bounding box center [1071, 26] width 74 height 14
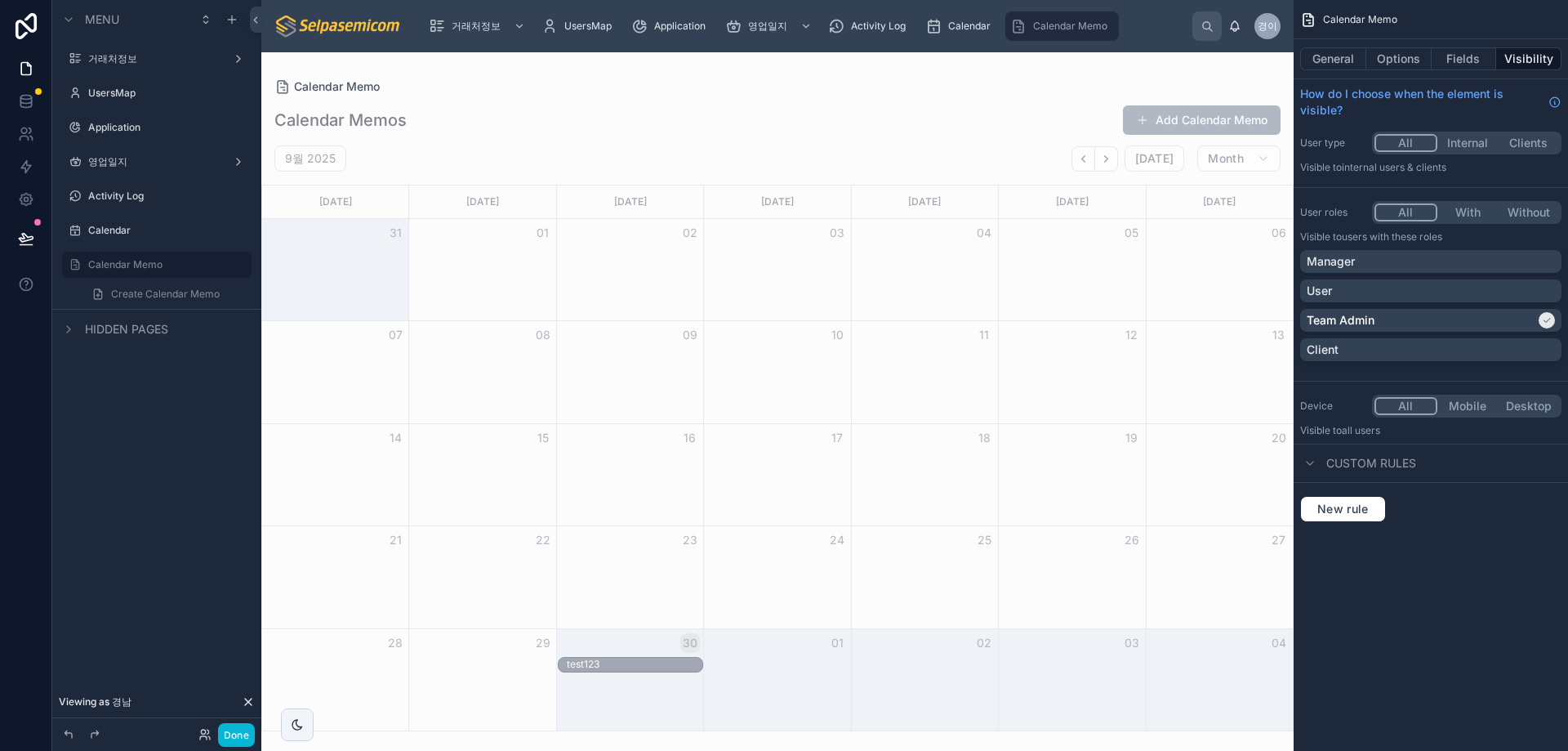
click at [1089, 74] on div at bounding box center [778, 401] width 1033 height 699
click at [783, 18] on div "영업일지" at bounding box center [760, 26] width 68 height 26
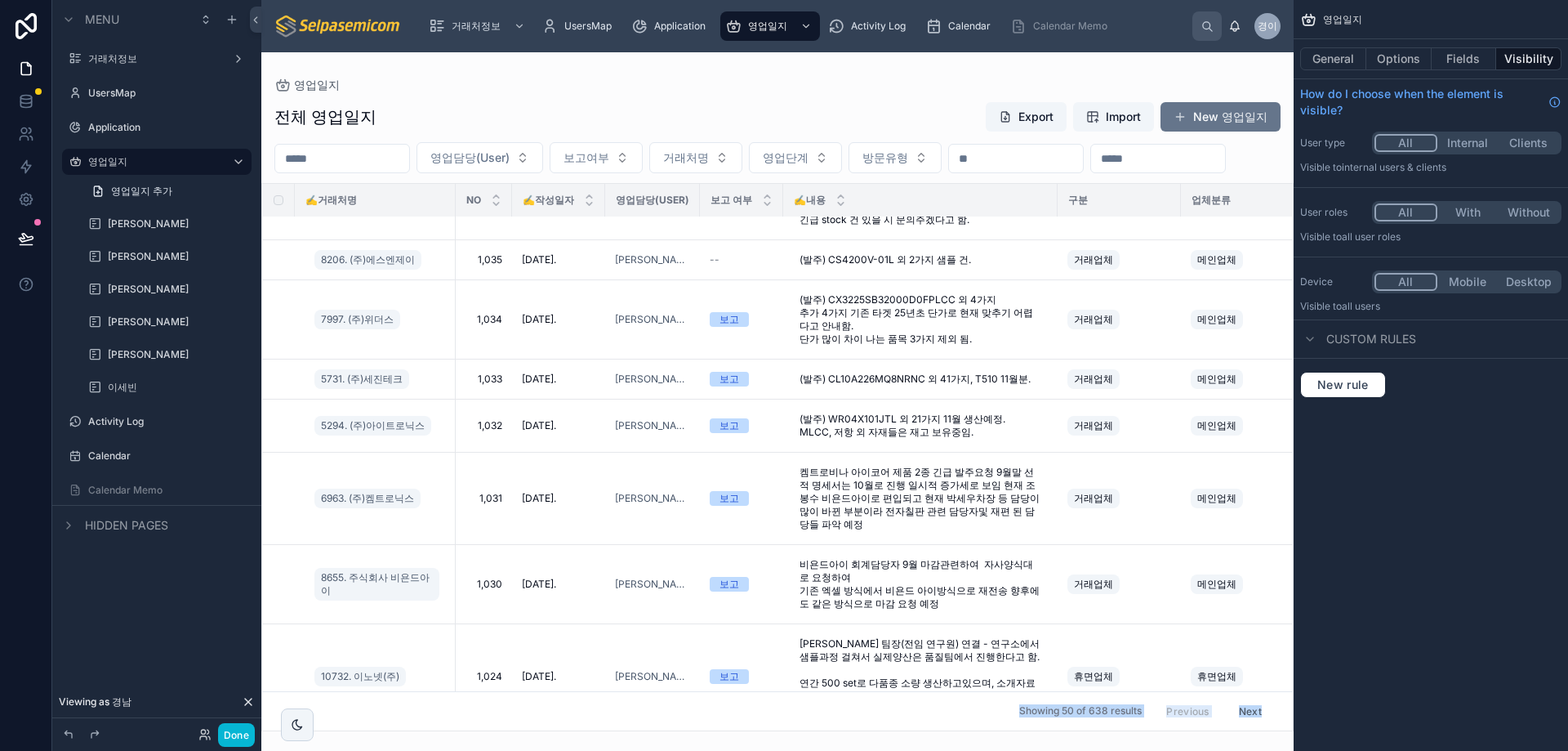
drag, startPoint x: 725, startPoint y: 720, endPoint x: 835, endPoint y: 712, distance: 110.3
click at [835, 712] on div "영업일지 전체 영업일지 Export Import New 영업일지 영업담당(User) 보고여부 거래처명 영업단계 방문유형 ✍️거래처명 NO ✍️…" at bounding box center [778, 391] width 1033 height 679
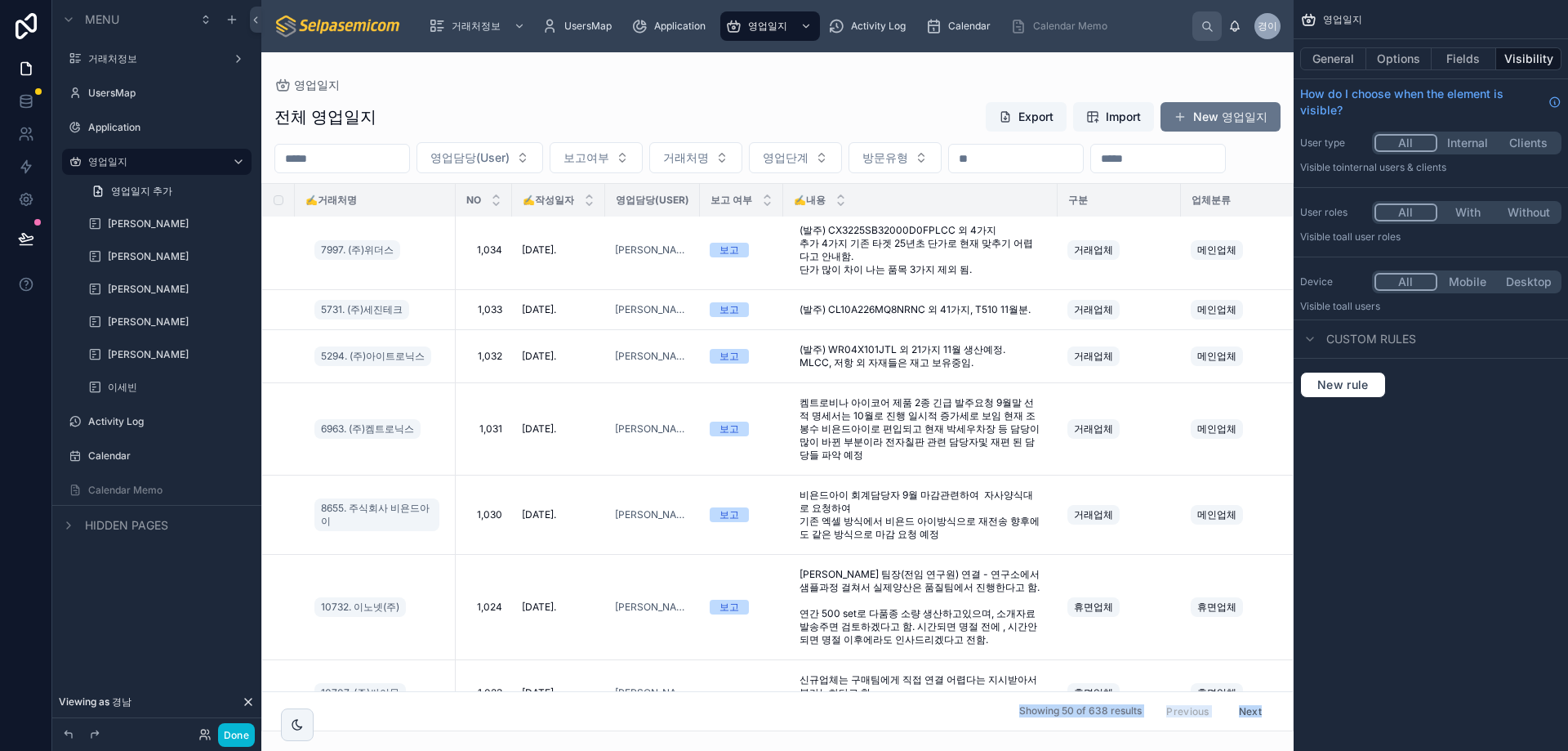
scroll to position [161, 22]
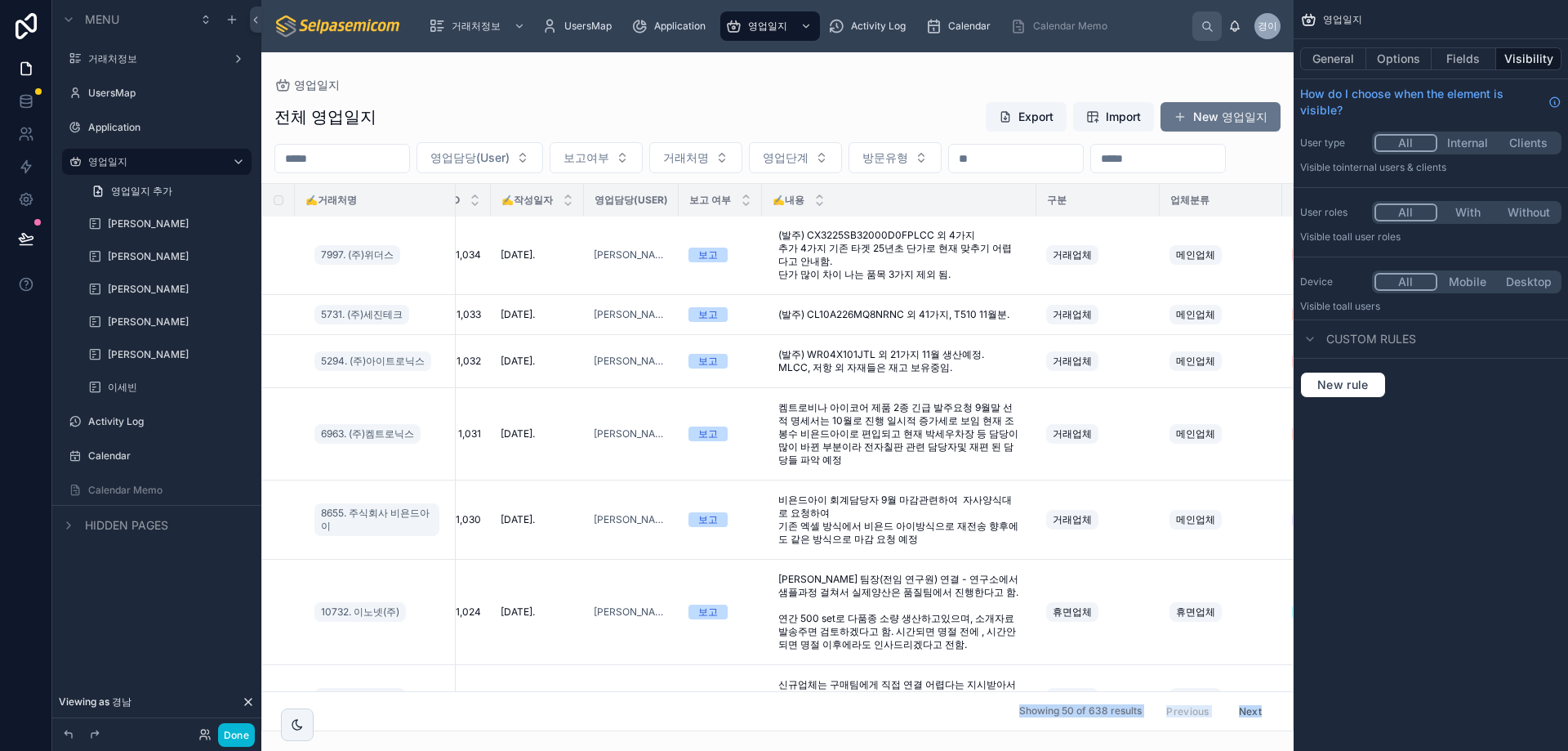
click at [1191, 177] on div at bounding box center [778, 401] width 1033 height 699
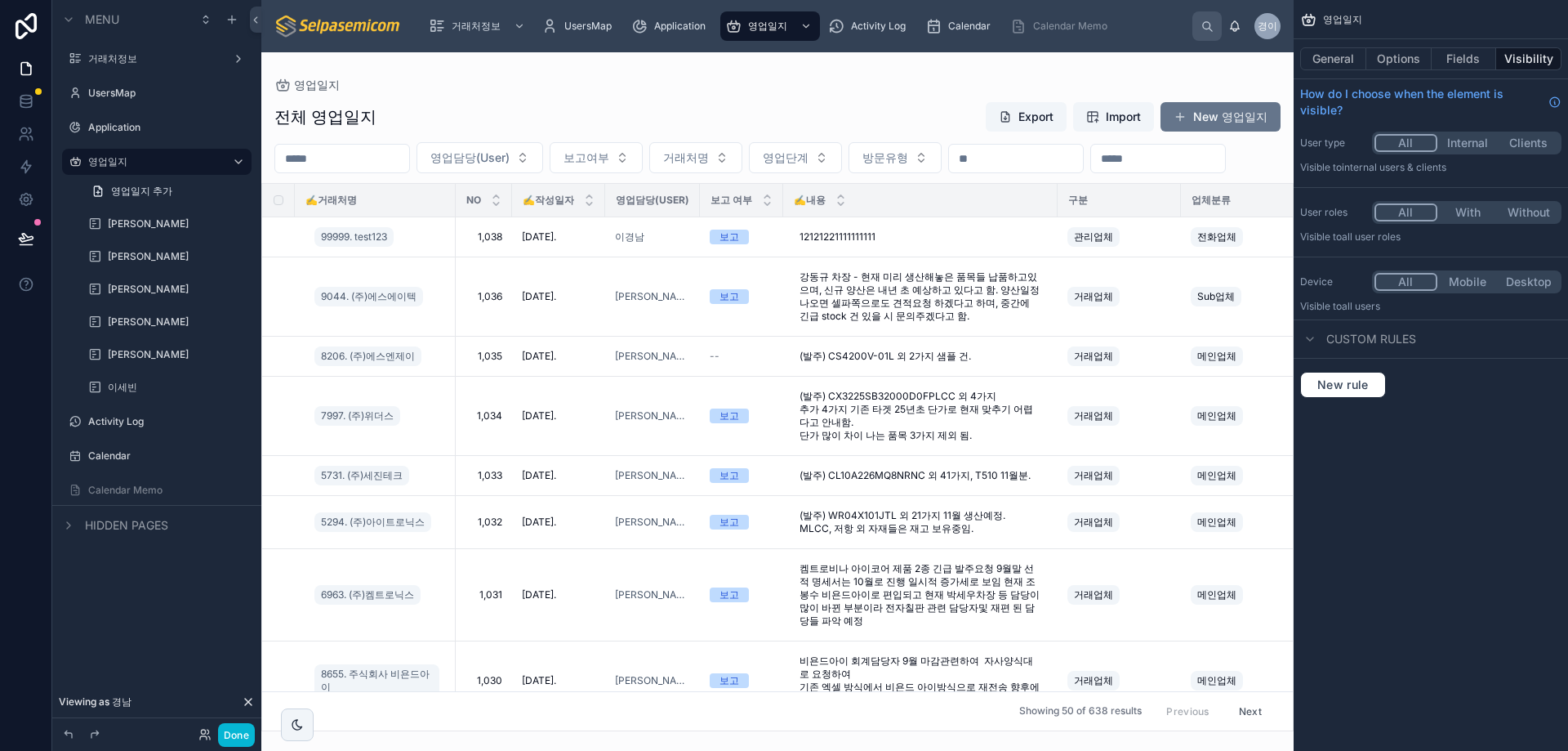
scroll to position [0, 510]
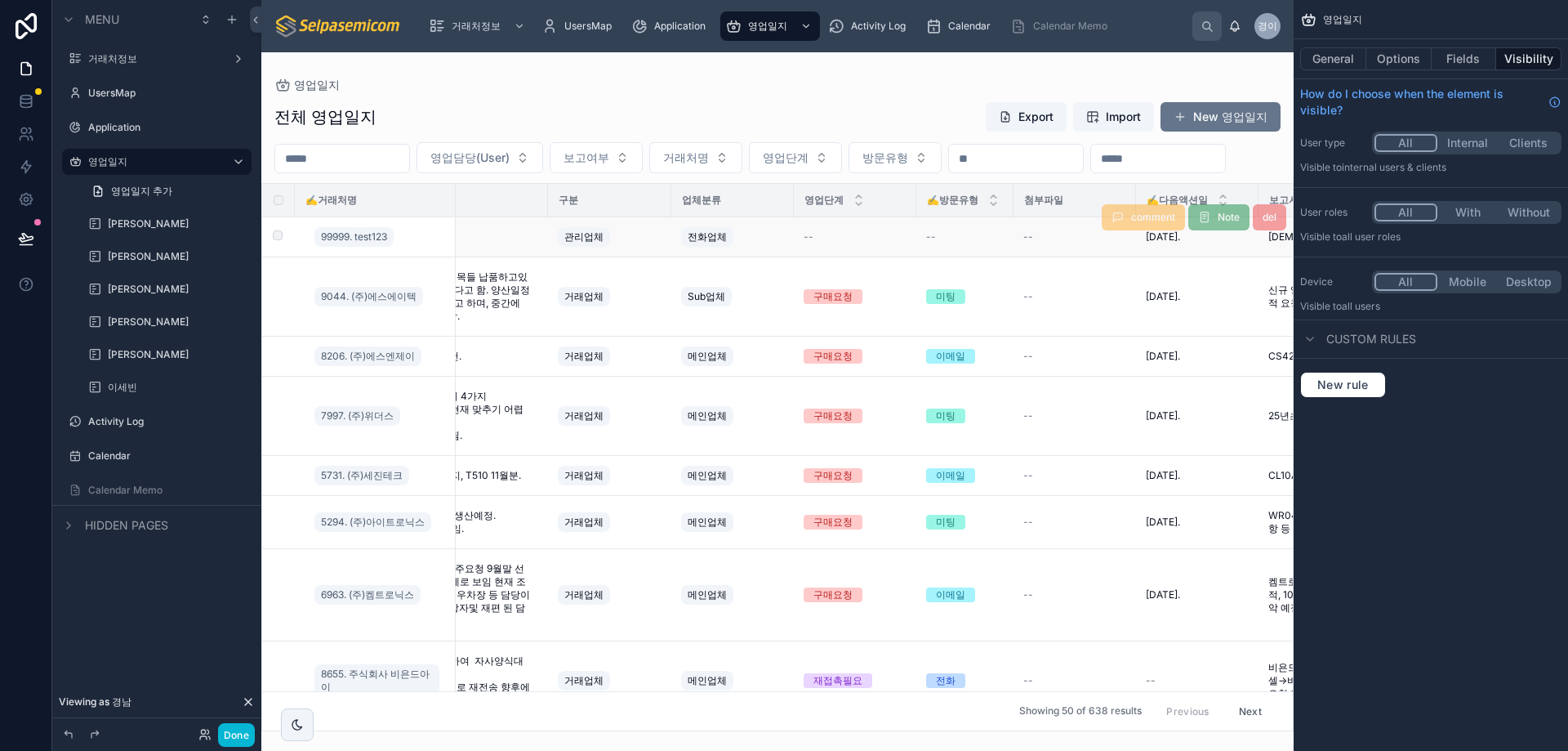
click at [817, 243] on div "--" at bounding box center [855, 237] width 103 height 14
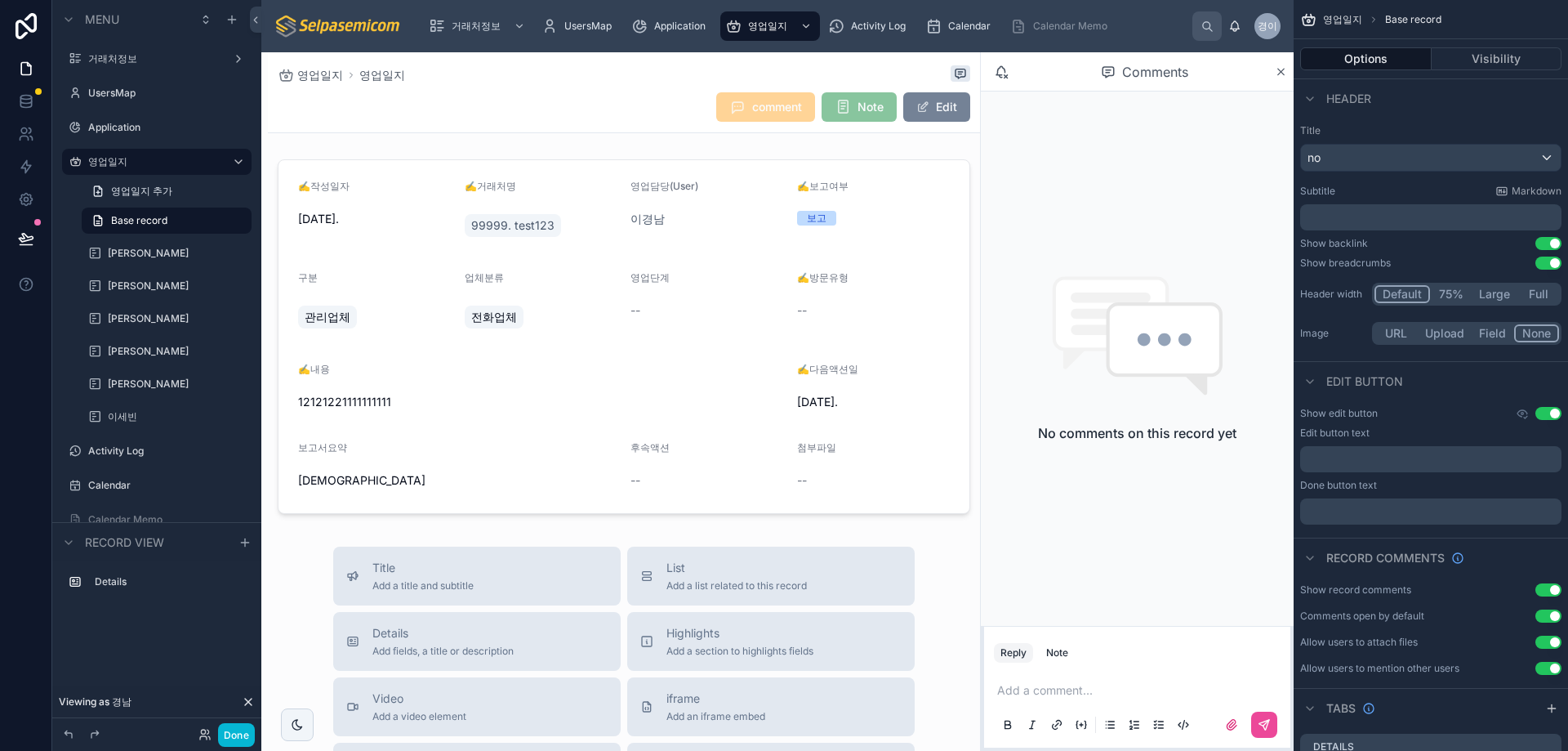
click at [916, 103] on span at bounding box center [923, 106] width 14 height 14
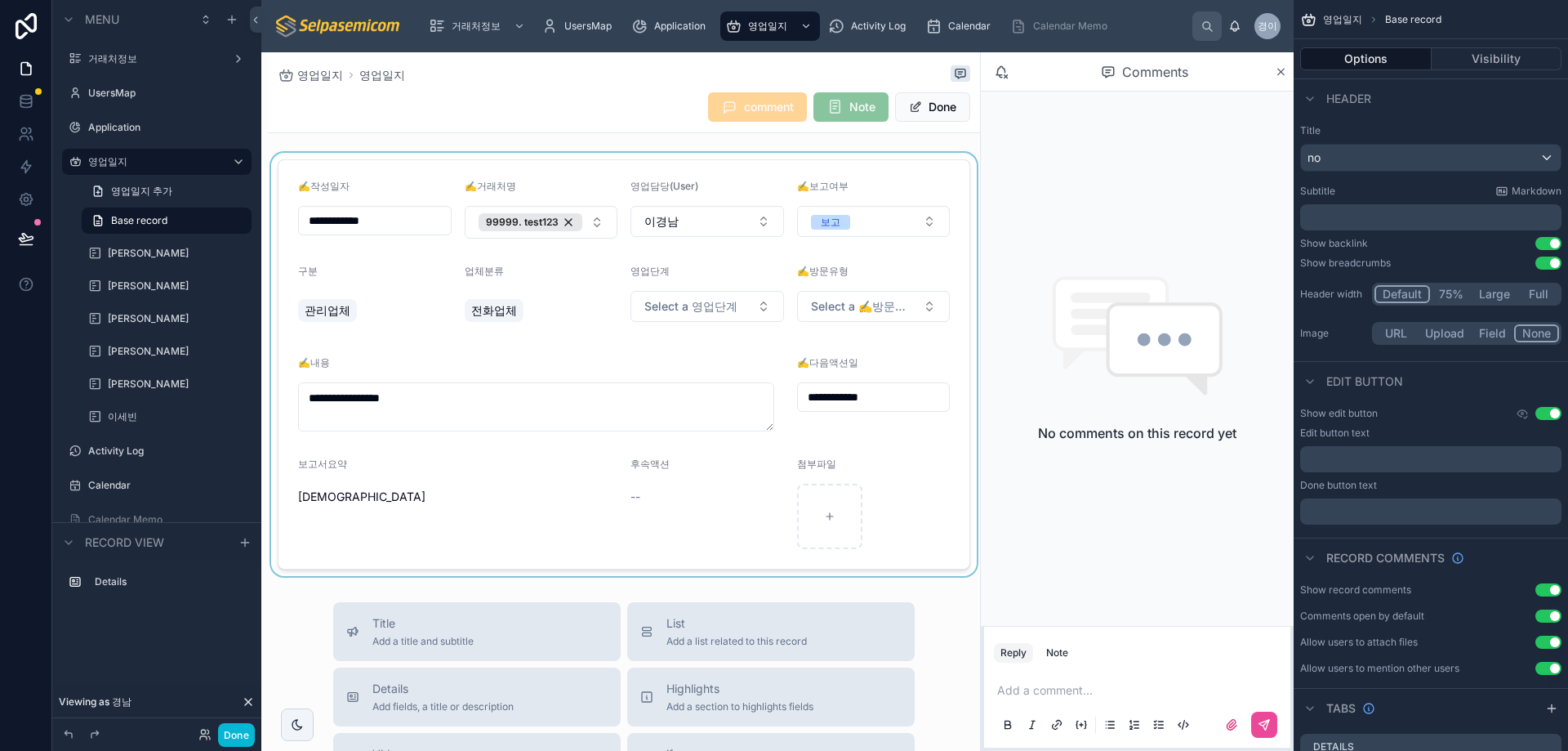
click at [738, 300] on div at bounding box center [624, 365] width 712 height 424
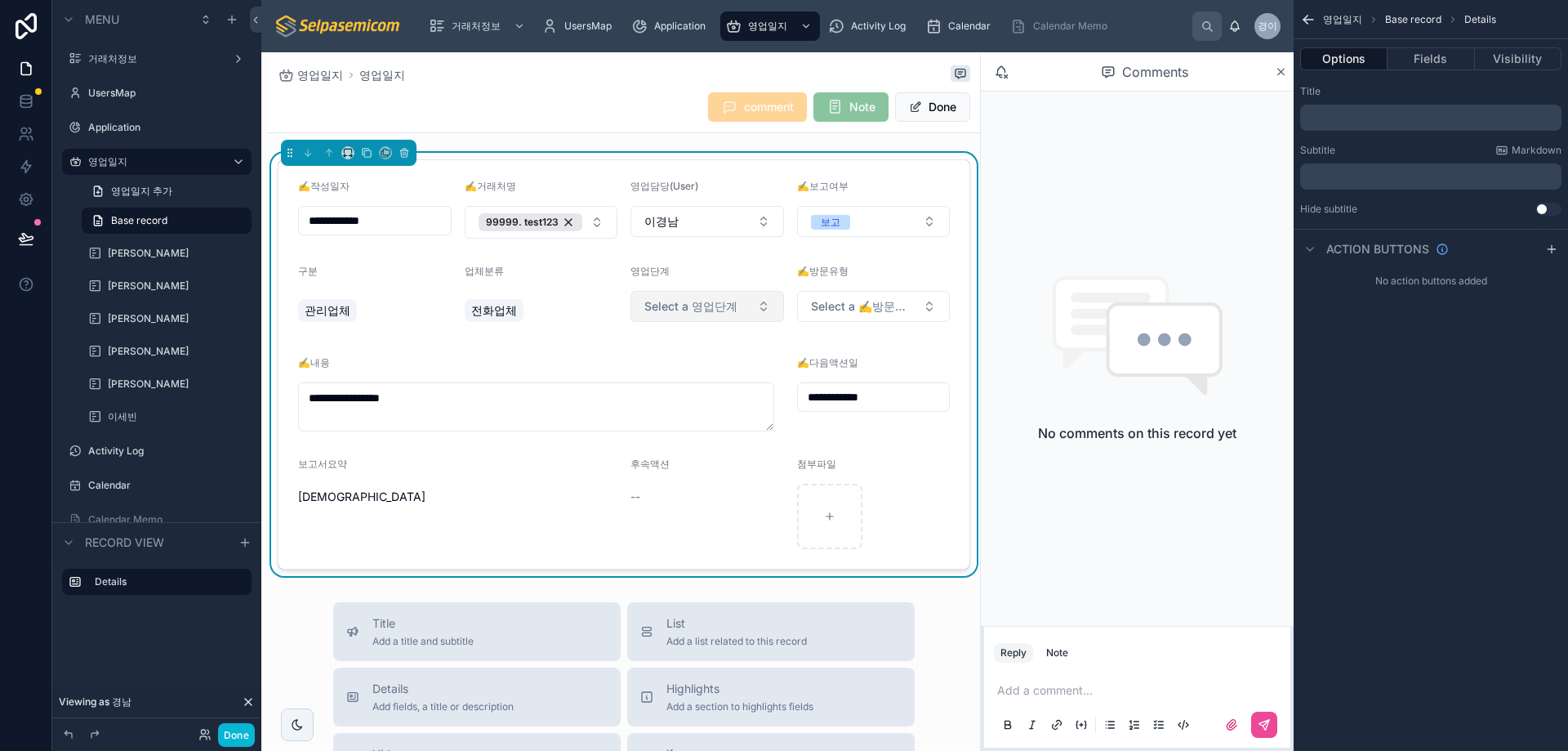
click at [744, 306] on button "Select a 영업단계" at bounding box center [707, 307] width 153 height 31
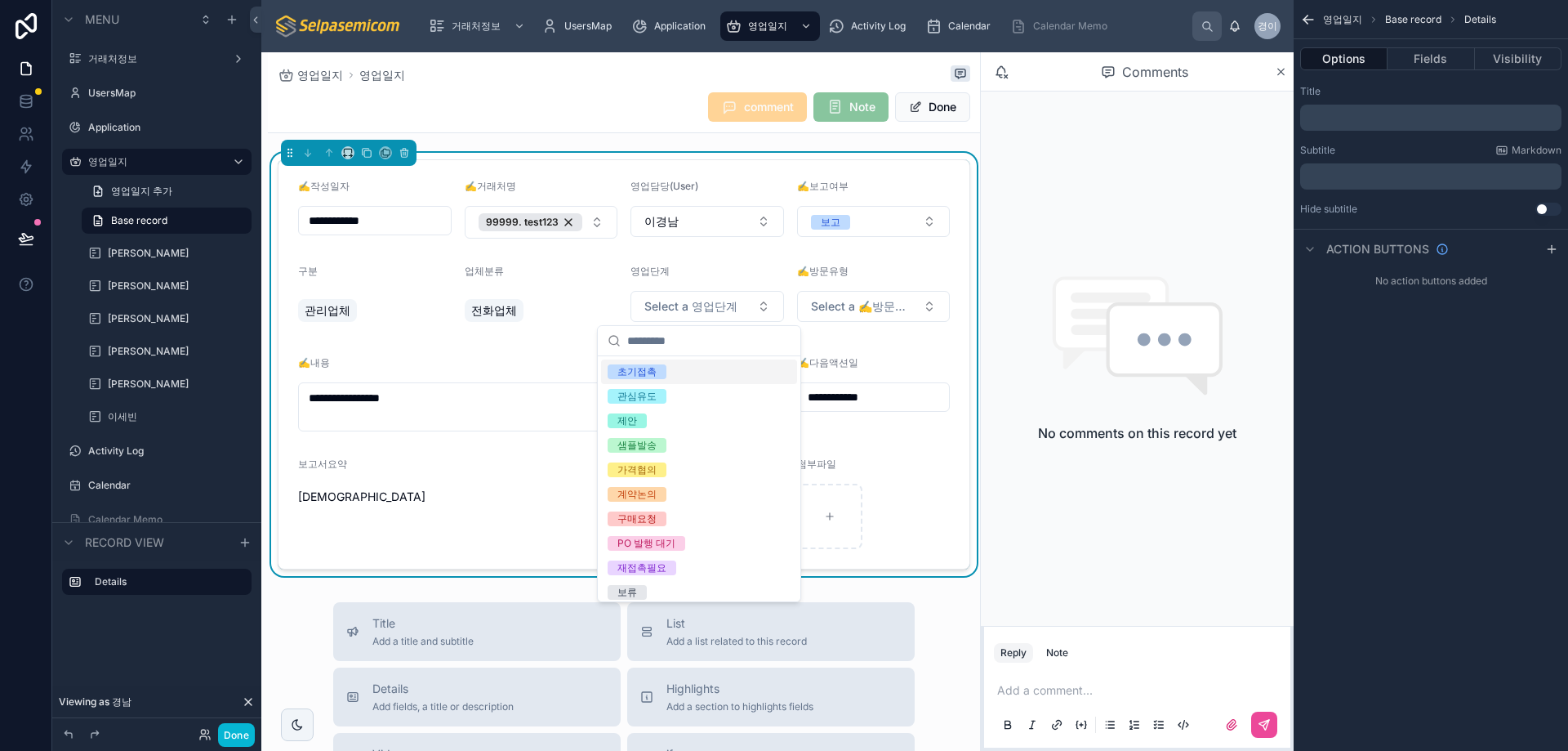
click at [635, 378] on div "초기접촉" at bounding box center [637, 371] width 40 height 14
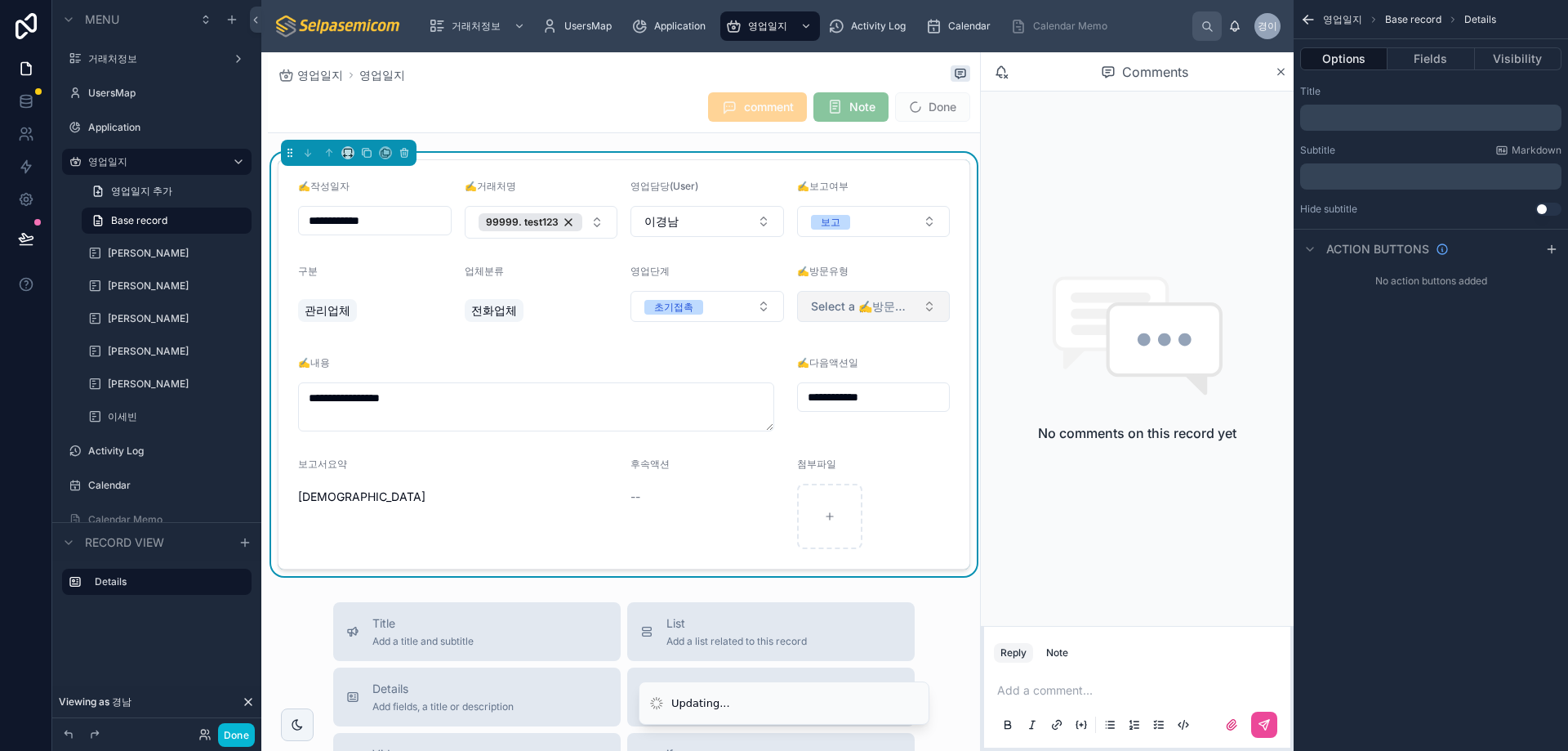
click at [824, 310] on span "Select a ✍️방문유형" at bounding box center [864, 307] width 106 height 16
click at [788, 375] on div "전화" at bounding box center [791, 371] width 20 height 14
click at [550, 341] on form "**********" at bounding box center [624, 364] width 691 height 408
click at [937, 120] on button "Done" at bounding box center [932, 106] width 75 height 30
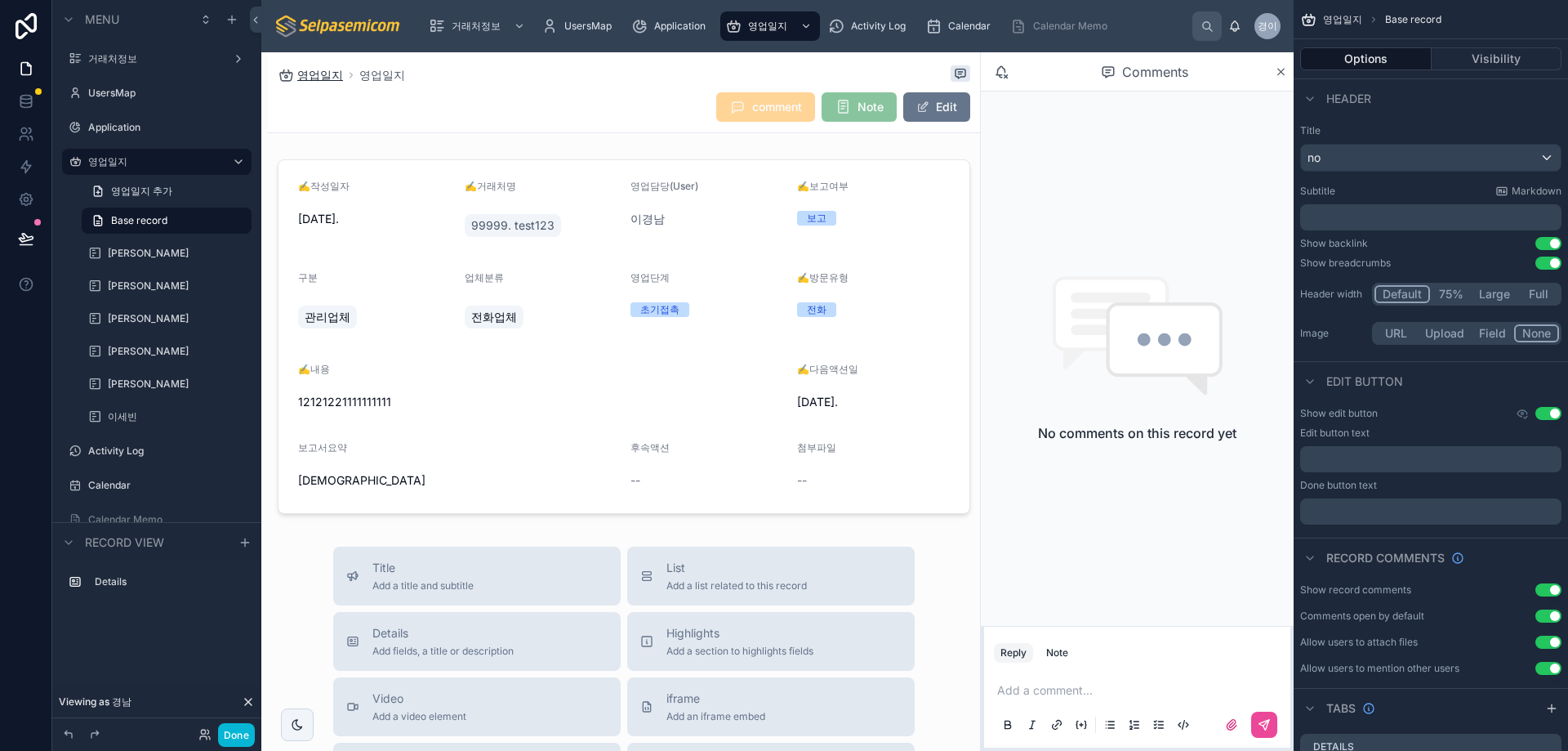
click at [325, 72] on span "영업일지" at bounding box center [320, 75] width 46 height 16
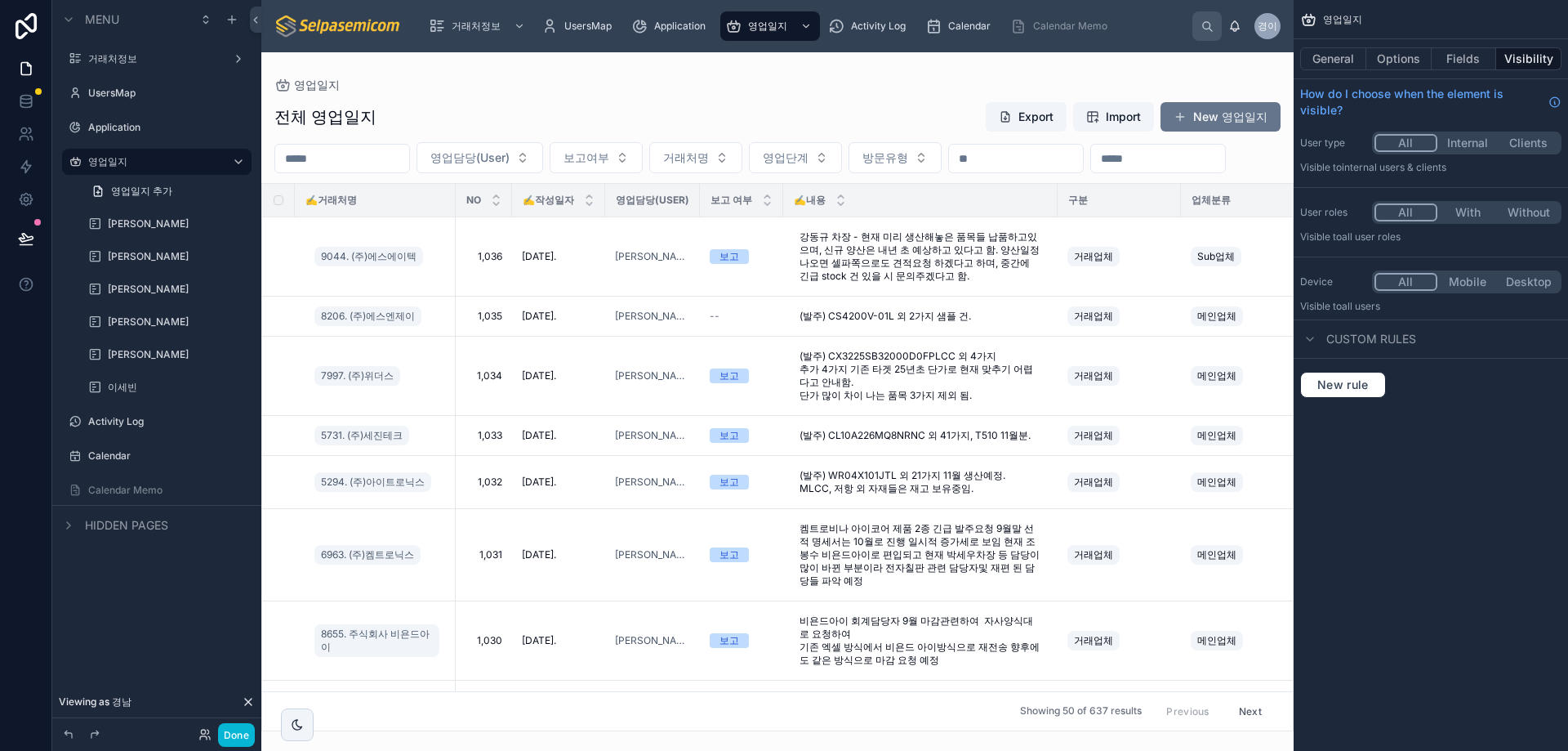
drag, startPoint x: 934, startPoint y: 67, endPoint x: 1235, endPoint y: 85, distance: 301.5
click at [934, 66] on div "영업일지 전체 영업일지 Export Import New 영업일지 영업담당(User) 보고여부 거래처명 영업단계 방문유형 ✍️거래처명 NO ✍️…" at bounding box center [778, 391] width 1033 height 679
click at [1231, 113] on button "New 영업일지" at bounding box center [1220, 116] width 120 height 30
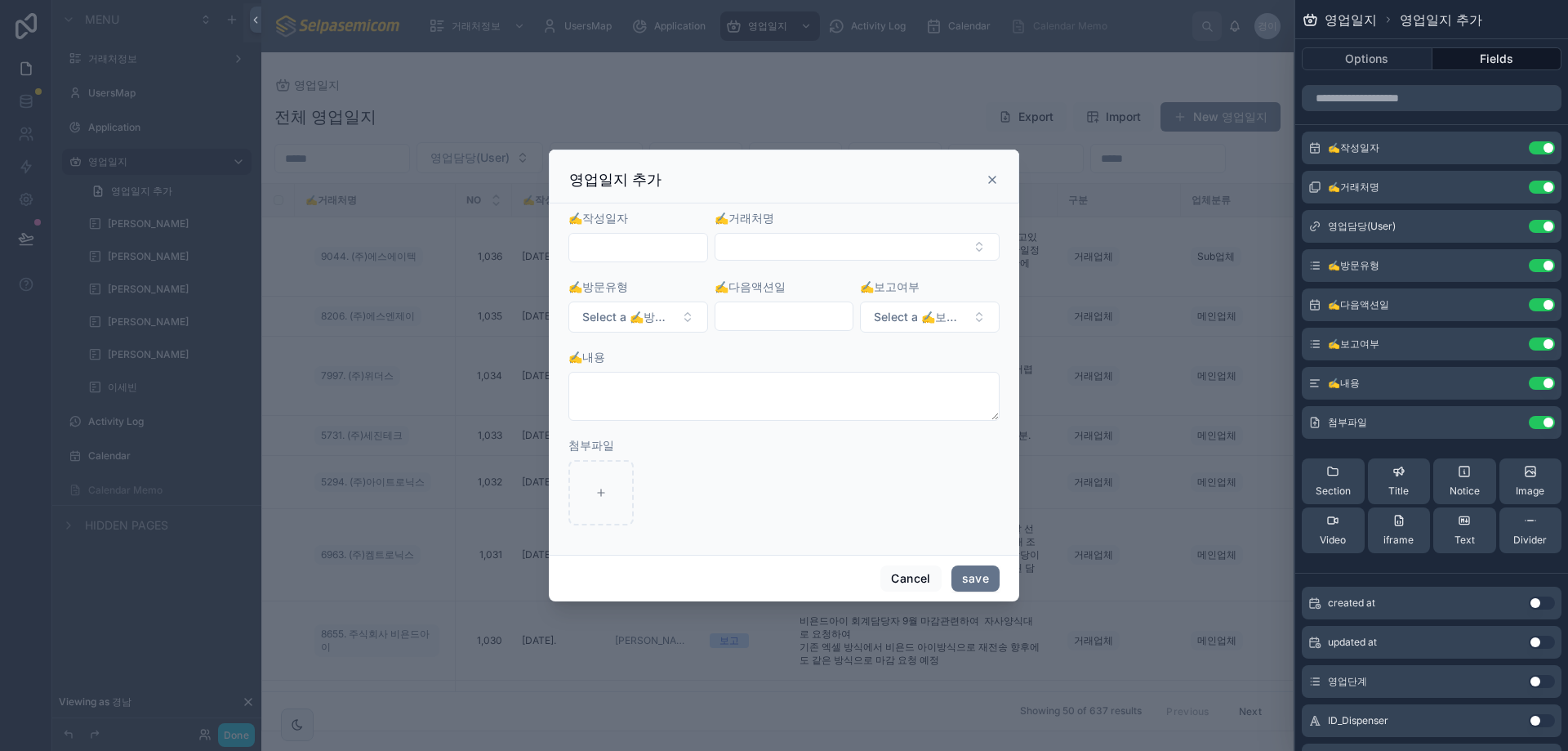
click at [686, 245] on input "text" at bounding box center [638, 247] width 138 height 23
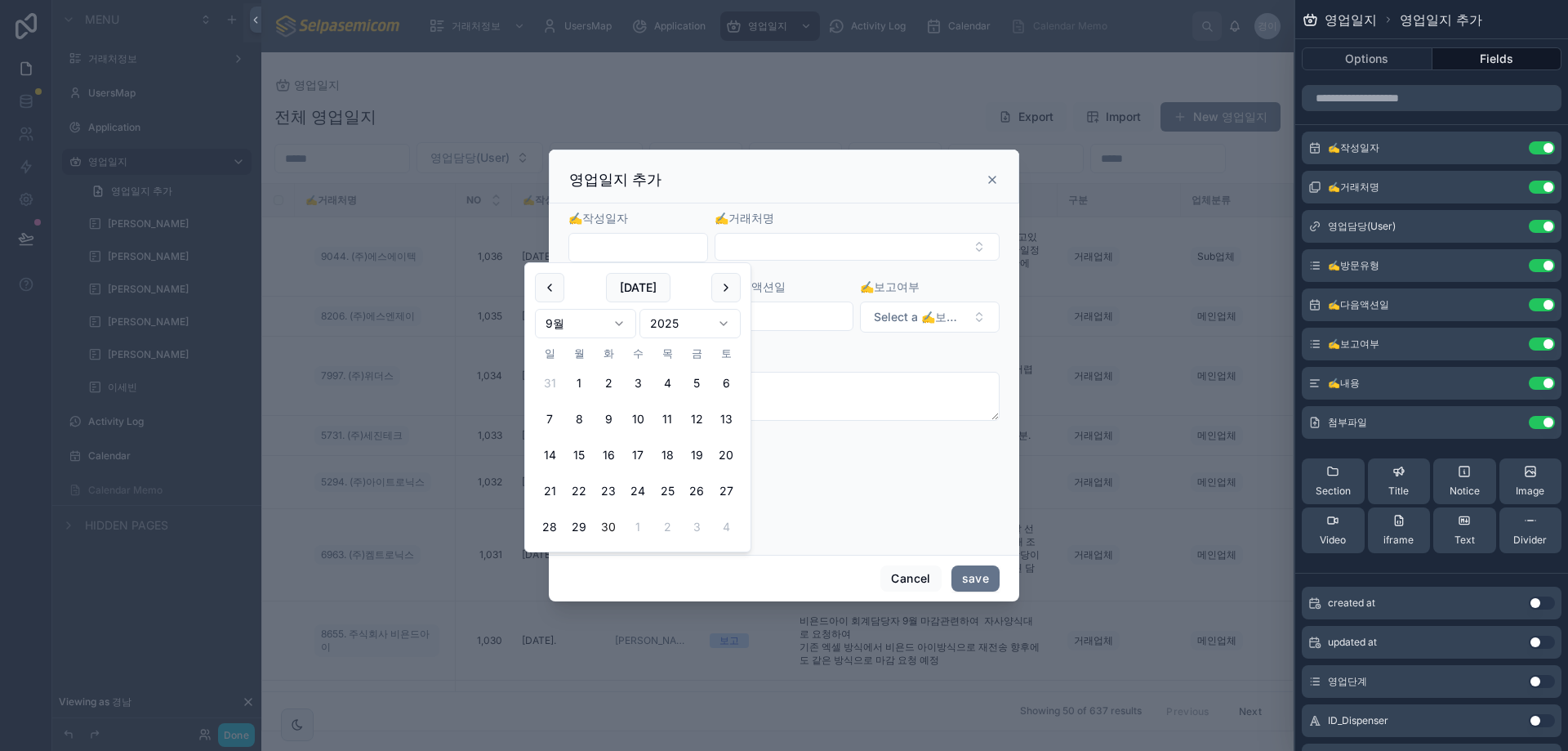
drag, startPoint x: 615, startPoint y: 519, endPoint x: 788, endPoint y: 330, distance: 256.2
click at [615, 520] on button "30" at bounding box center [608, 527] width 30 height 30
type input "**********"
click at [834, 249] on button "Select Button" at bounding box center [857, 246] width 285 height 28
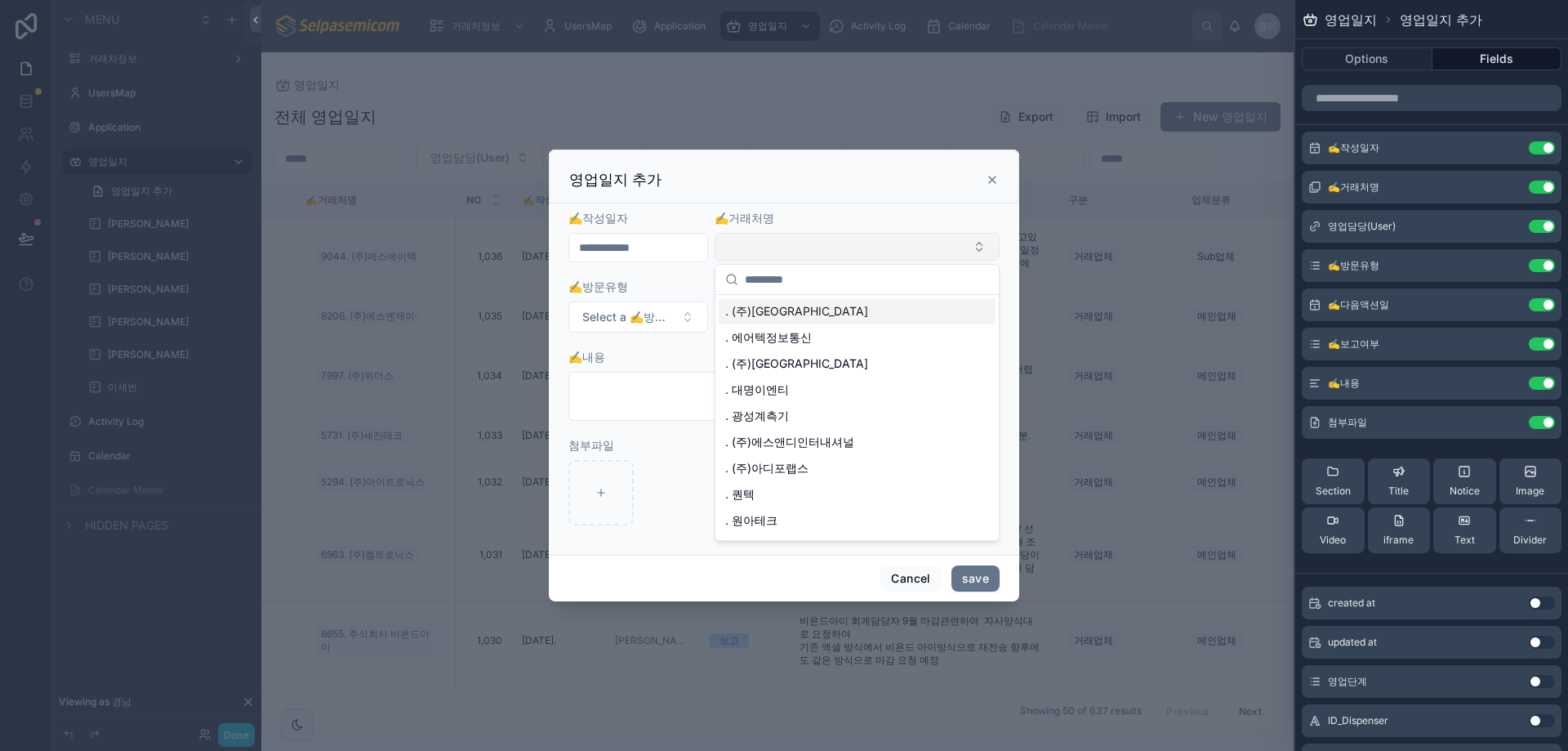
drag, startPoint x: 808, startPoint y: 243, endPoint x: 799, endPoint y: 258, distance: 17.5
click at [807, 247] on button "Select Button" at bounding box center [857, 246] width 285 height 28
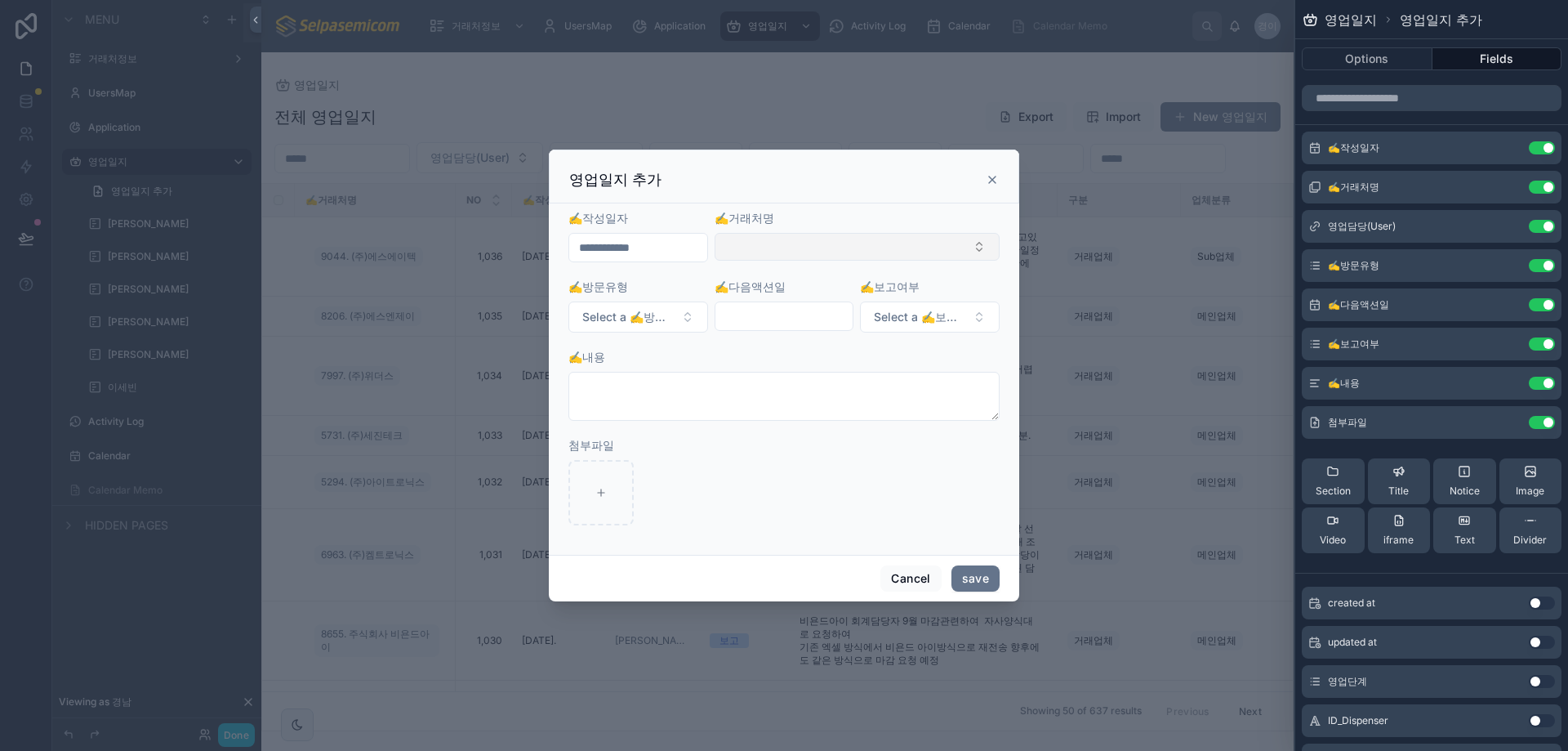
click at [921, 243] on button "Select Button" at bounding box center [857, 246] width 285 height 28
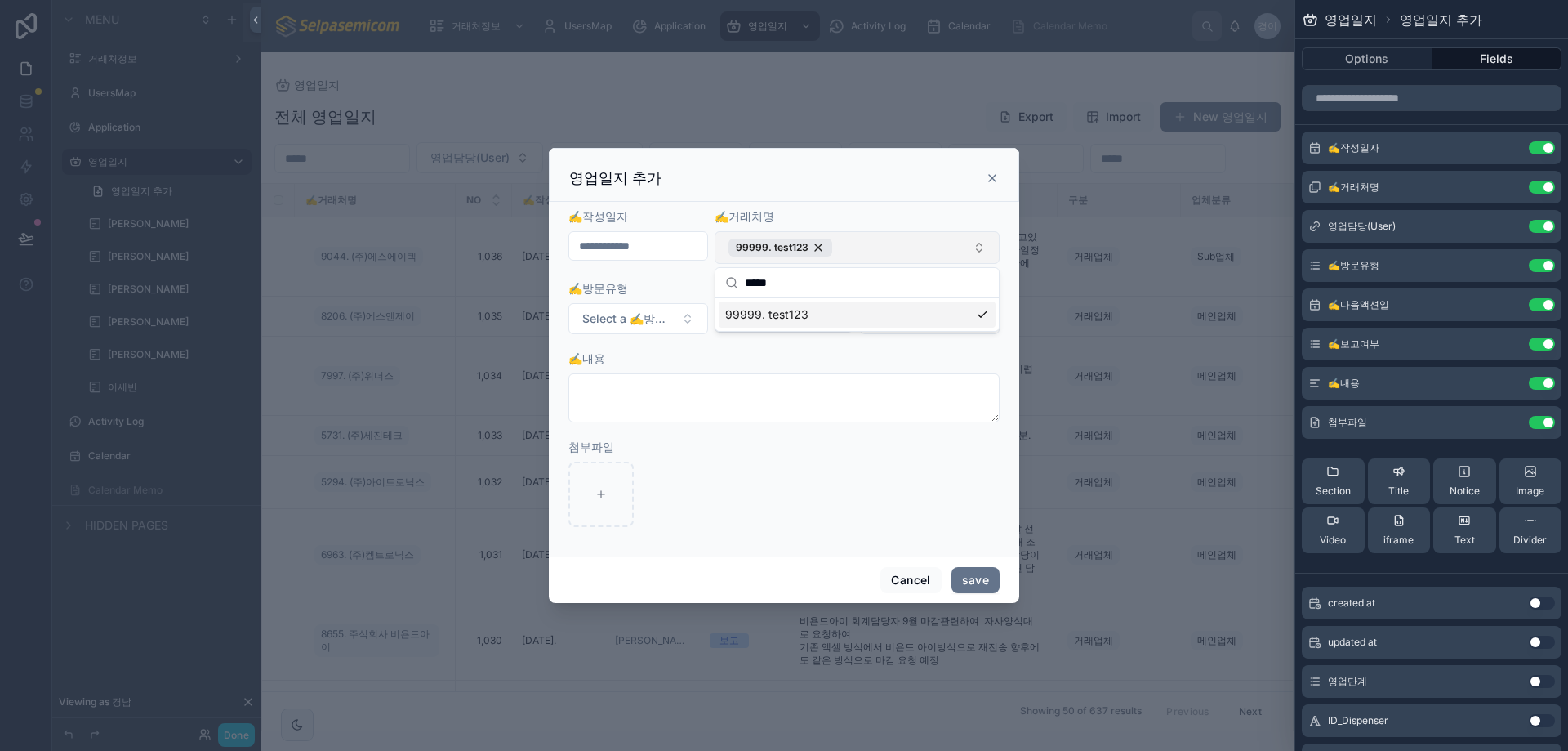
type input "*****"
drag, startPoint x: 918, startPoint y: 248, endPoint x: 798, endPoint y: 301, distance: 131.2
drag, startPoint x: 798, startPoint y: 301, endPoint x: 672, endPoint y: 316, distance: 126.9
click at [672, 316] on span "Select a ✍️방문유형" at bounding box center [628, 318] width 92 height 16
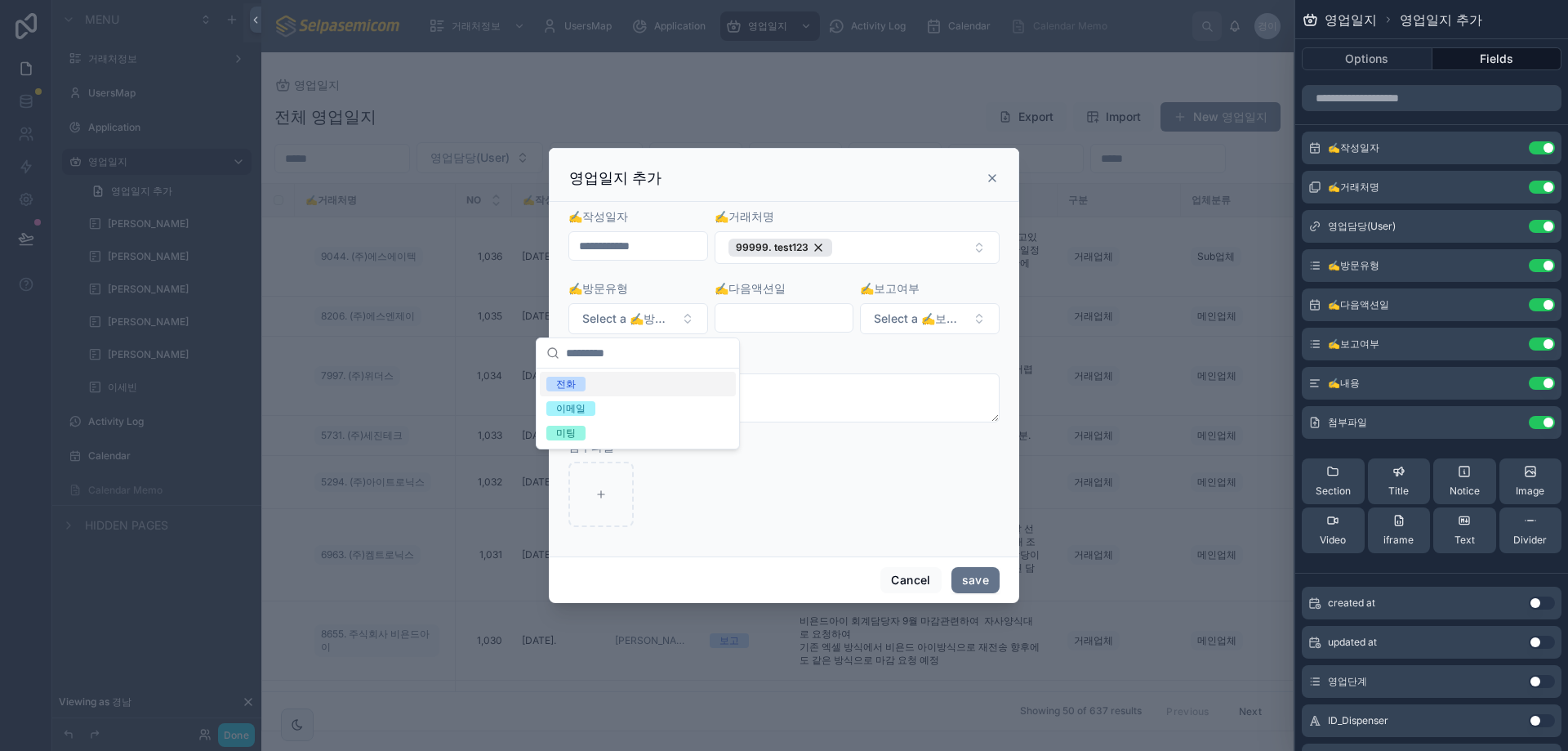
click at [591, 389] on div "전화" at bounding box center [638, 383] width 196 height 24
click at [796, 319] on input "text" at bounding box center [784, 317] width 138 height 23
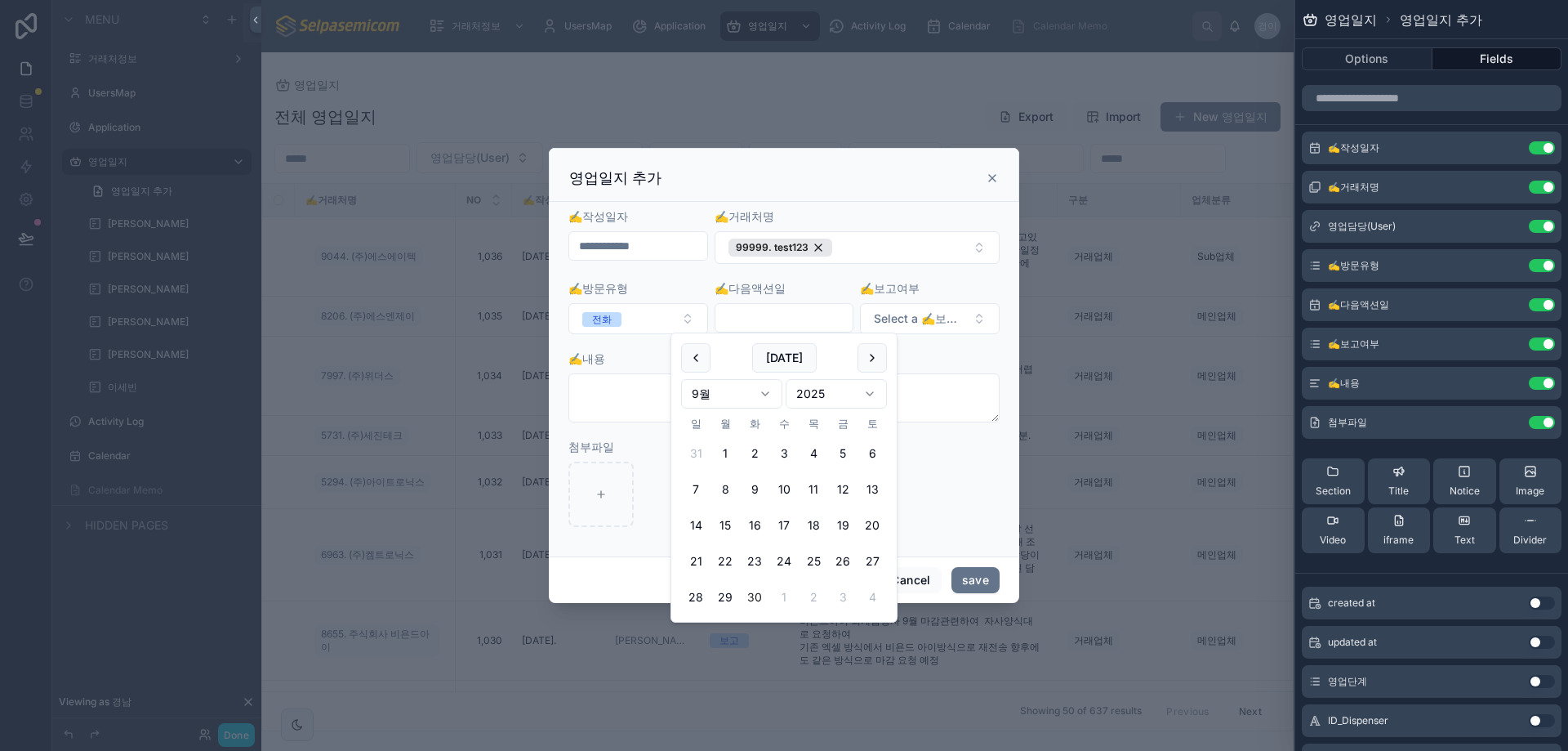
click at [749, 598] on button "30" at bounding box center [754, 597] width 30 height 30
type input "**********"
click at [938, 303] on button "Select a ✍️보고여부" at bounding box center [929, 318] width 140 height 31
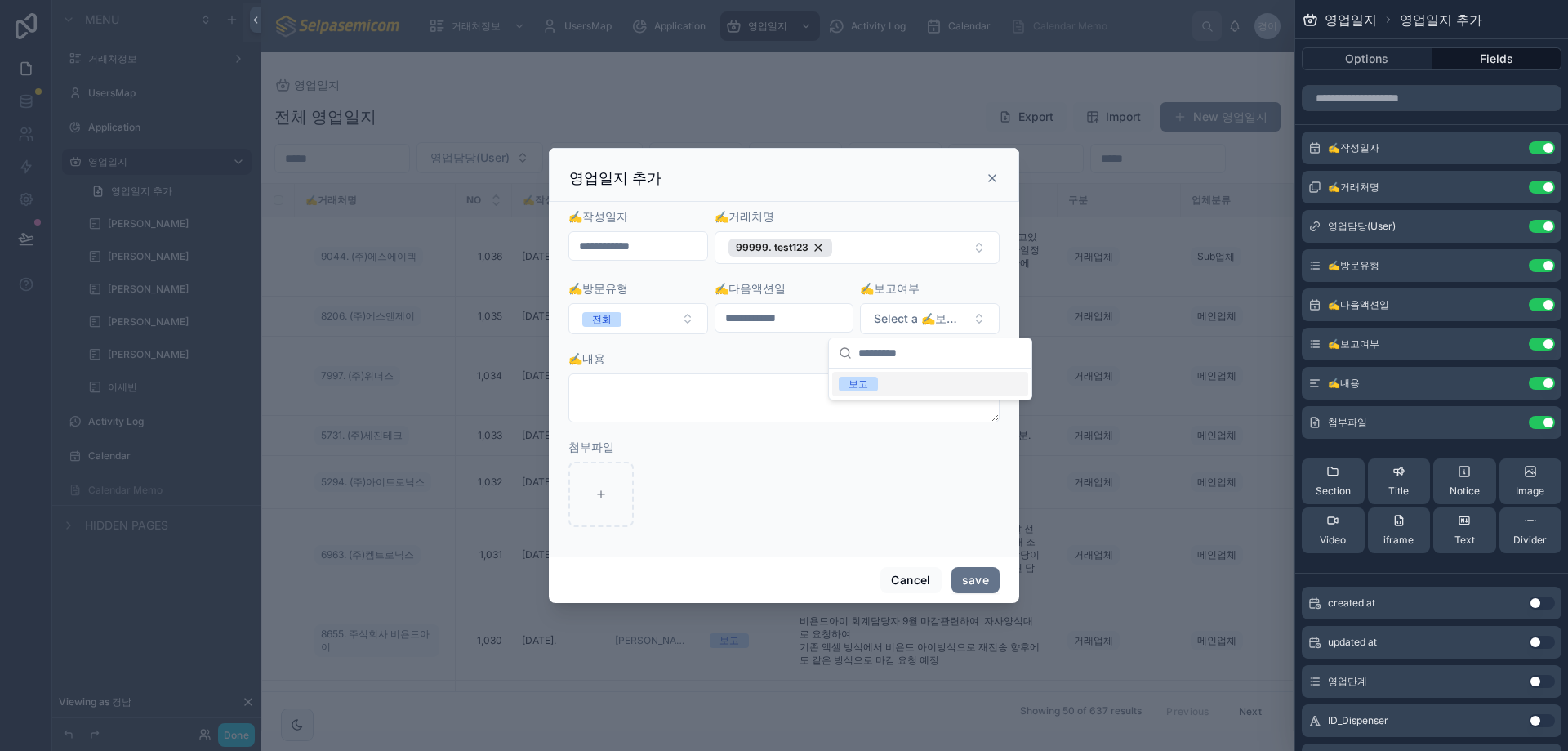
click at [871, 385] on span "보고" at bounding box center [859, 384] width 40 height 14
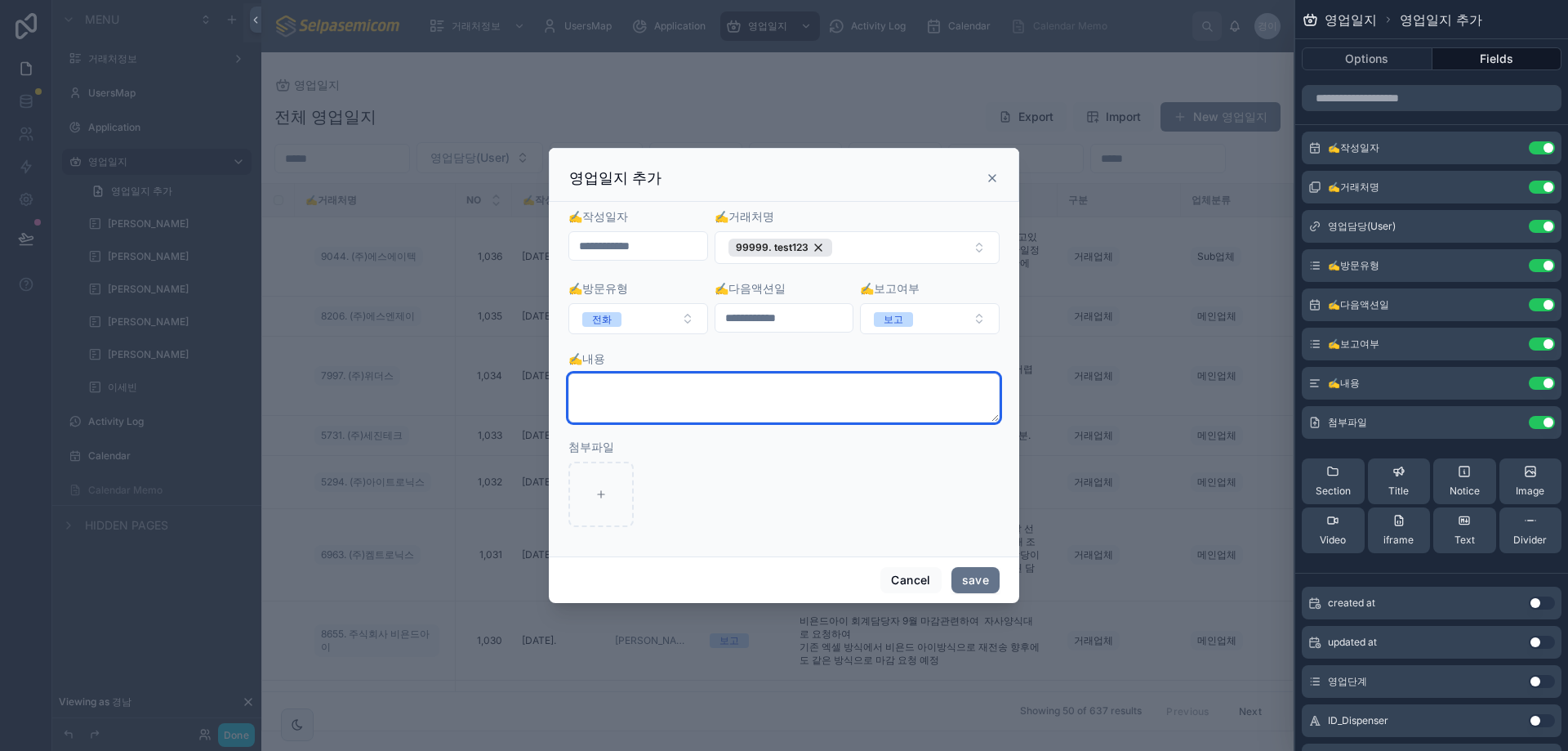
click at [649, 411] on textarea at bounding box center [784, 398] width 432 height 49
type textarea "**********"
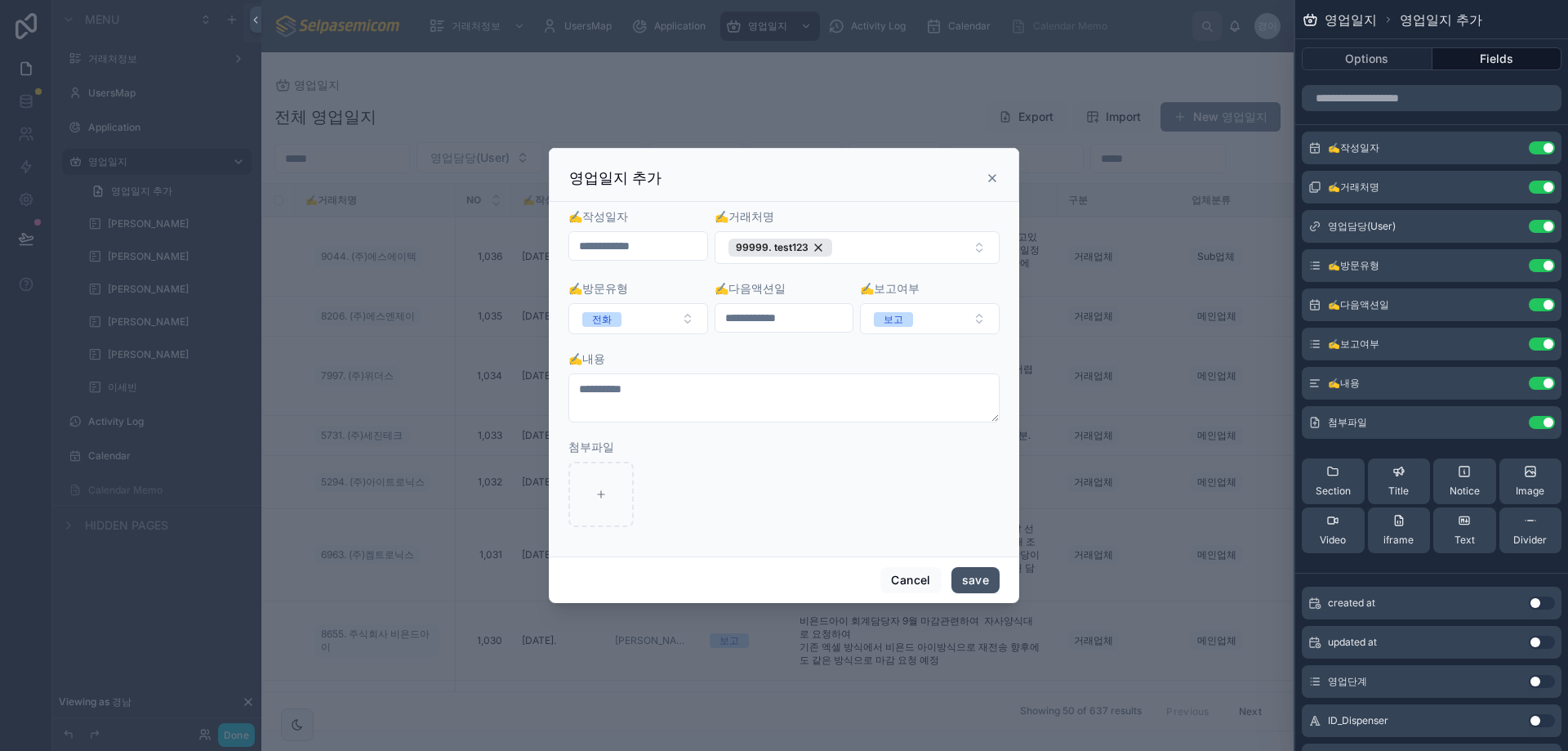
click at [961, 579] on button "save" at bounding box center [975, 580] width 48 height 26
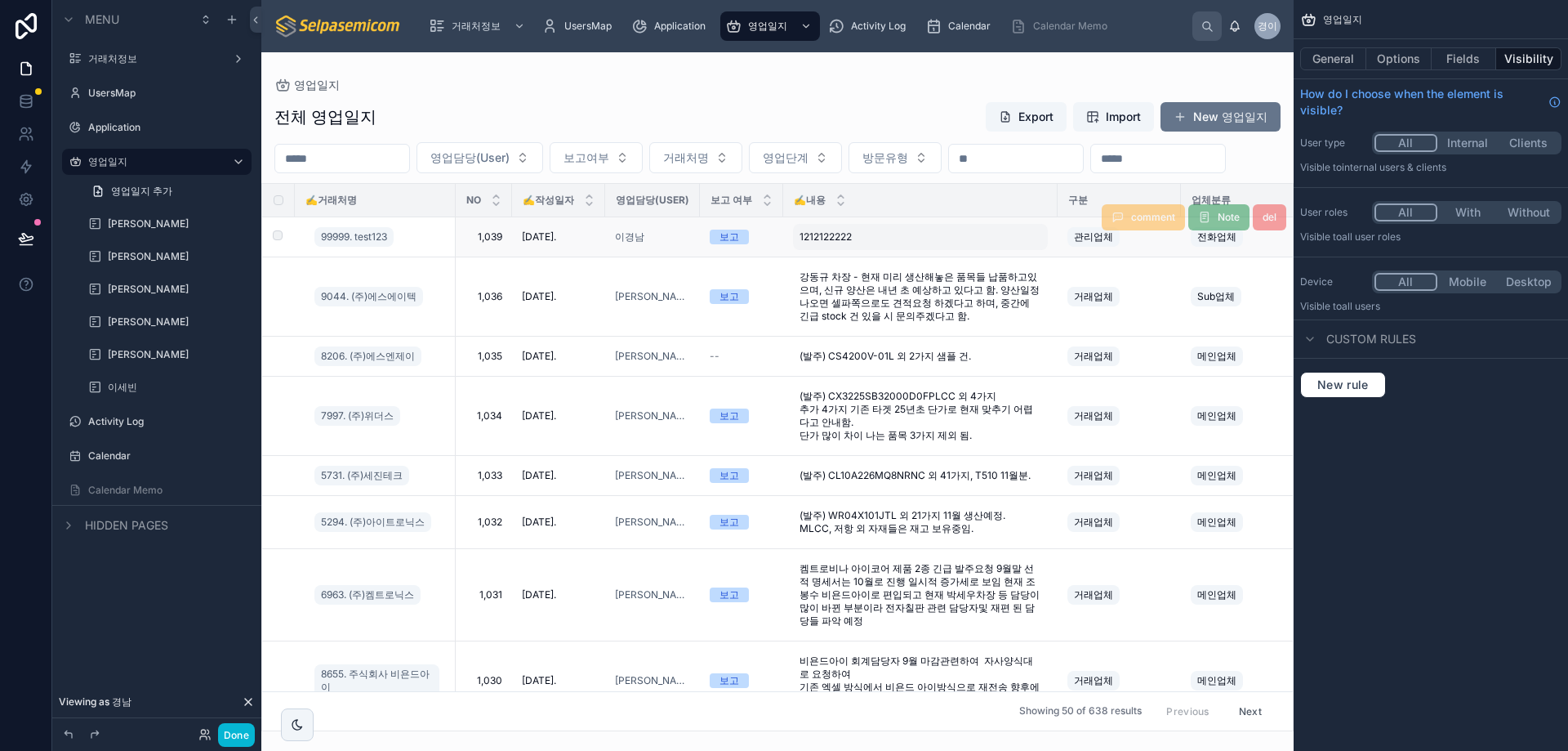
click at [869, 250] on div "1212122222 1212122222" at bounding box center [920, 236] width 255 height 26
drag, startPoint x: 886, startPoint y: 298, endPoint x: 700, endPoint y: 287, distance: 186.3
click at [705, 293] on div "거래처정보 UsersMap Application 영업일지 Activity Log Calendar Calendar Memo 경이 경남 이 영업일…" at bounding box center [778, 375] width 1033 height 751
drag, startPoint x: 892, startPoint y: 298, endPoint x: 780, endPoint y: 292, distance: 112.2
click at [780, 292] on div "거래처정보 UsersMap Application 영업일지 Activity Log Calendar Calendar Memo 경이 경남 이 영업일…" at bounding box center [778, 375] width 1033 height 751
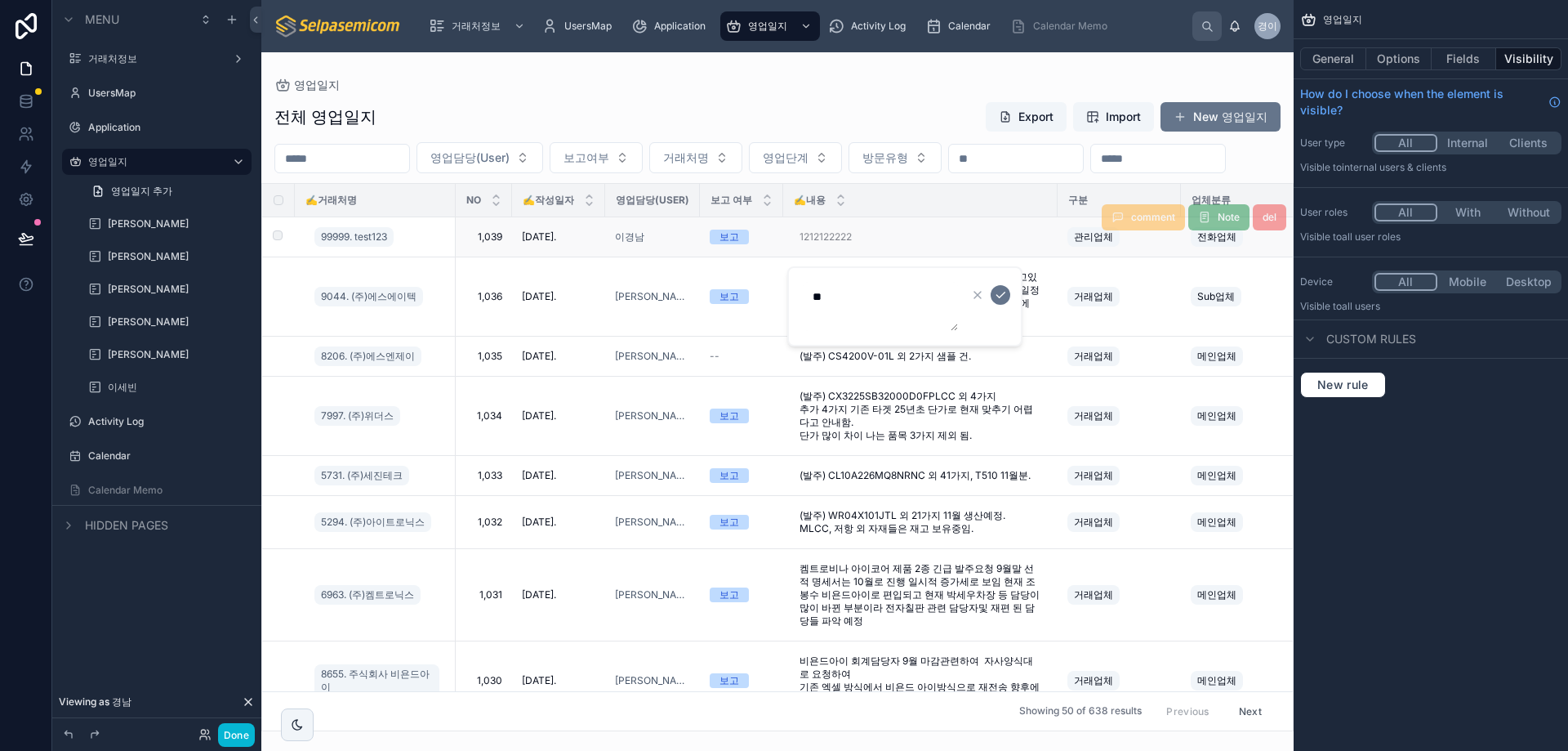
type textarea "*"
type textarea "***"
click at [1003, 298] on icon "submit" at bounding box center [1000, 295] width 14 height 14
